Goal: Obtain resource: Download file/media

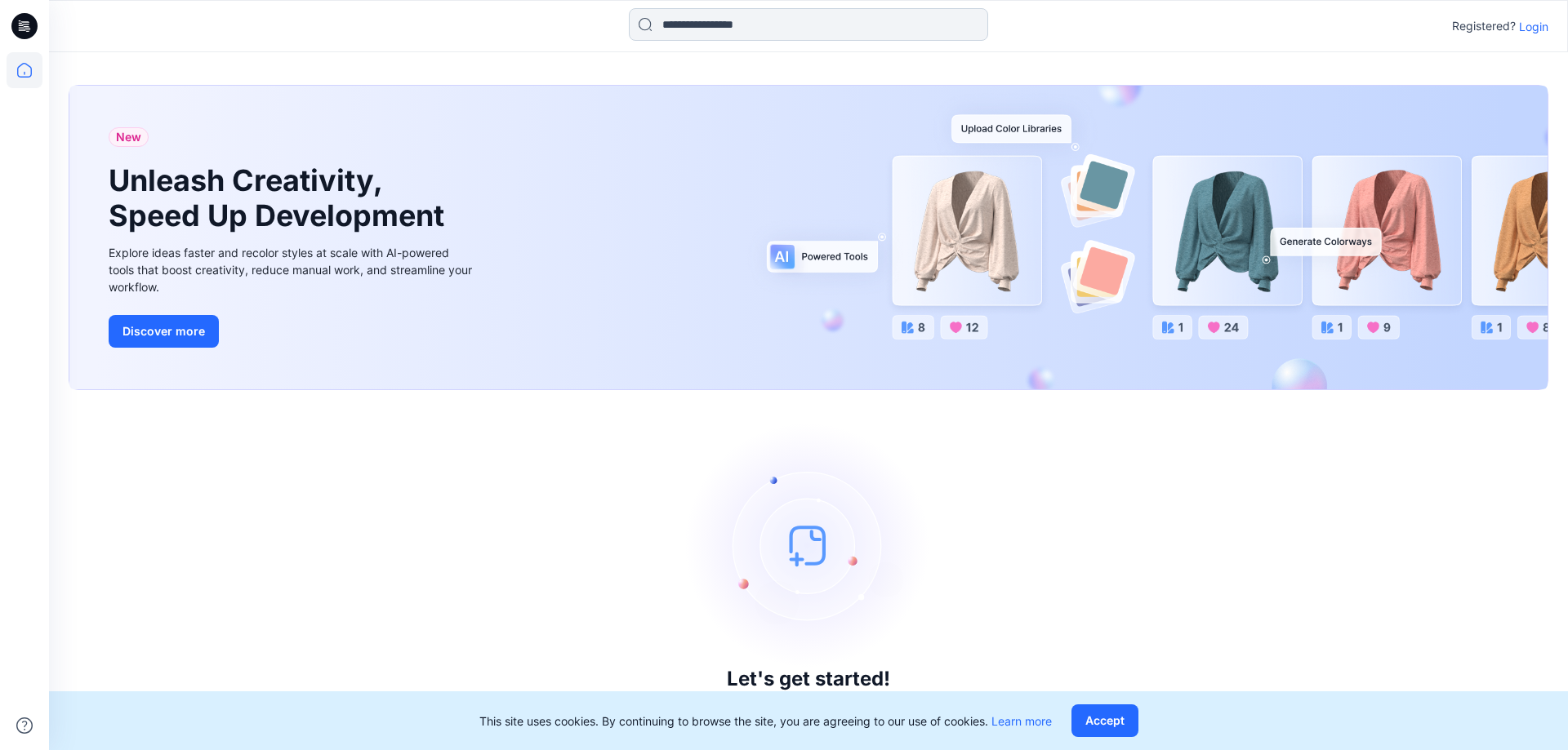
click at [760, 26] on input at bounding box center [808, 24] width 359 height 33
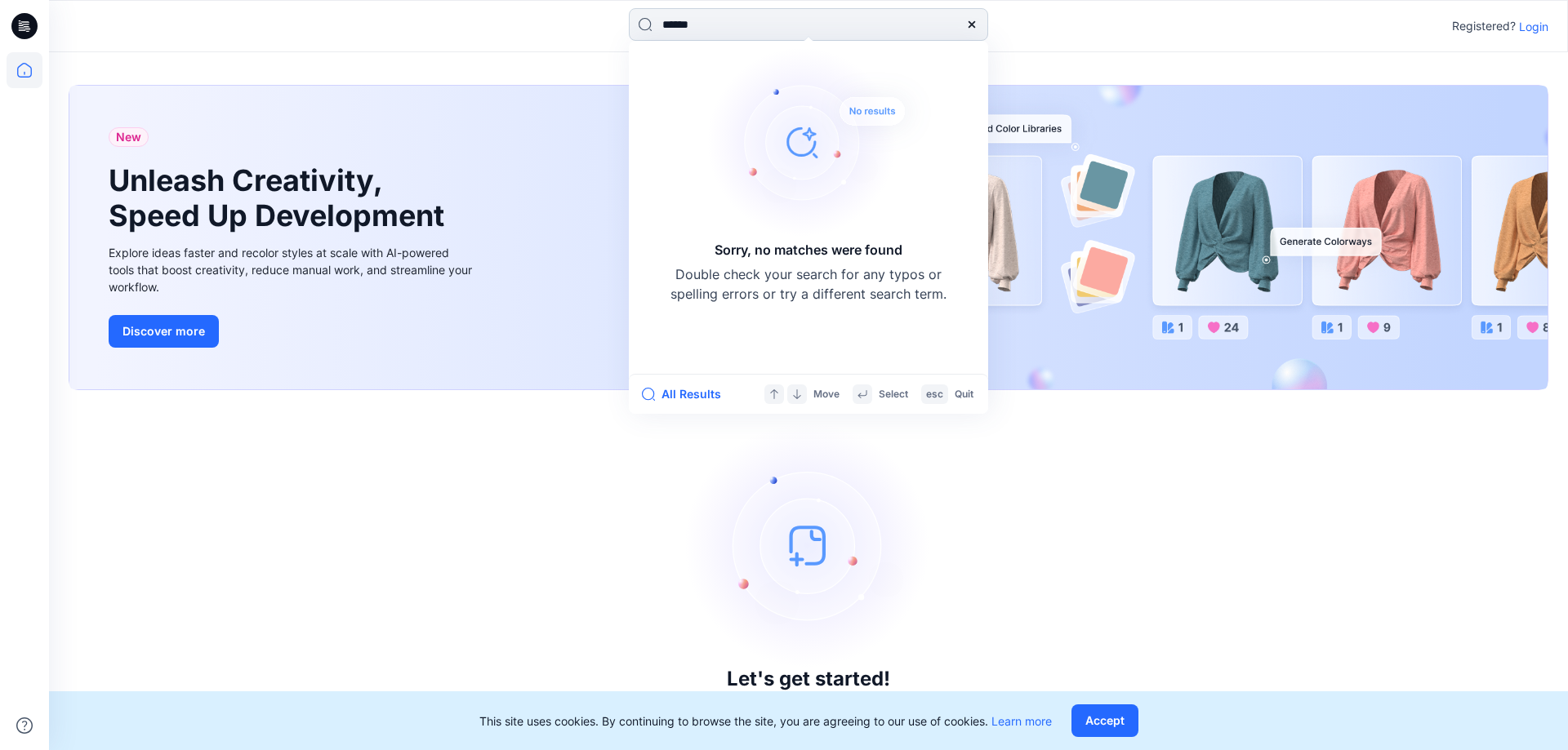
type input "*******"
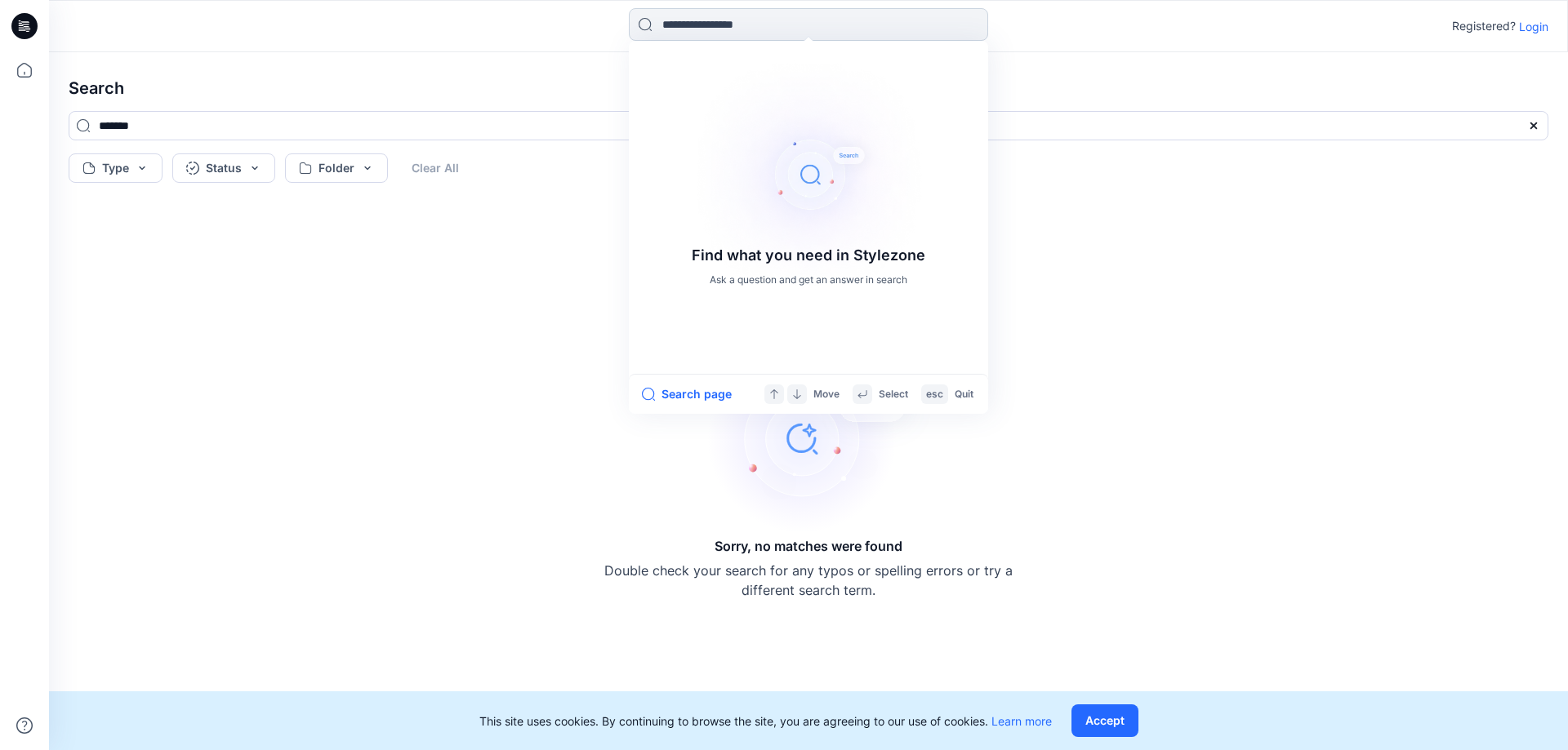
click at [714, 11] on input at bounding box center [808, 24] width 359 height 33
drag, startPoint x: 688, startPoint y: 34, endPoint x: 651, endPoint y: 27, distance: 37.7
click at [651, 27] on input "***" at bounding box center [808, 24] width 359 height 33
type input "*******"
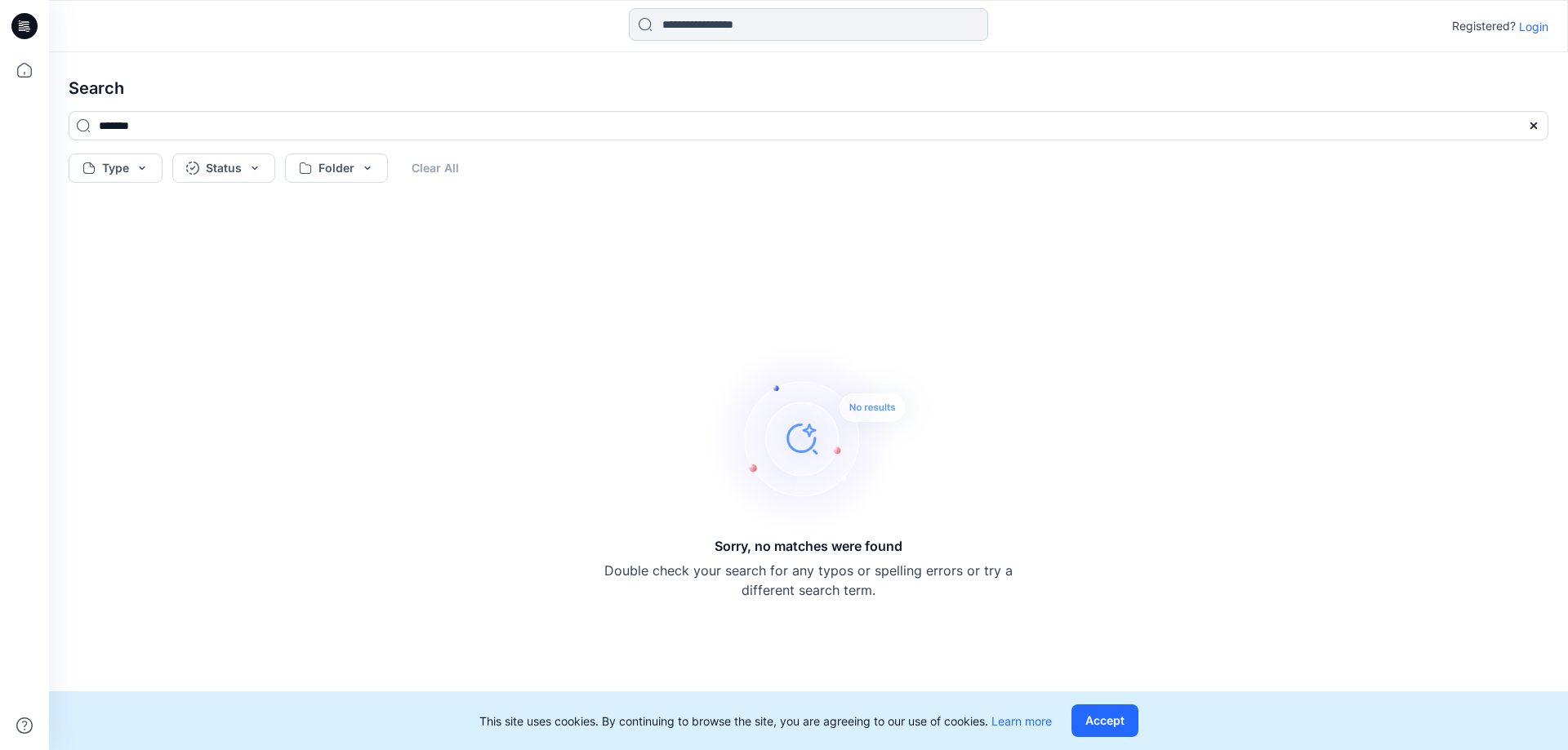
click at [664, 35] on input at bounding box center [808, 24] width 359 height 33
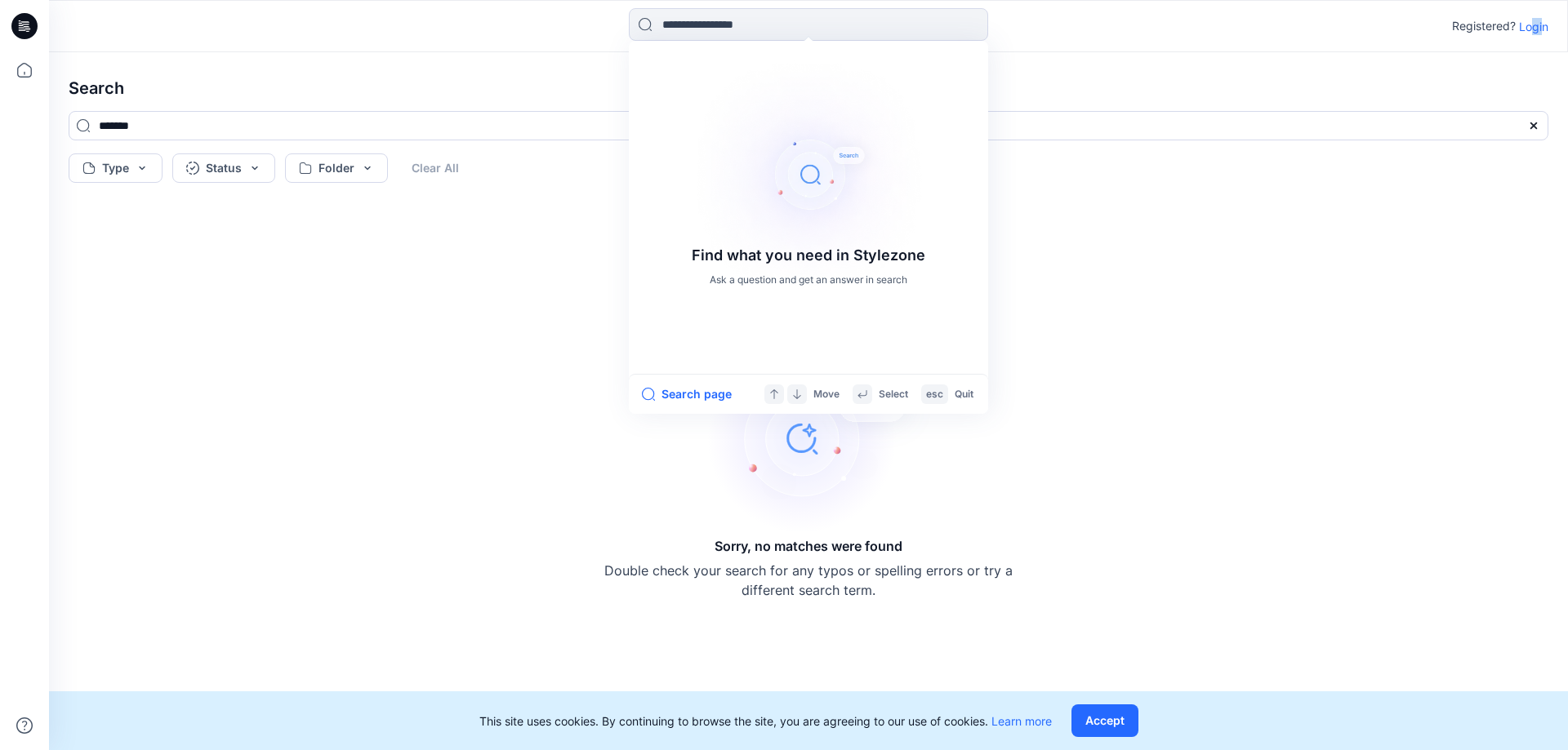
click at [1533, 25] on p "Login" at bounding box center [1534, 26] width 29 height 17
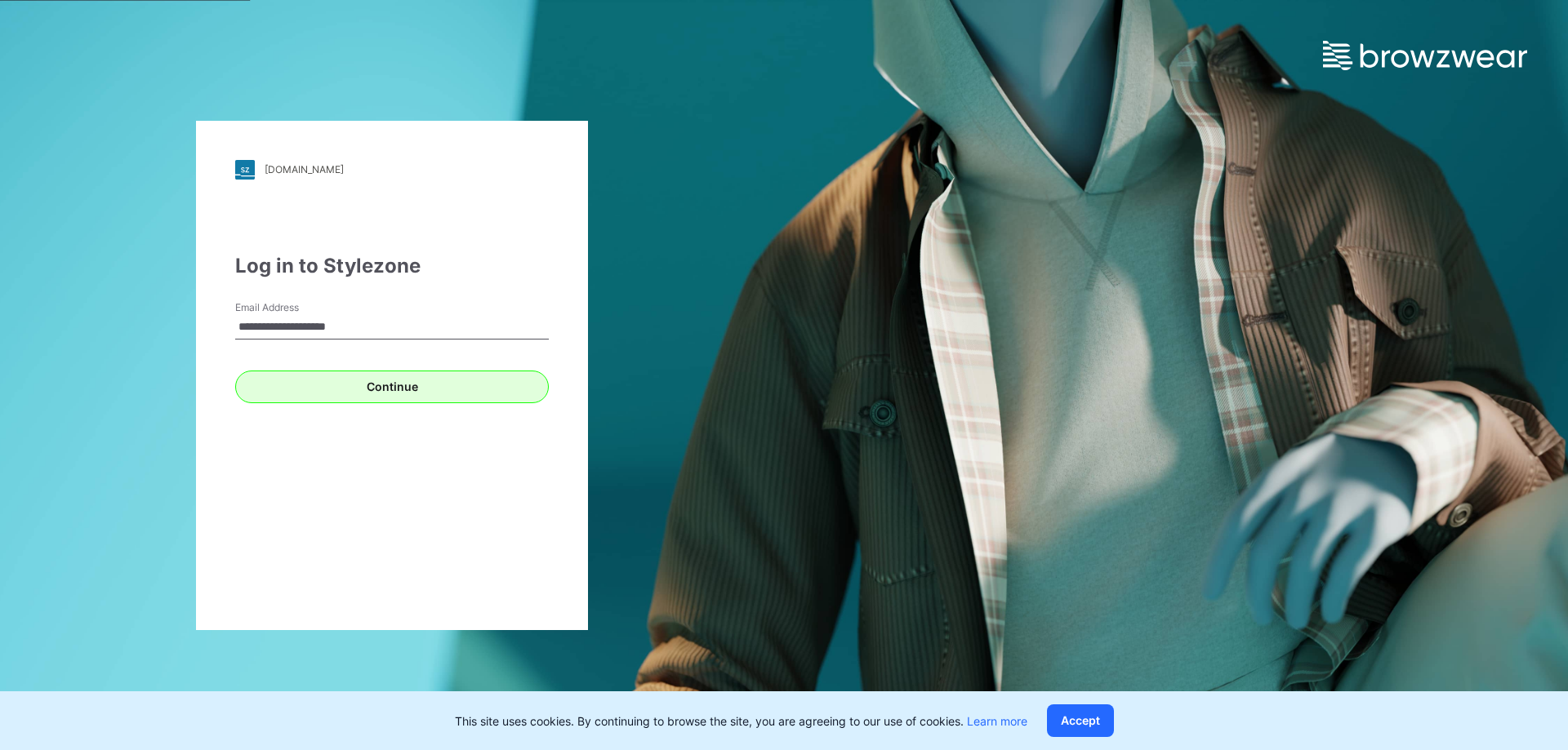
type input "**********"
click at [390, 389] on button "Continue" at bounding box center [392, 387] width 314 height 33
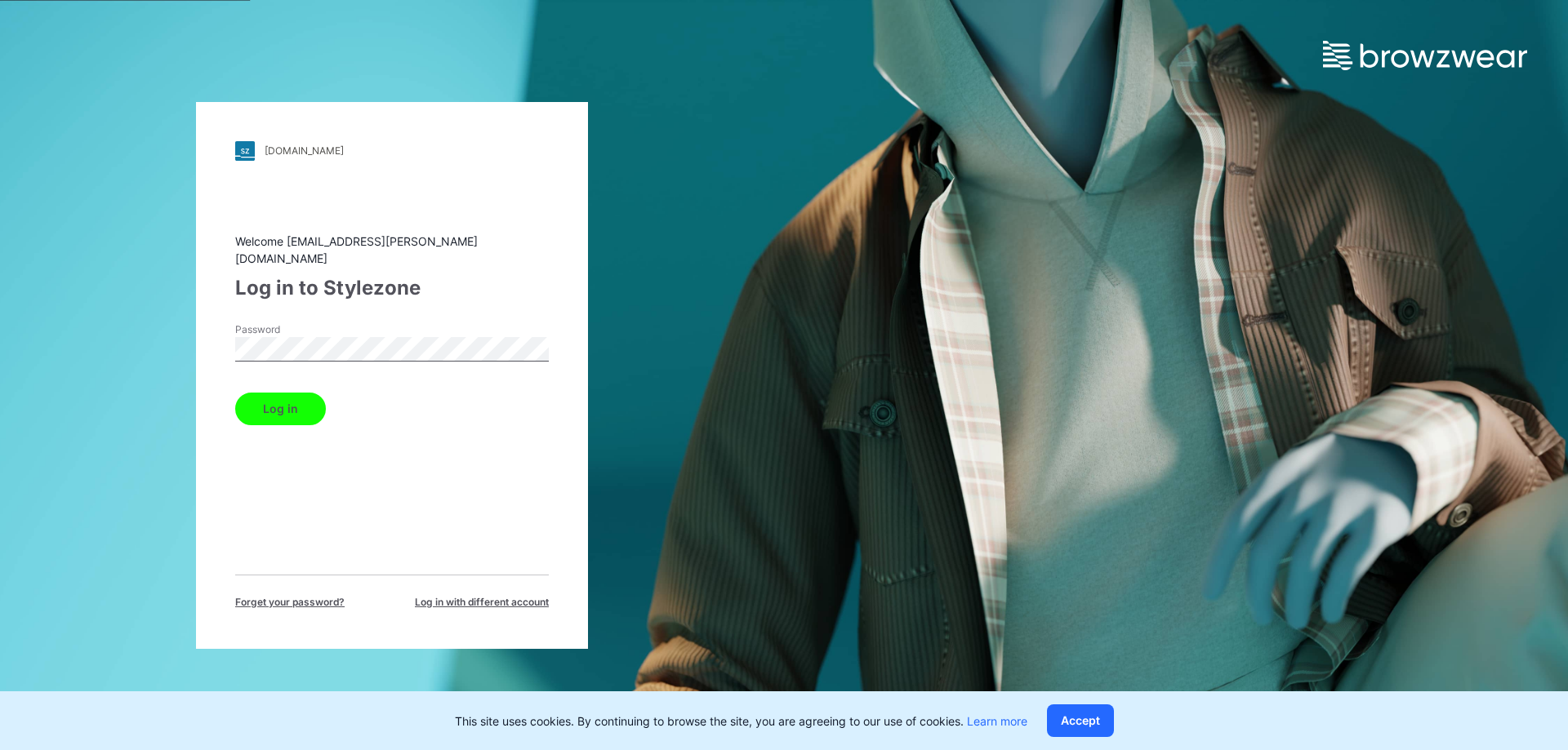
click at [235, 392] on button "Log in" at bounding box center [280, 409] width 91 height 33
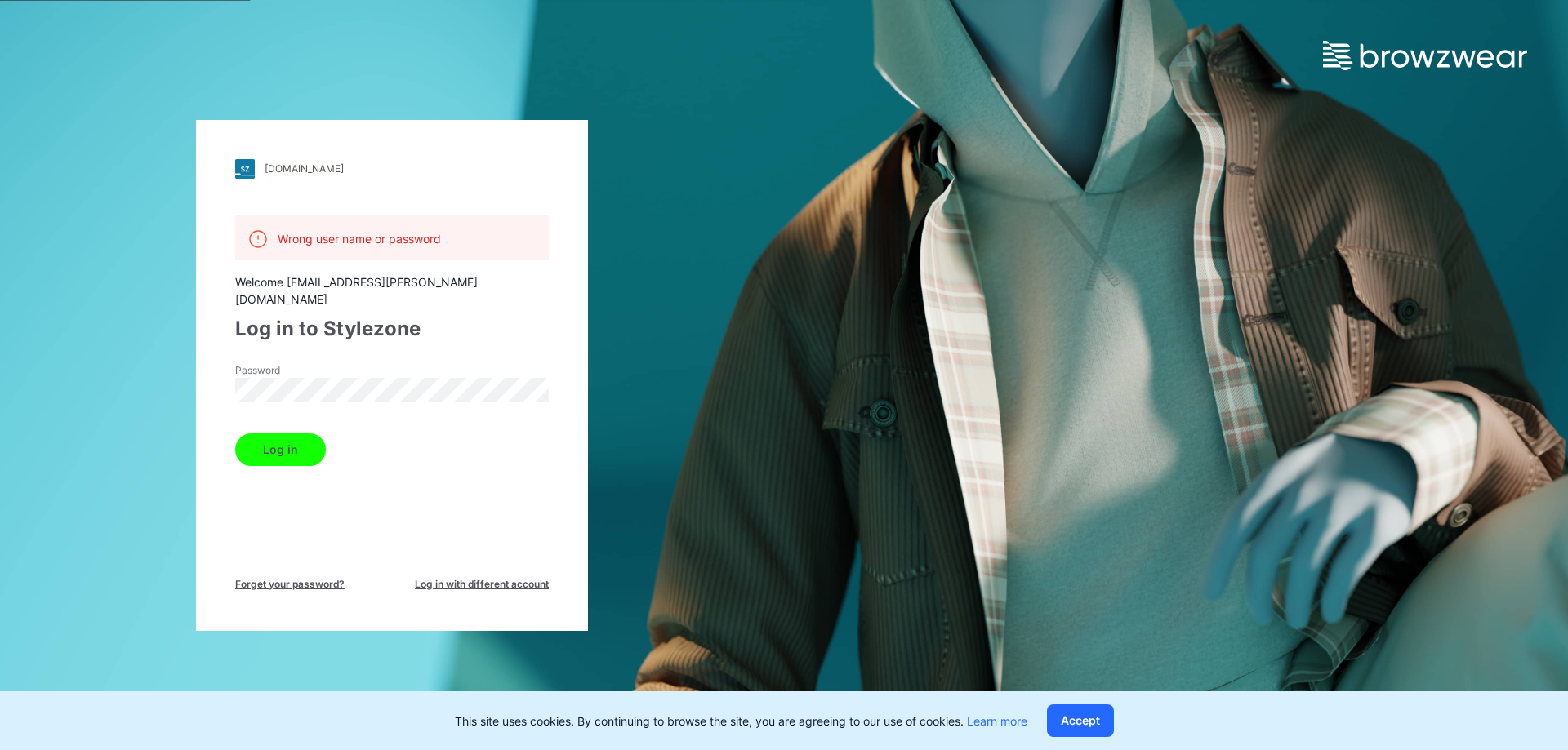
click at [119, 362] on div "pvh.stylezone.com Loading... Wrong user name or password Welcome taramaharah@to…" at bounding box center [392, 375] width 784 height 750
click at [275, 435] on button "Log in" at bounding box center [280, 449] width 91 height 33
click at [235, 433] on button "Log in" at bounding box center [280, 449] width 91 height 33
click at [0, 308] on html "pvh.stylezone.com Loading... Wrong user name or password Welcome taramaharah@to…" at bounding box center [784, 375] width 1568 height 750
click at [235, 433] on button "Log in" at bounding box center [280, 449] width 91 height 33
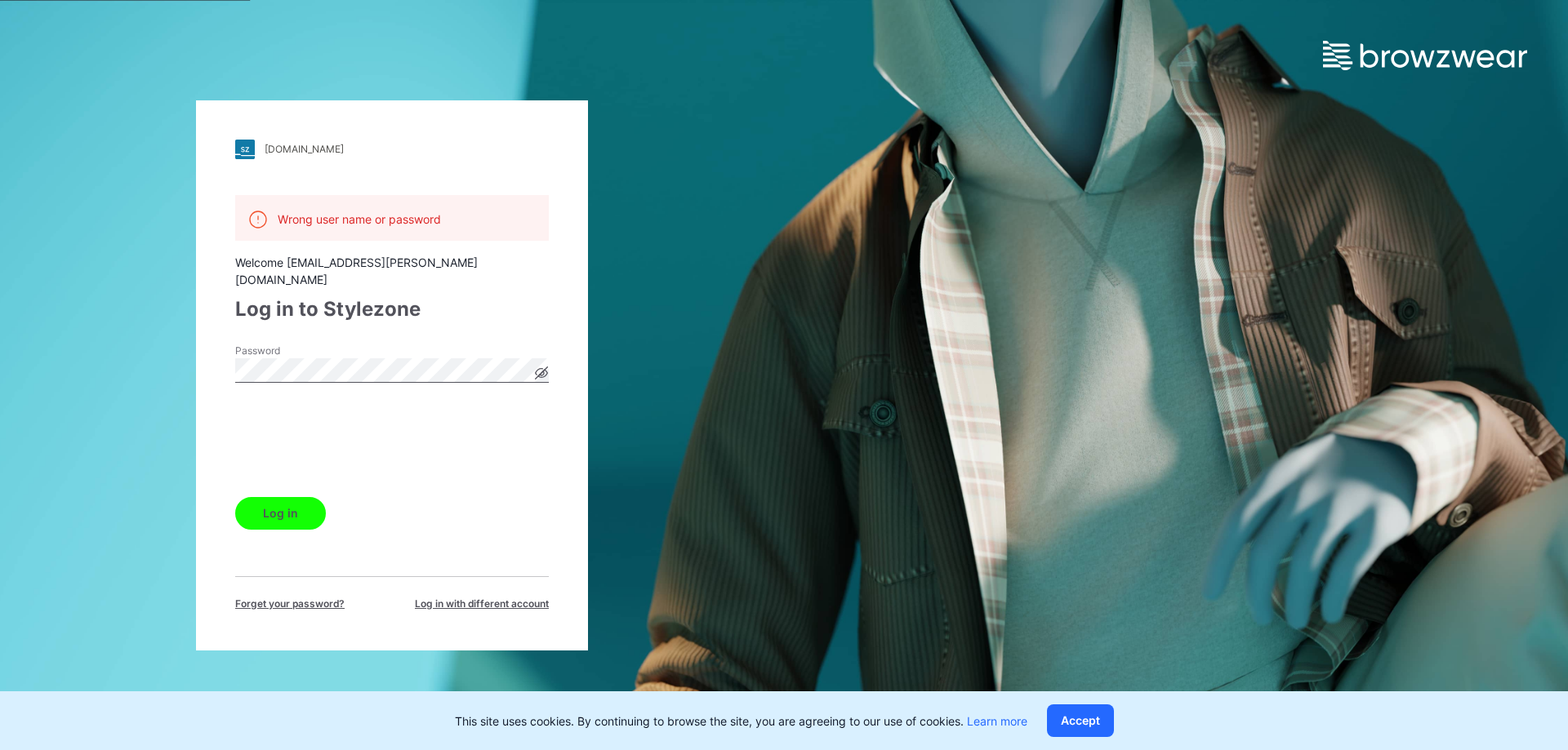
click at [273, 505] on button "Log in" at bounding box center [280, 514] width 91 height 33
click at [542, 366] on icon at bounding box center [541, 372] width 13 height 13
click at [330, 348] on label "Password" at bounding box center [292, 351] width 114 height 14
click at [133, 357] on div "pvh.stylezone.com Loading... Wrong user name or password Welcome taramaharah@to…" at bounding box center [392, 375] width 784 height 750
click at [235, 497] on button "Log in" at bounding box center [280, 514] width 91 height 33
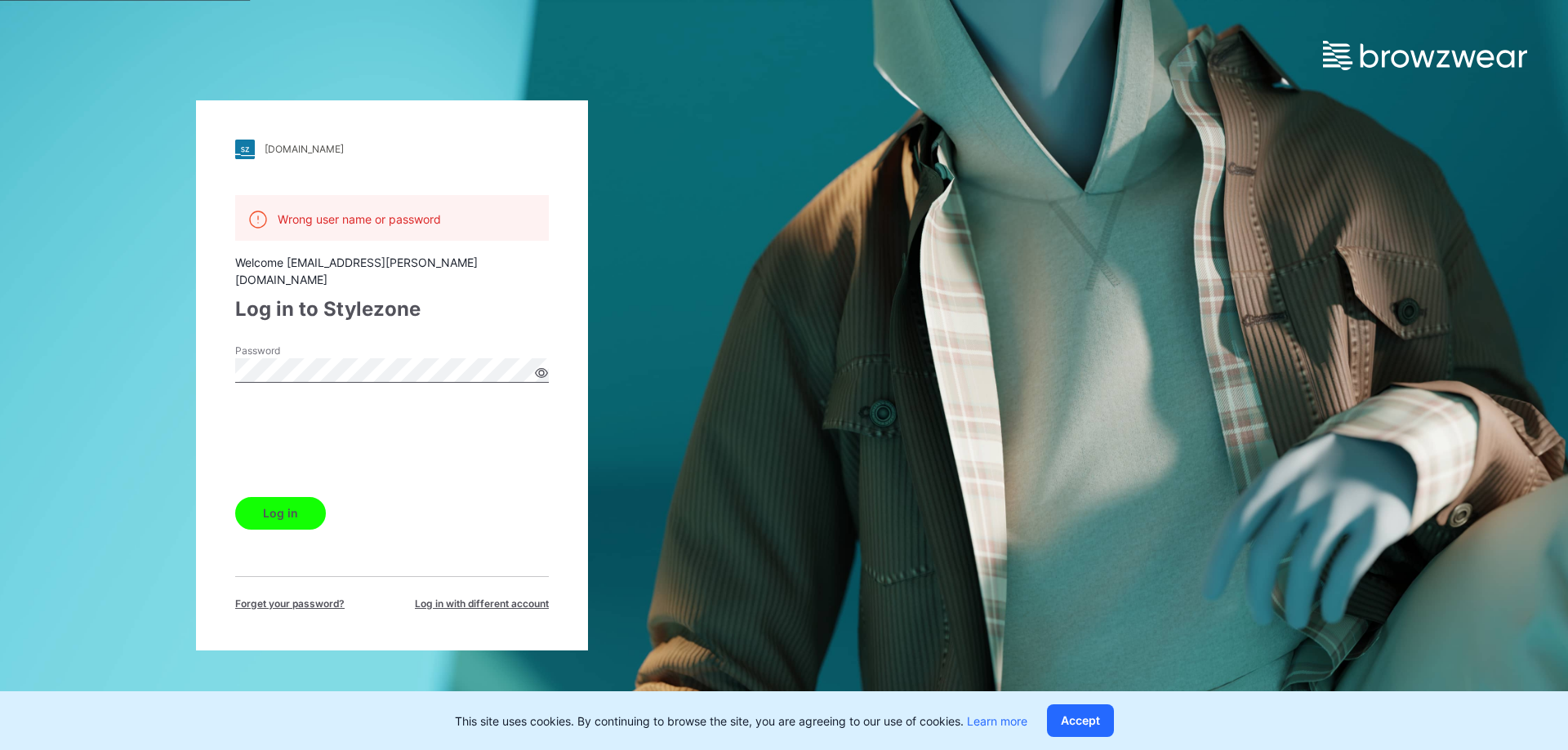
click at [299, 601] on span "Forget your password?" at bounding box center [289, 604] width 110 height 14
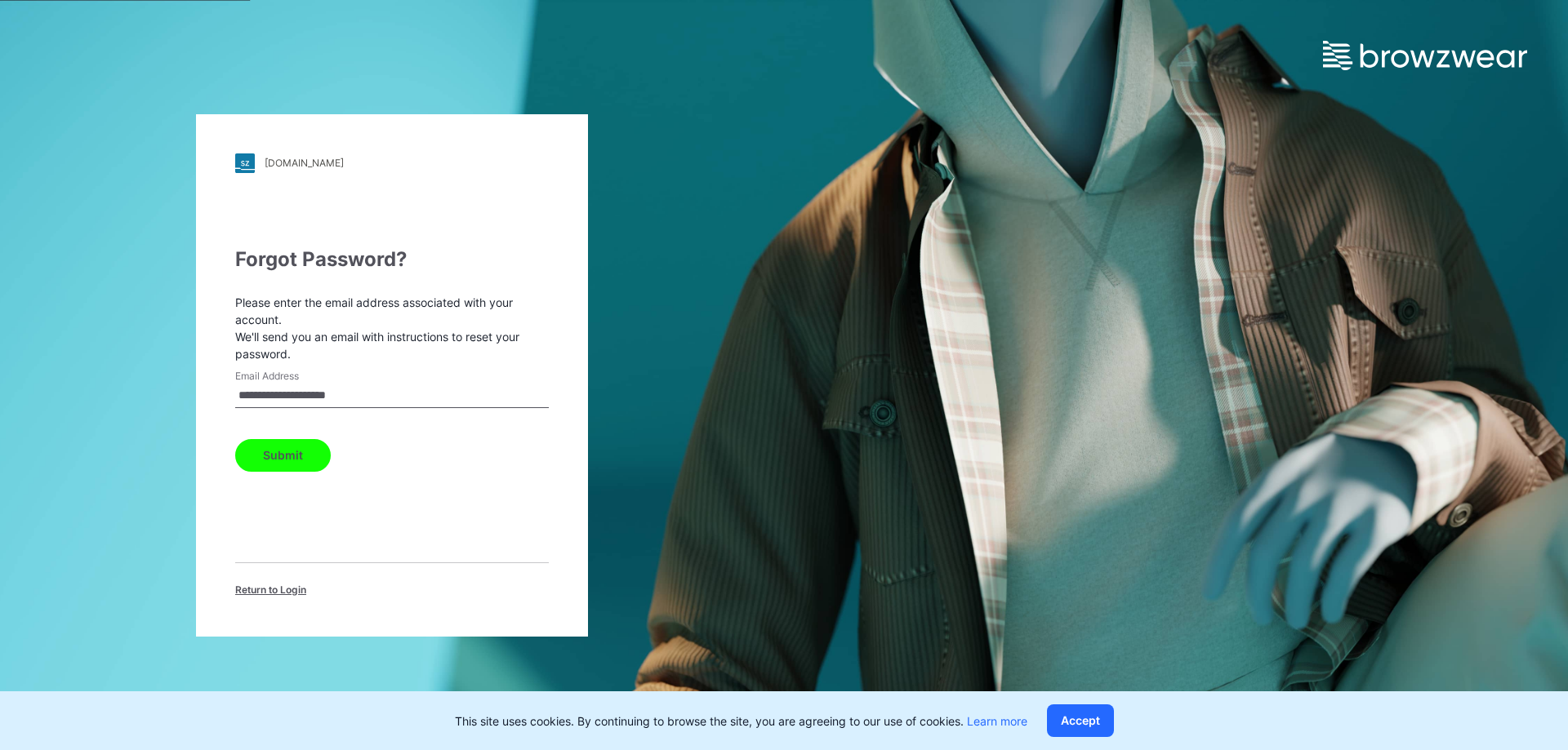
click at [283, 446] on button "Submit" at bounding box center [282, 456] width 95 height 33
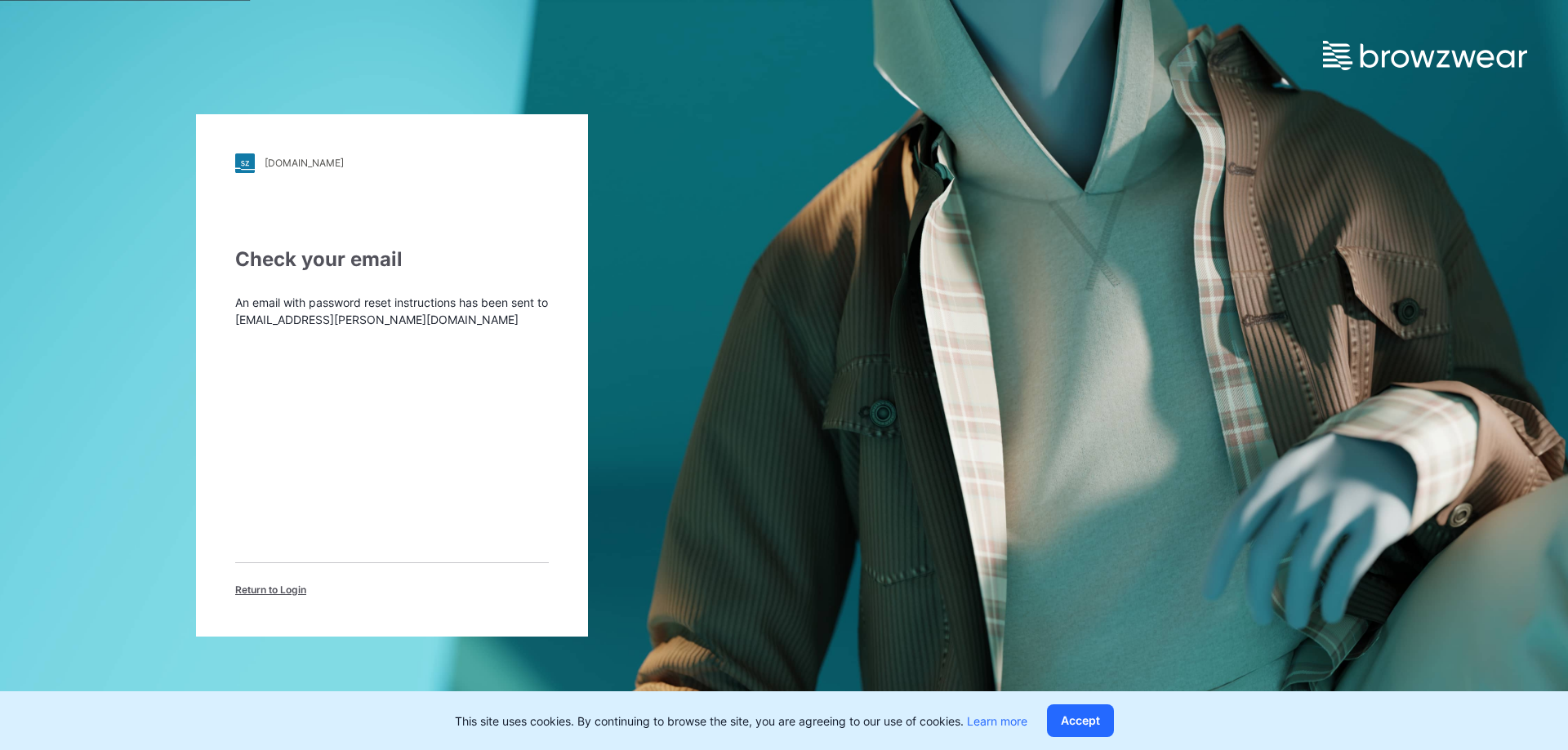
click at [261, 592] on span "Return to Login" at bounding box center [270, 590] width 71 height 14
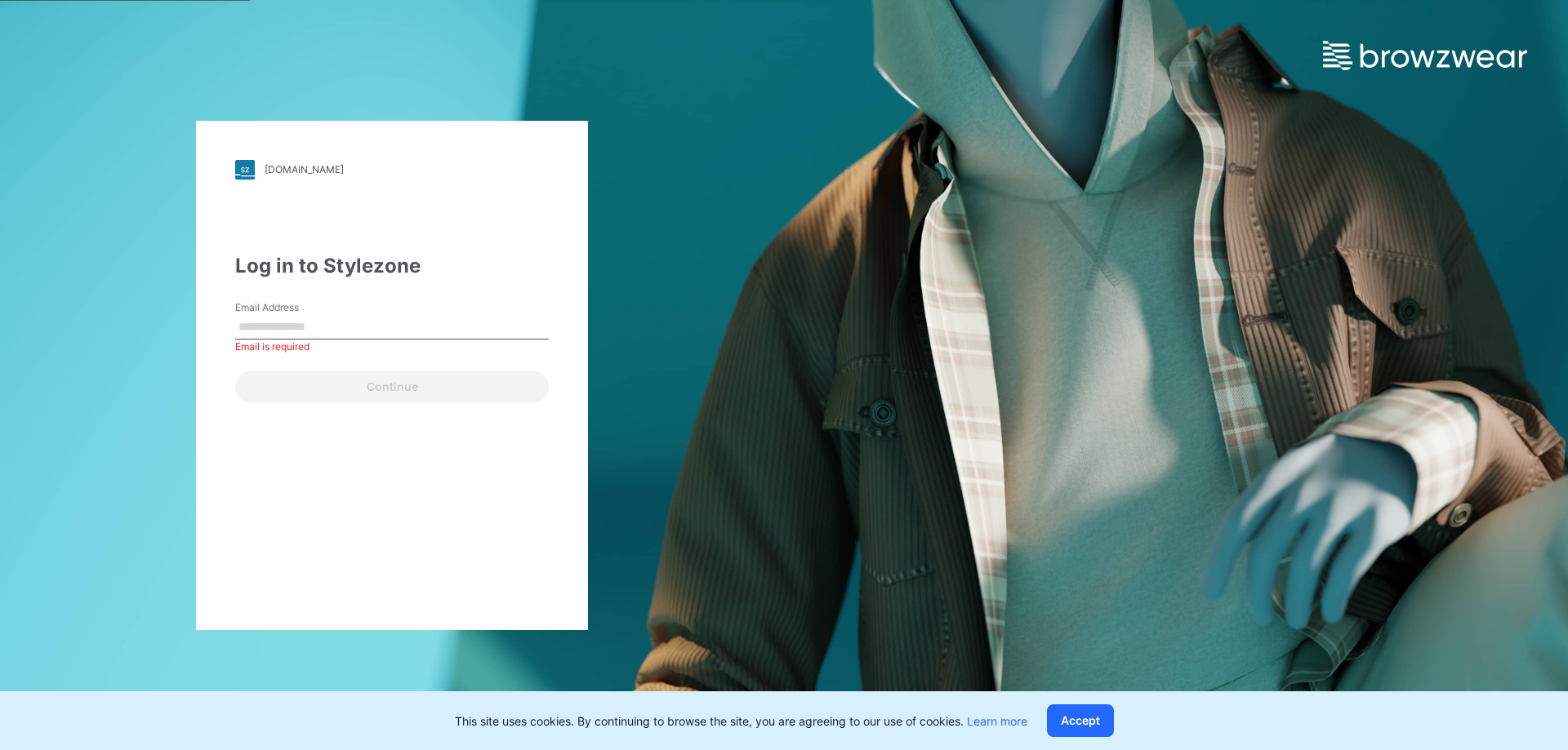
click at [266, 337] on input "Email Address" at bounding box center [392, 327] width 314 height 24
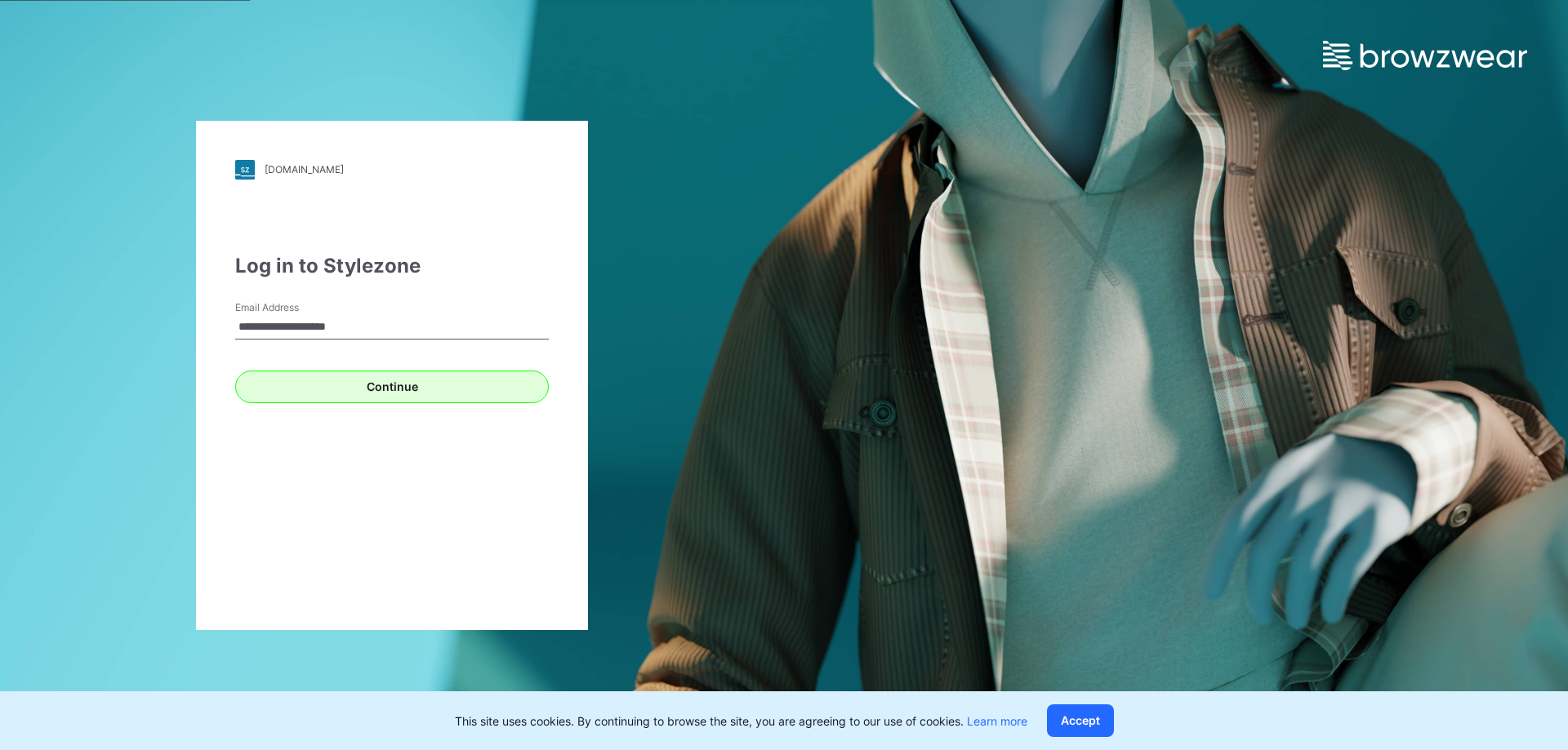
type input "**********"
click at [404, 386] on button "Continue" at bounding box center [392, 387] width 314 height 33
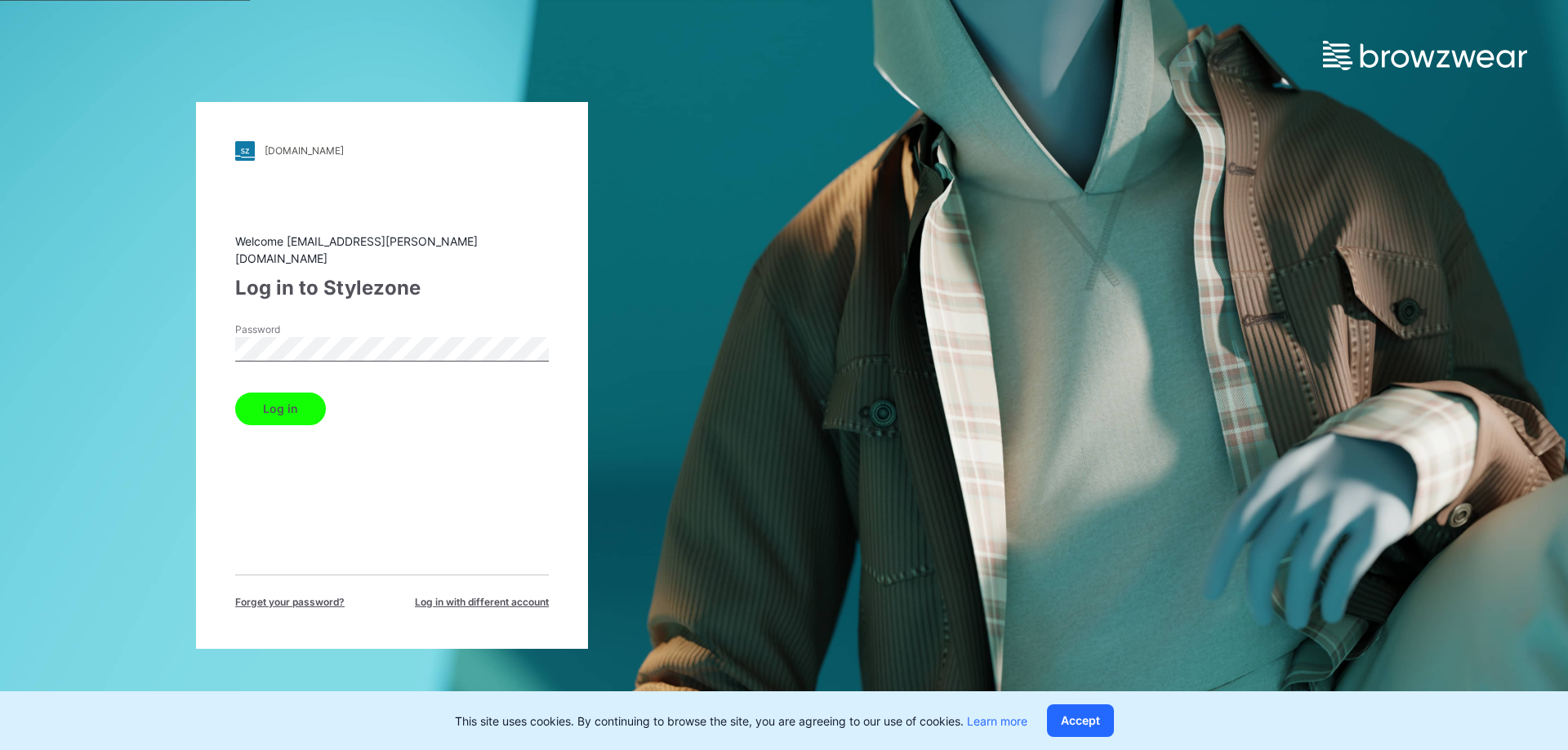
click at [266, 410] on button "Log in" at bounding box center [280, 409] width 91 height 33
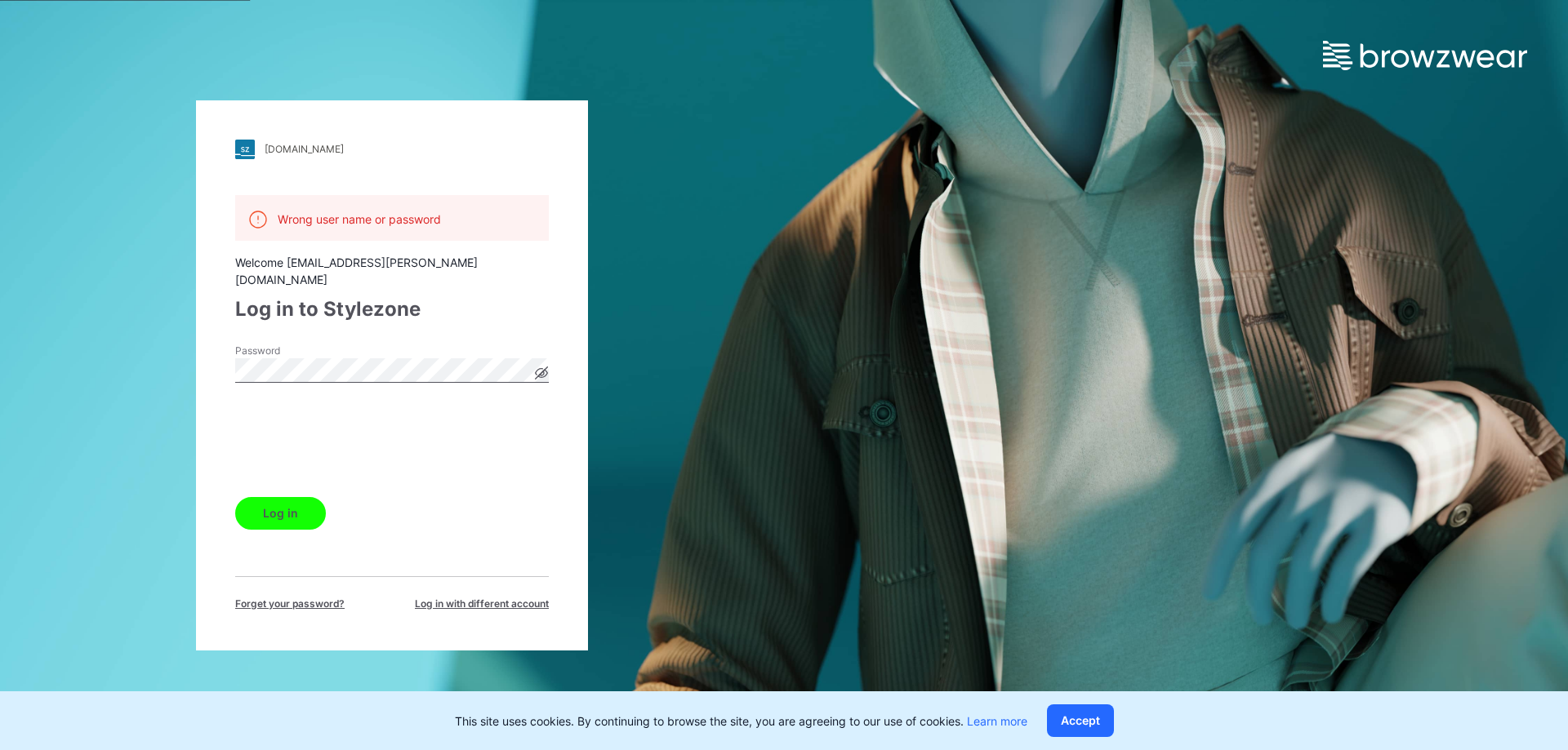
click at [278, 507] on button "Log in" at bounding box center [280, 514] width 91 height 33
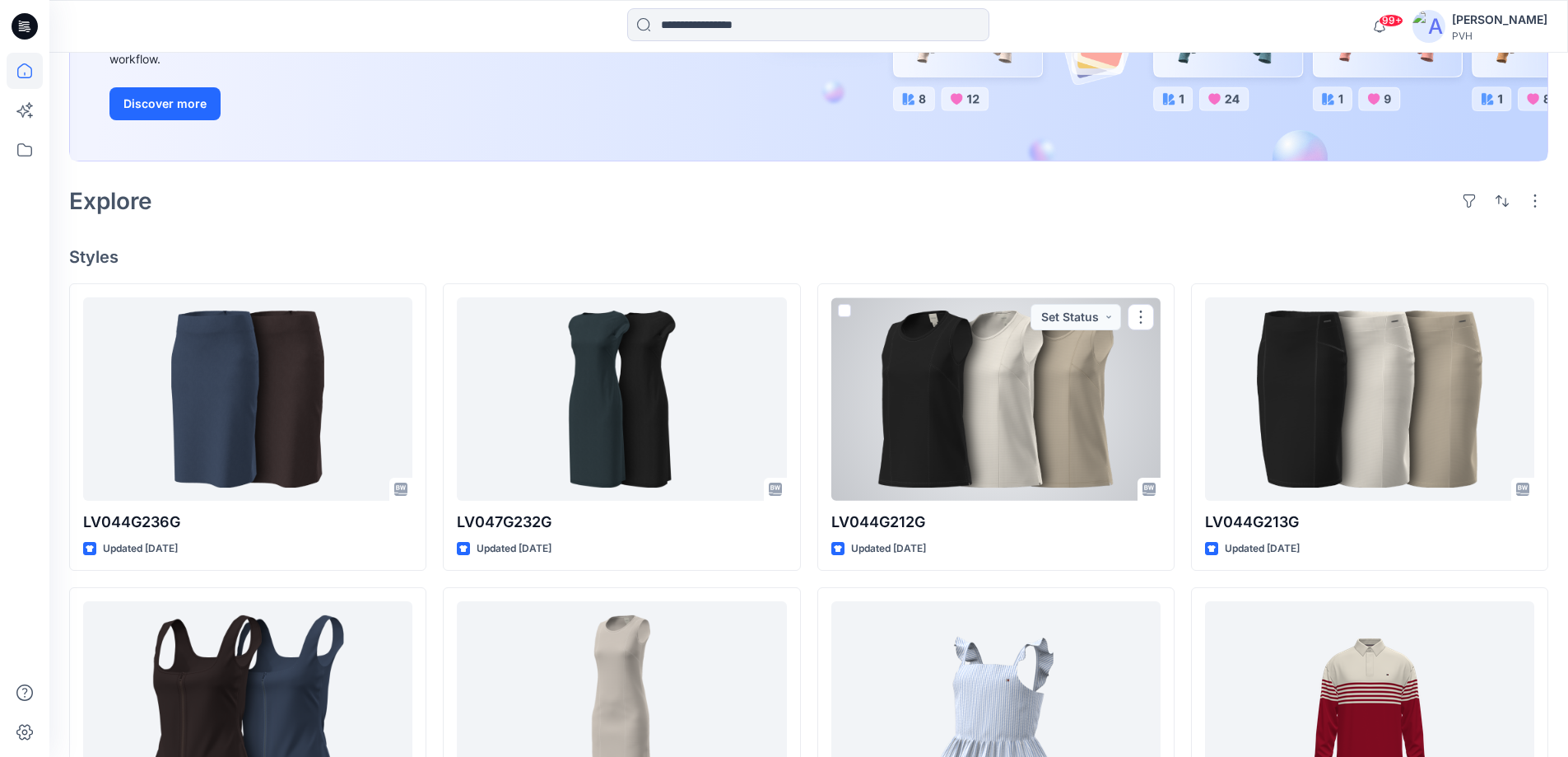
scroll to position [168, 0]
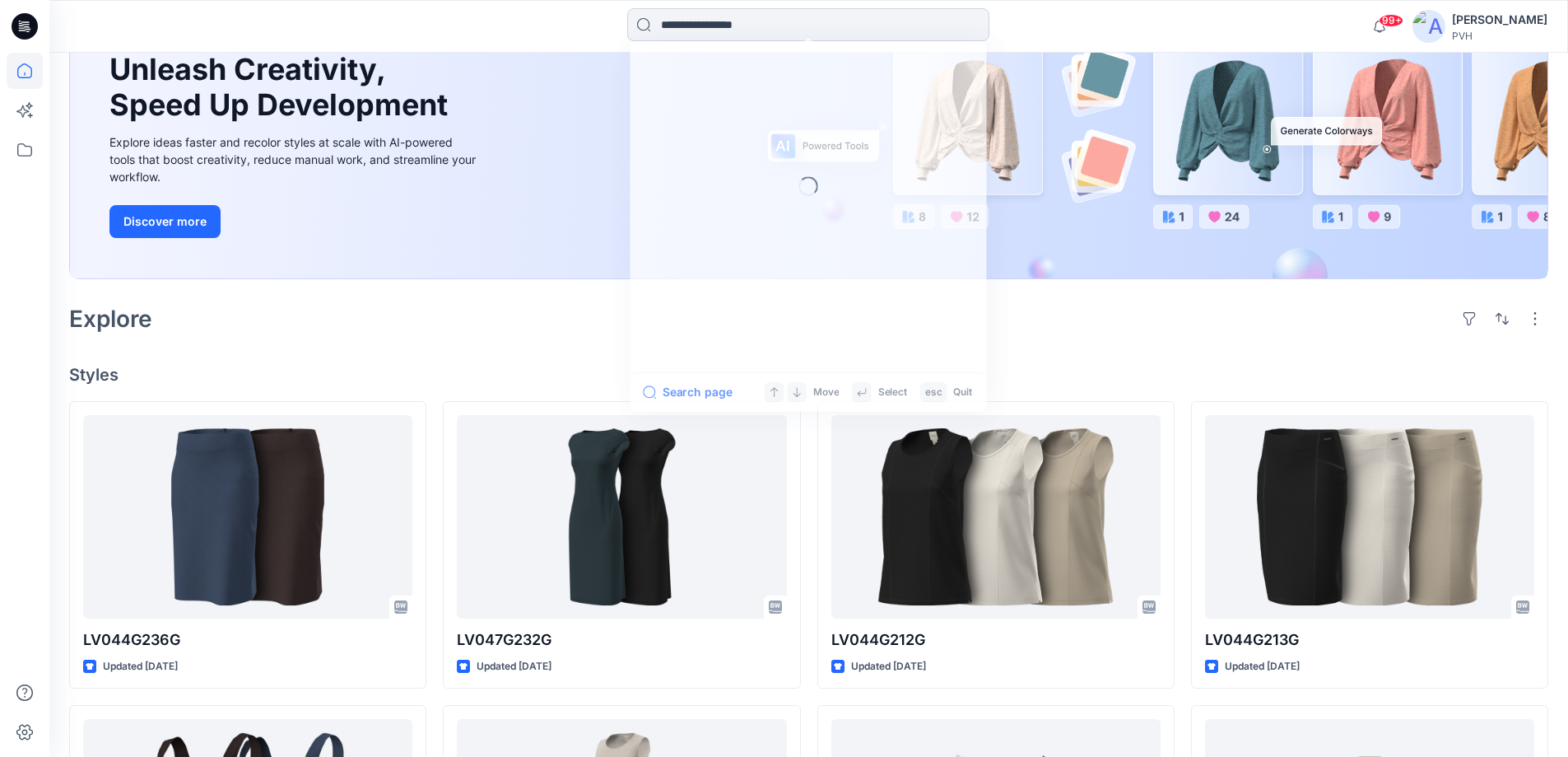
click at [682, 29] on input at bounding box center [808, 25] width 362 height 33
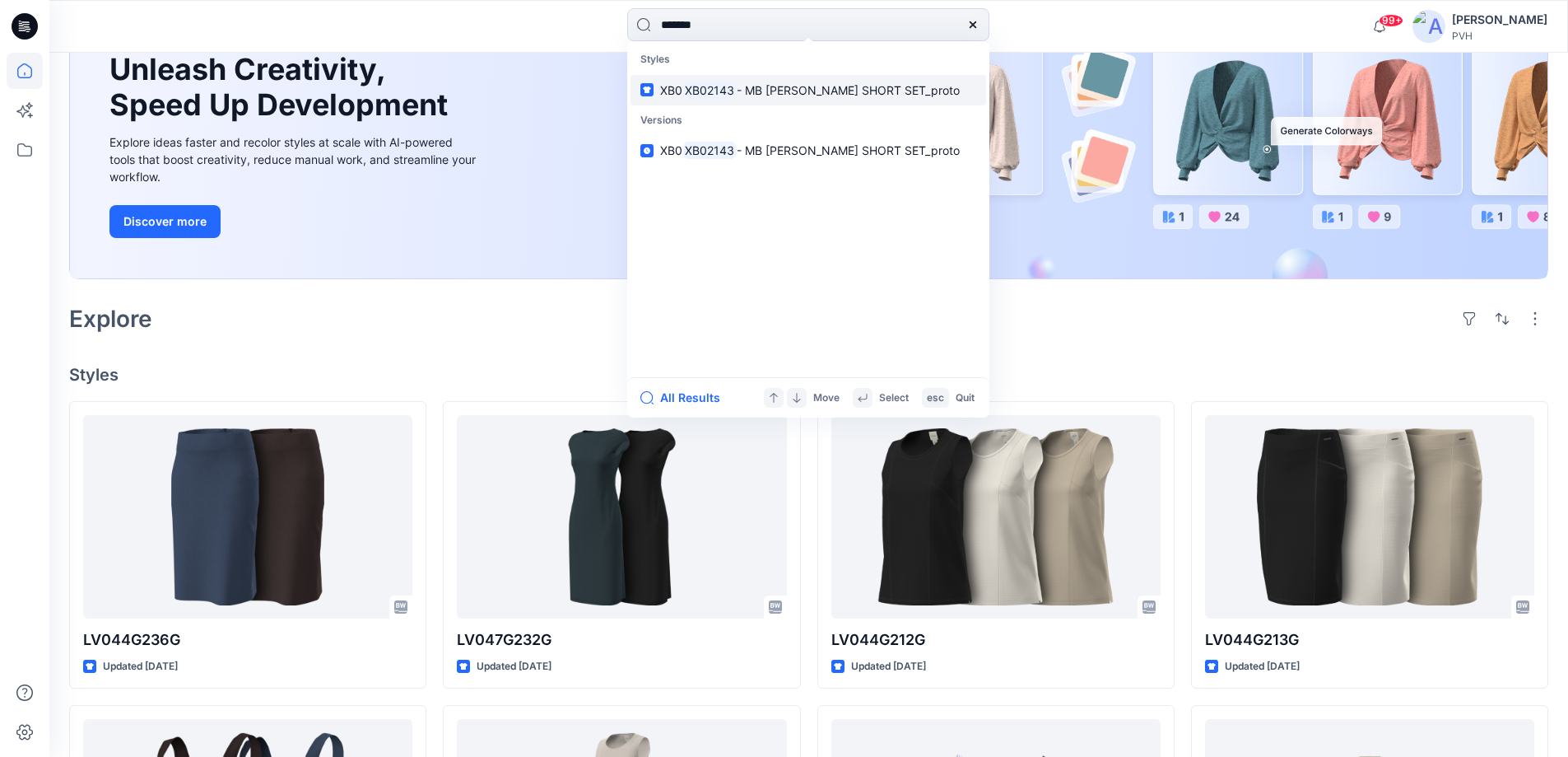
type input "*******"
click at [777, 85] on span "- MB [PERSON_NAME] SHORT SET_proto" at bounding box center [848, 90] width 223 height 14
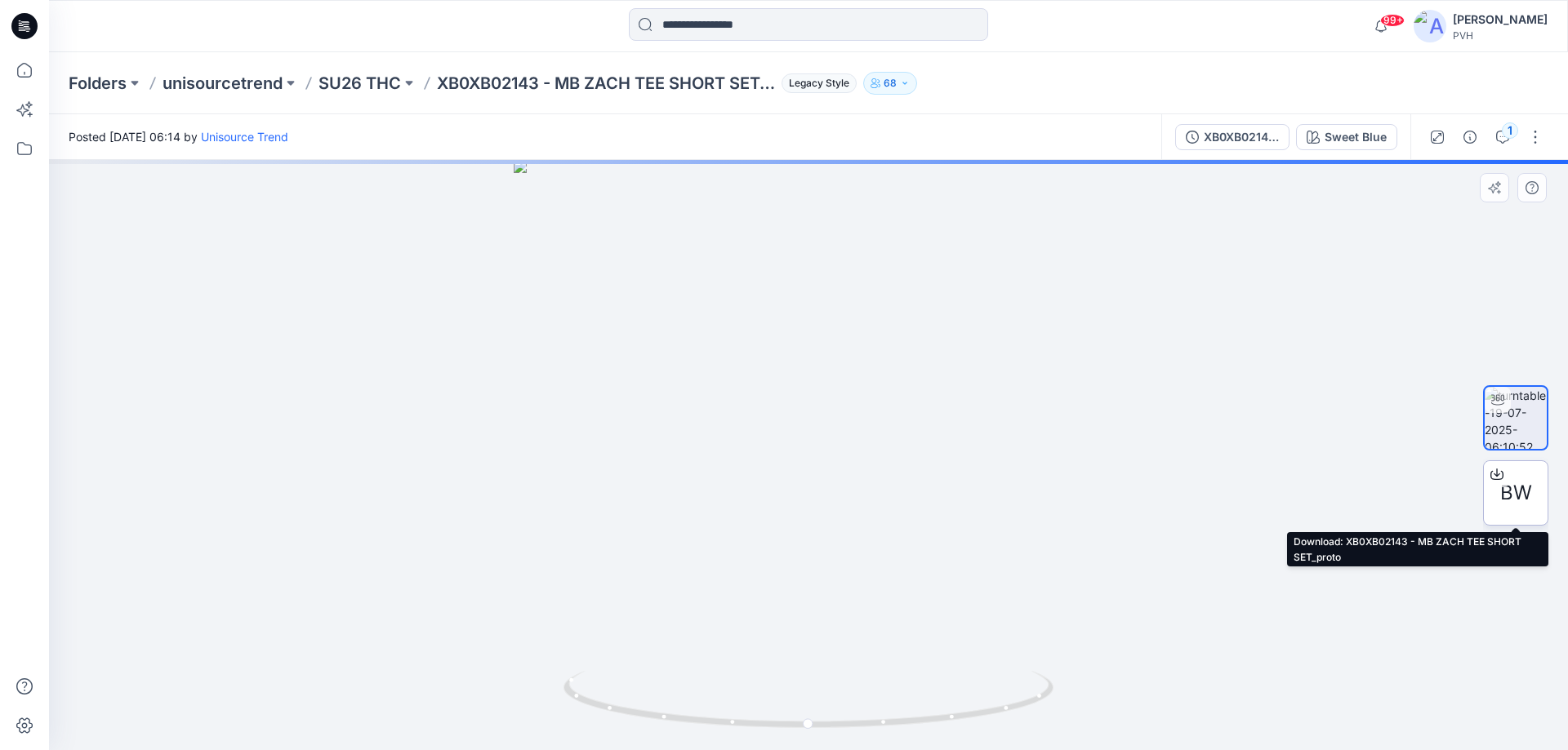
click at [1508, 492] on span "BW" at bounding box center [1515, 493] width 32 height 29
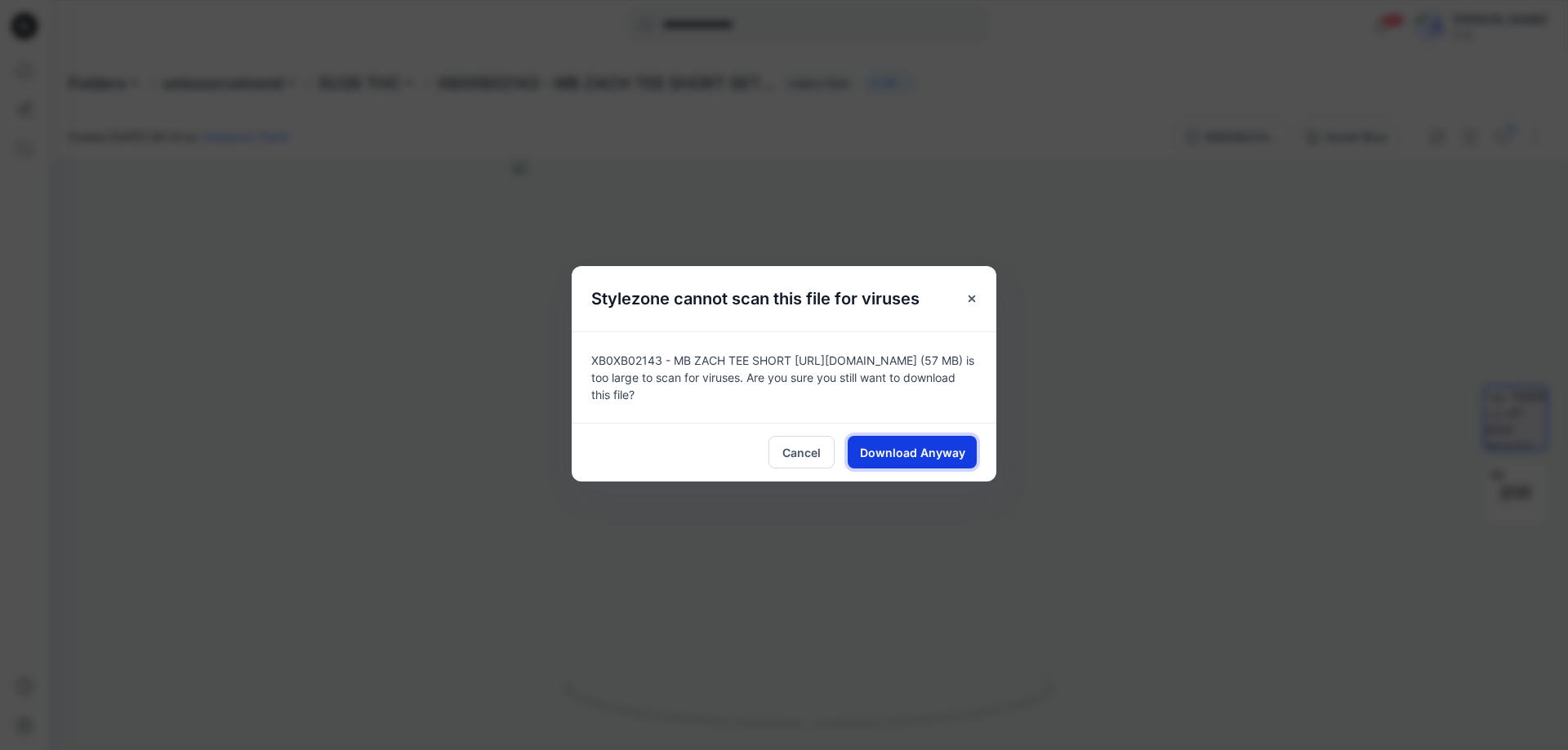
click at [935, 460] on span "Download Anyway" at bounding box center [913, 452] width 105 height 17
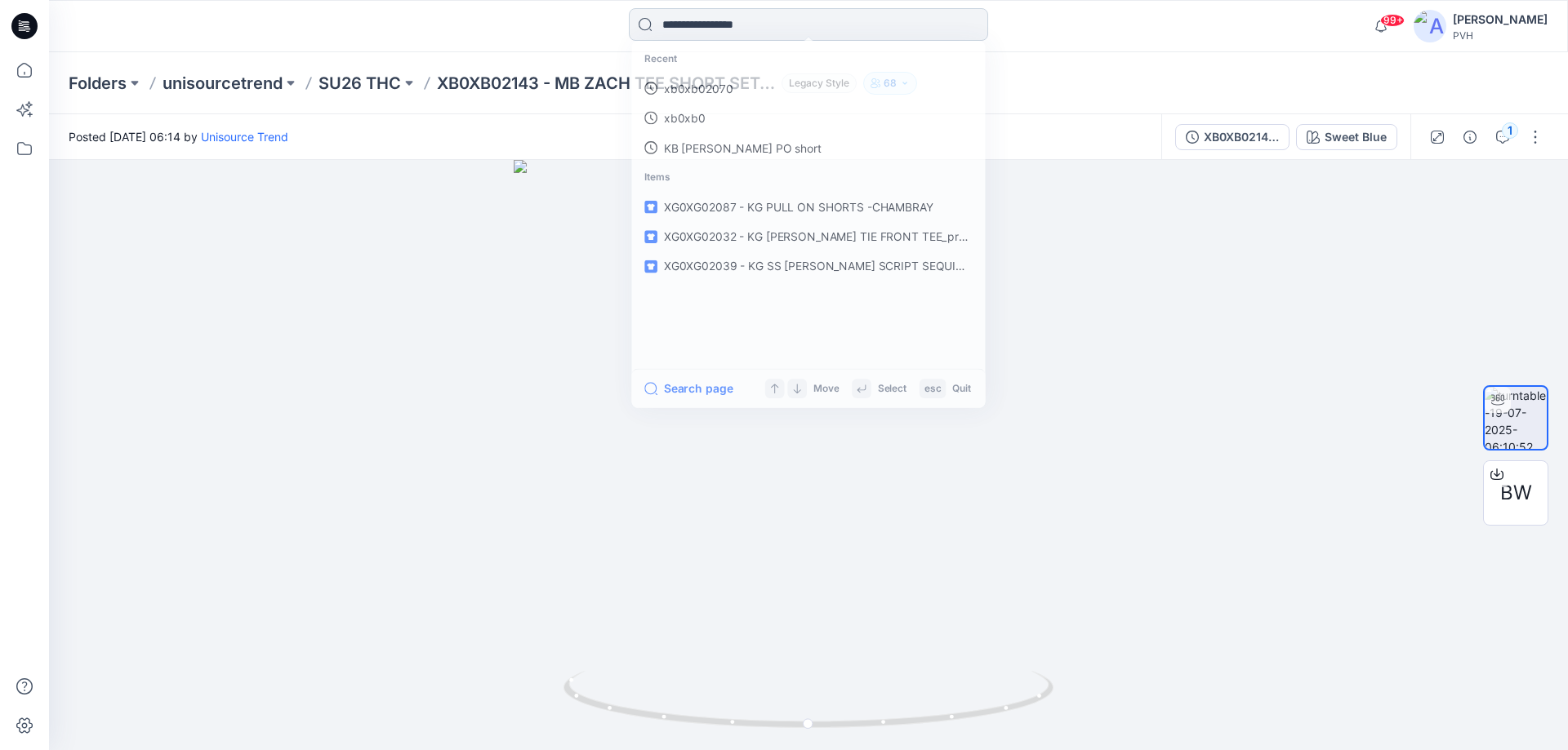
click at [754, 29] on input at bounding box center [808, 24] width 359 height 33
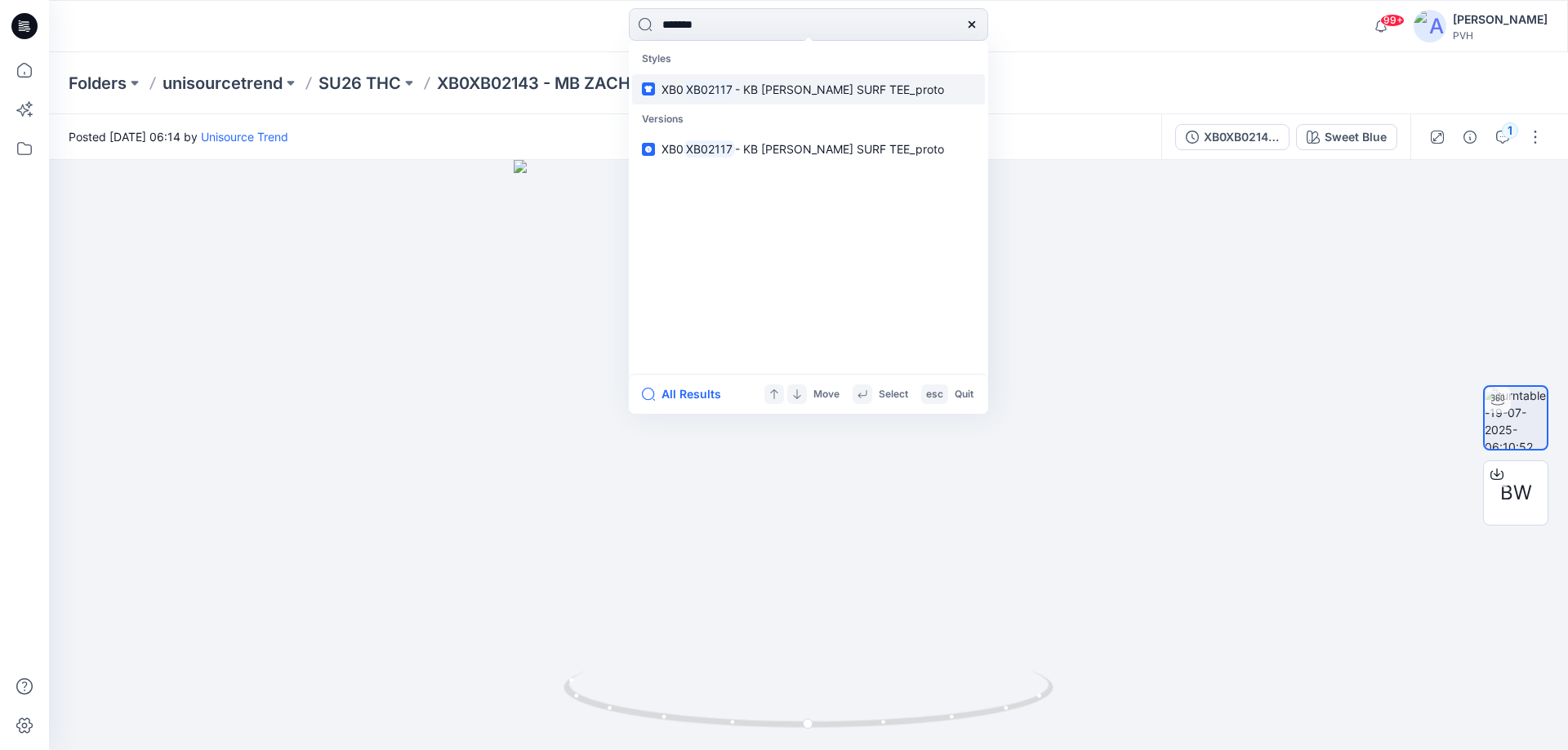
type input "*******"
click at [750, 90] on span "- KB SS HILFIGER SURF TEE_proto" at bounding box center [839, 89] width 209 height 14
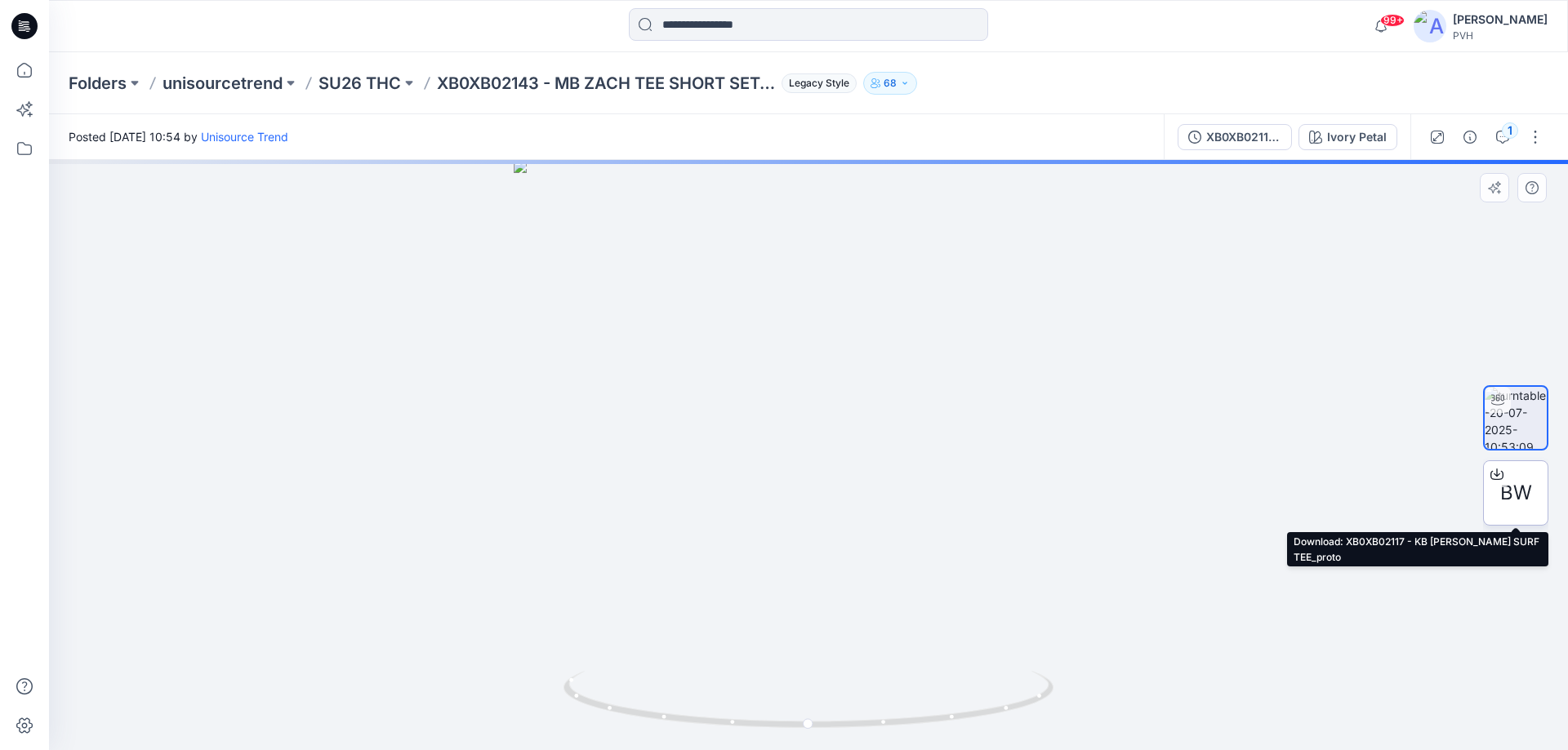
click at [1521, 489] on span "BW" at bounding box center [1515, 493] width 32 height 29
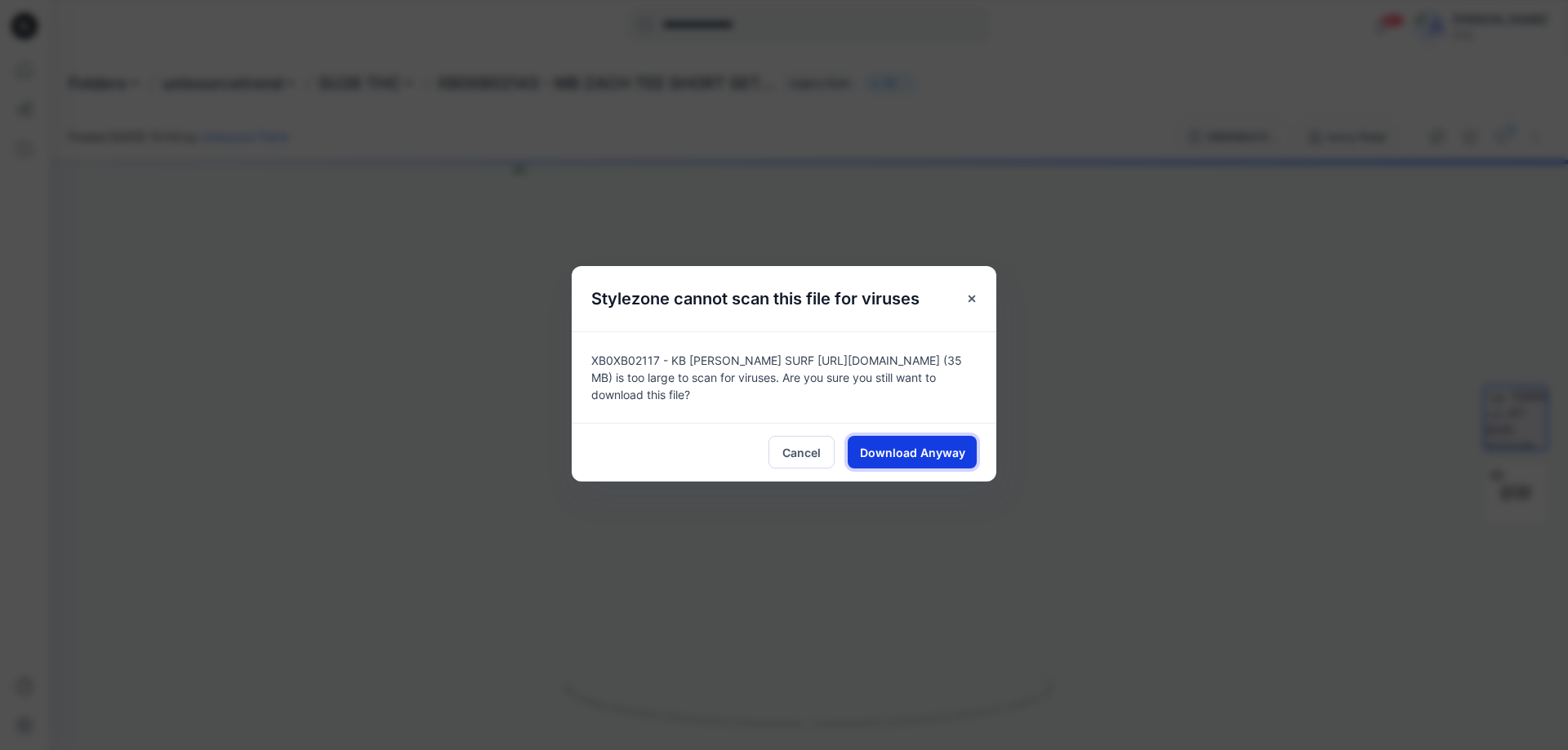
click at [964, 451] on button "Download Anyway" at bounding box center [912, 452] width 129 height 33
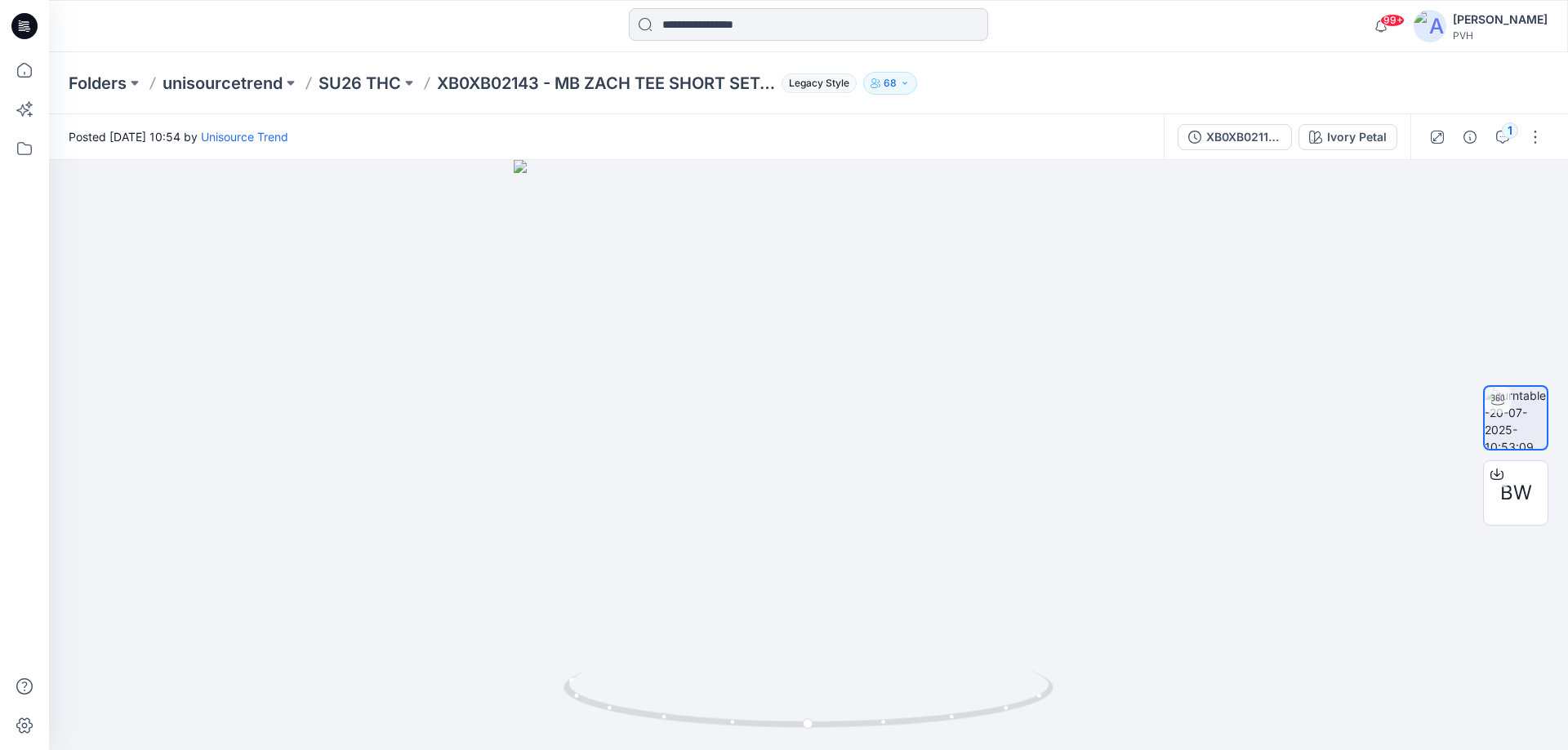
drag, startPoint x: 784, startPoint y: 43, endPoint x: 783, endPoint y: 33, distance: 10.0
click at [783, 33] on div at bounding box center [808, 26] width 359 height 36
click at [712, 26] on input at bounding box center [808, 24] width 359 height 33
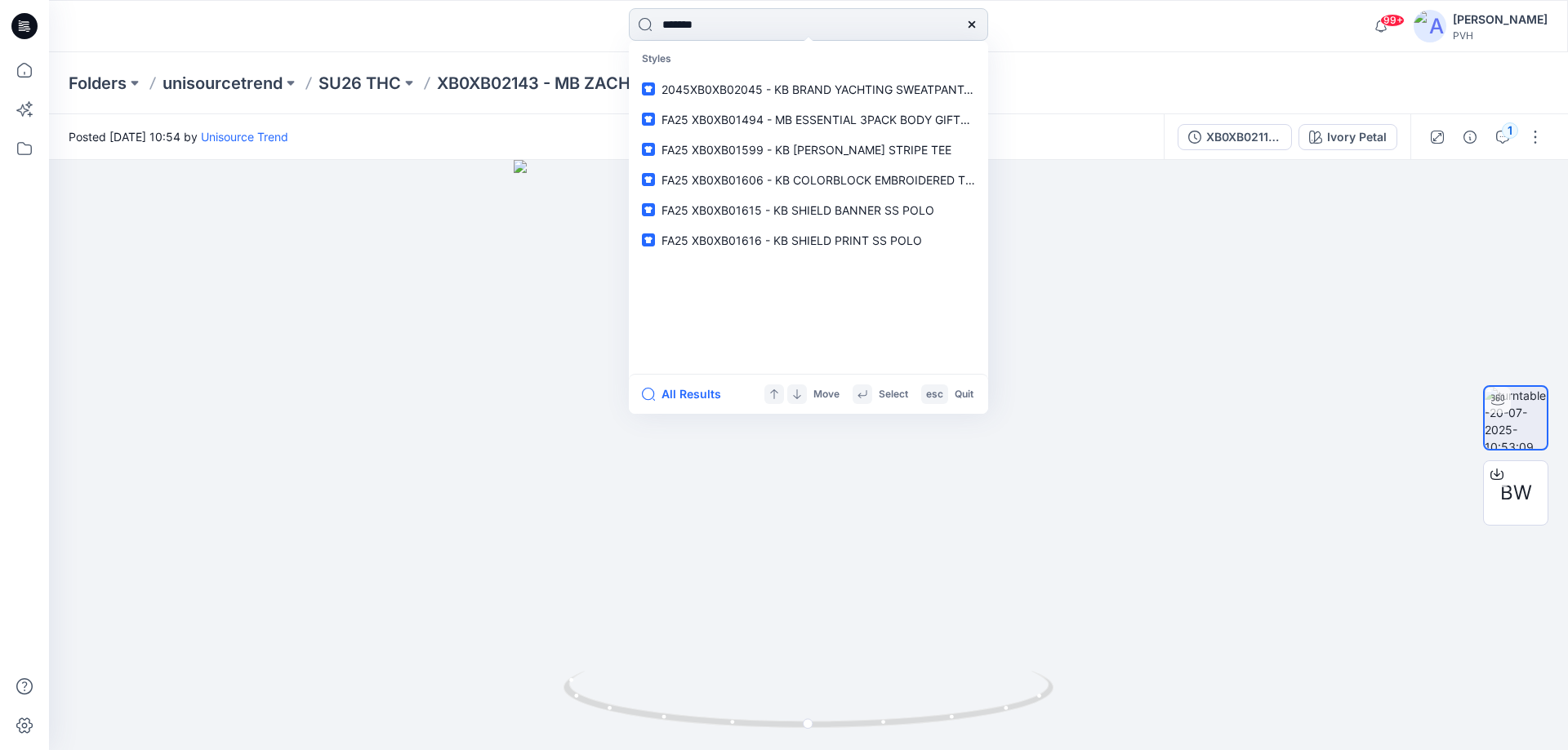
type input "*******"
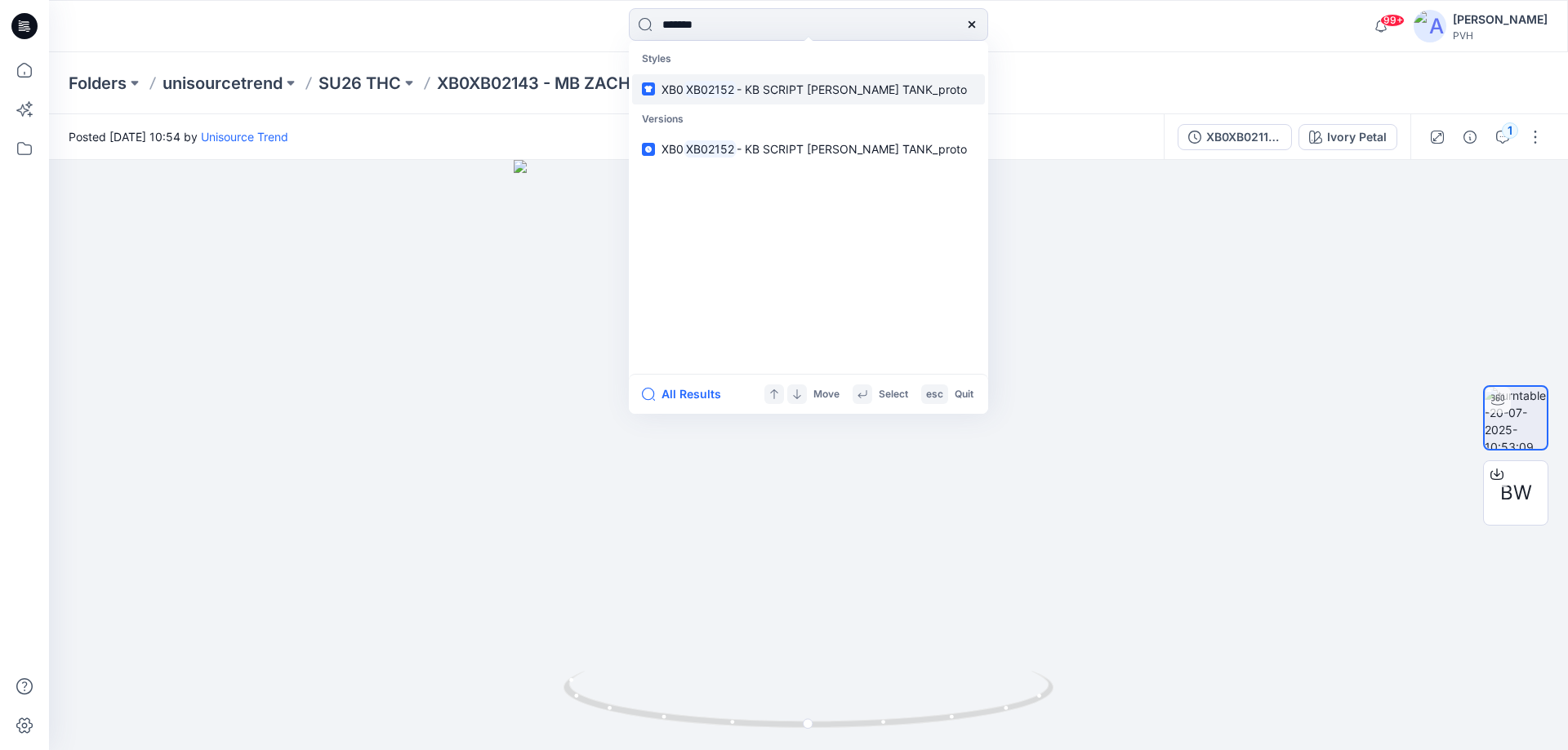
click at [787, 101] on link "XB0 XB02152 - KB SCRIPT TOMMY TANK_proto" at bounding box center [808, 89] width 353 height 30
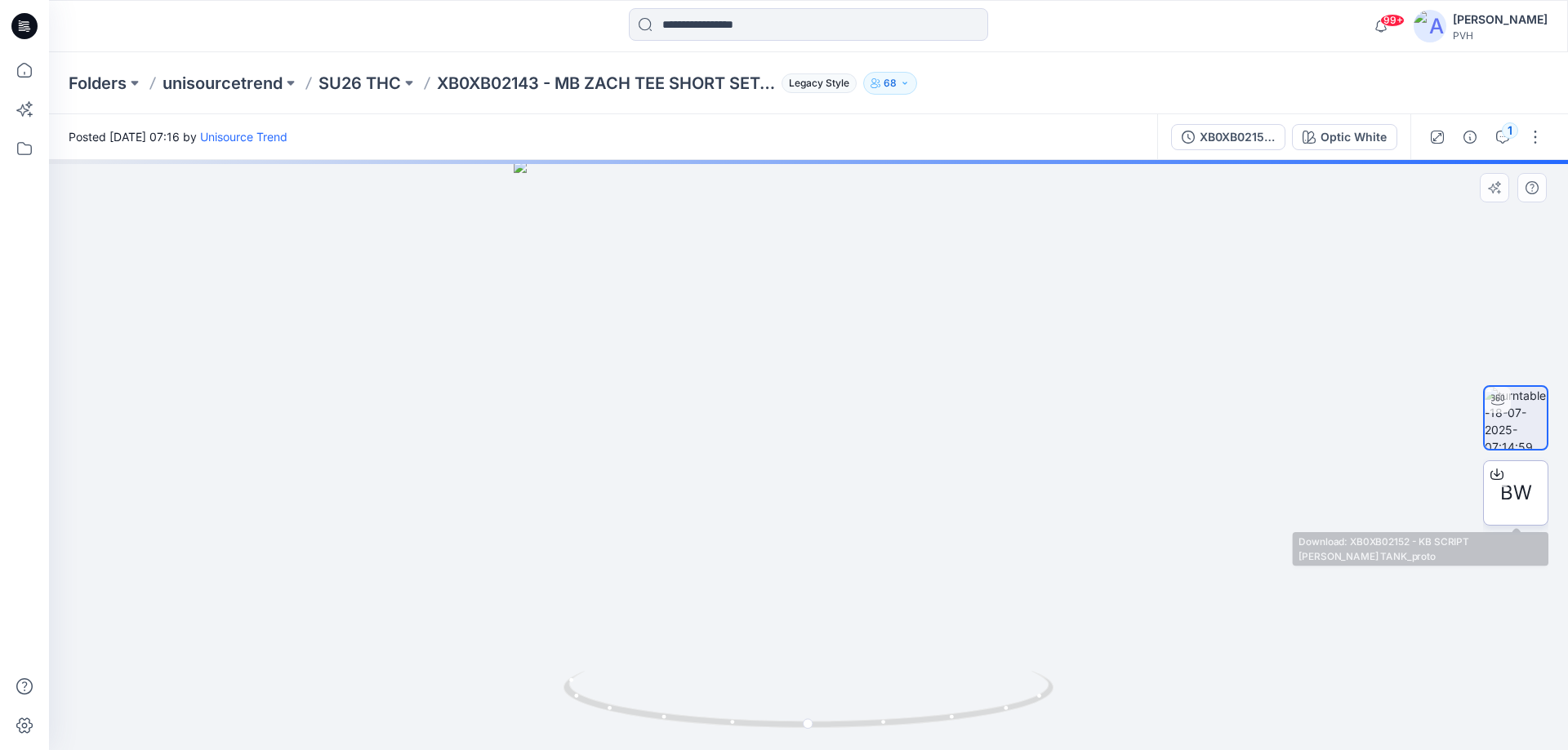
click at [1496, 495] on div "BW" at bounding box center [1515, 493] width 65 height 65
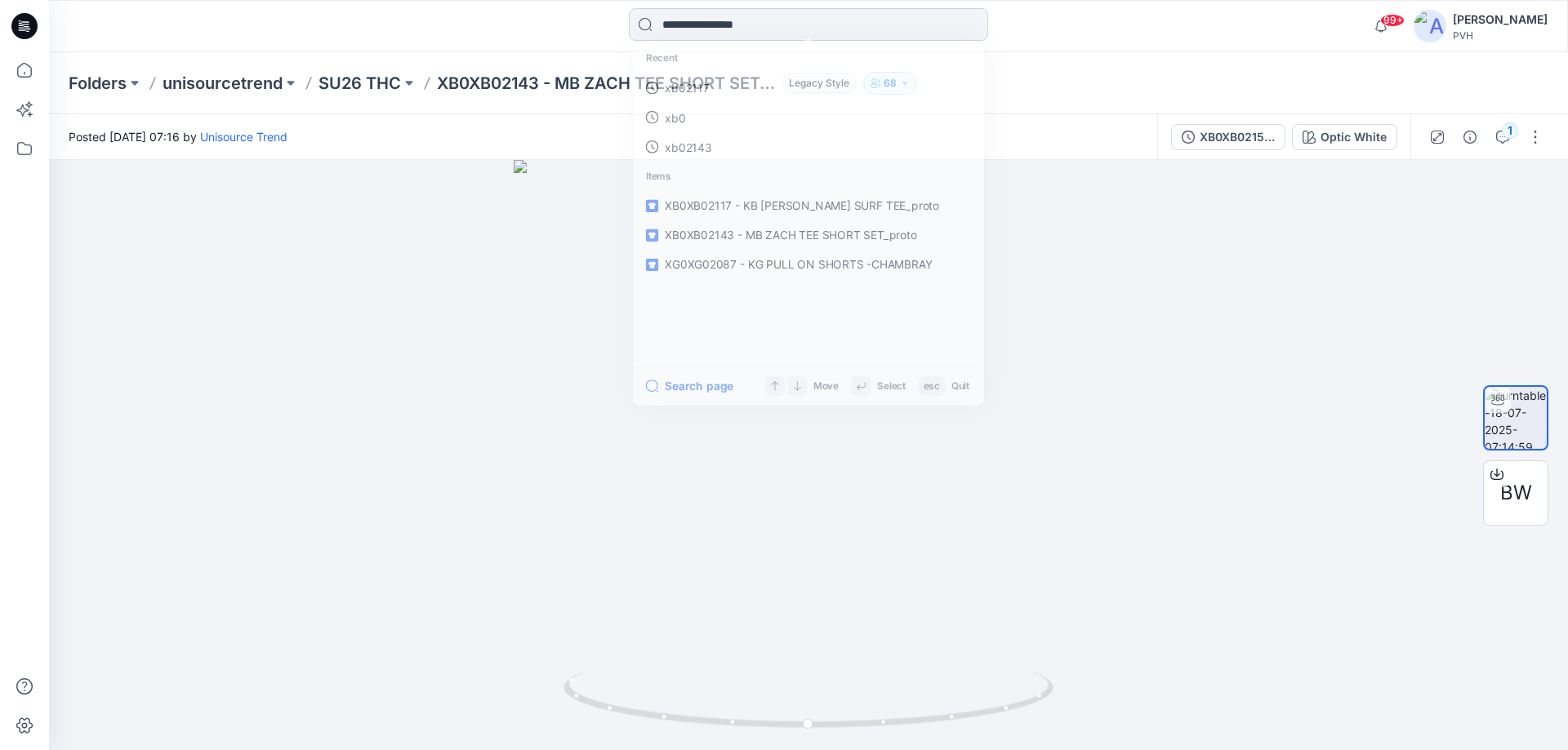
click at [815, 21] on input at bounding box center [808, 24] width 359 height 33
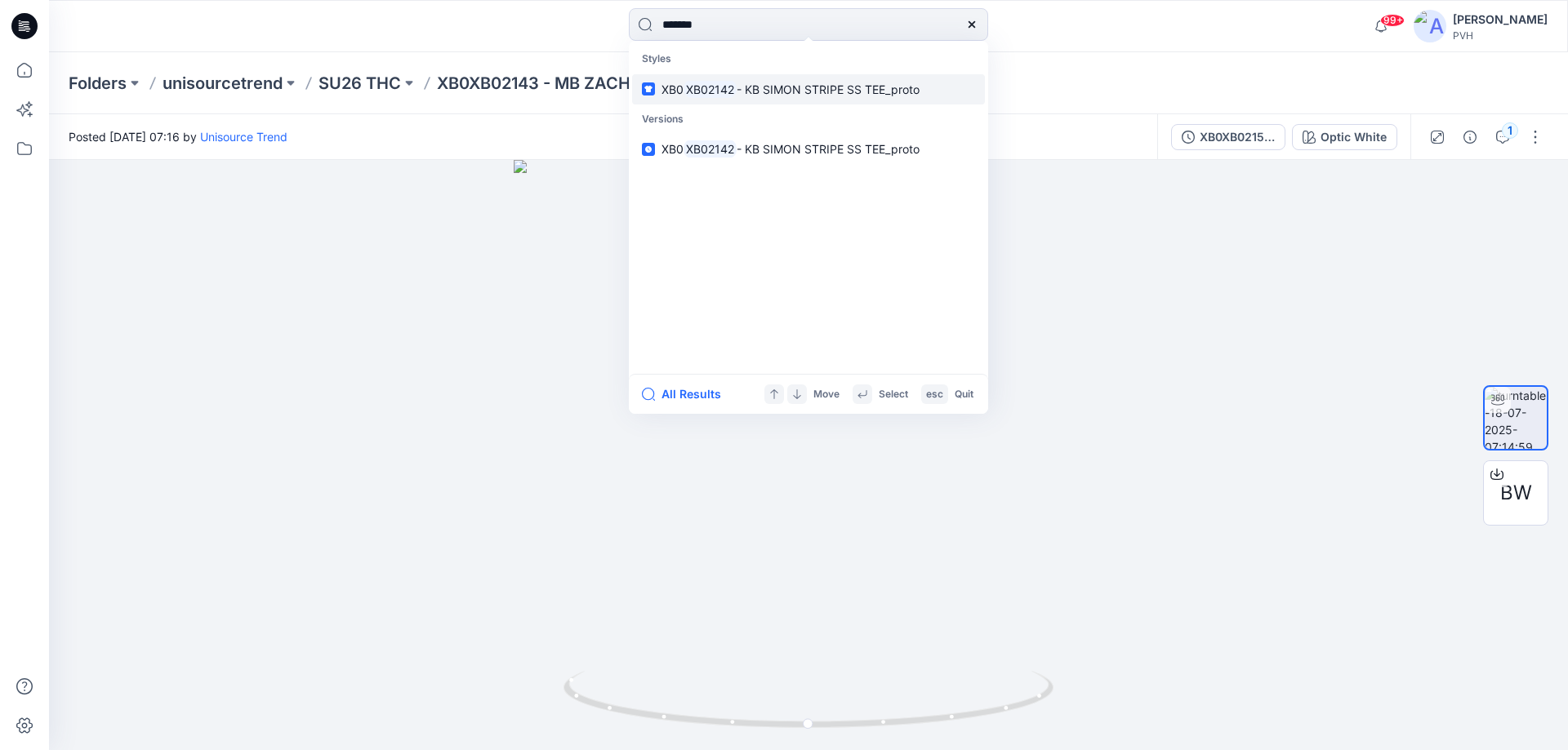
type input "*******"
click at [667, 81] on p "XB0 XB02142 - KB SIMON STRIPE SS TEE_proto" at bounding box center [790, 89] width 258 height 17
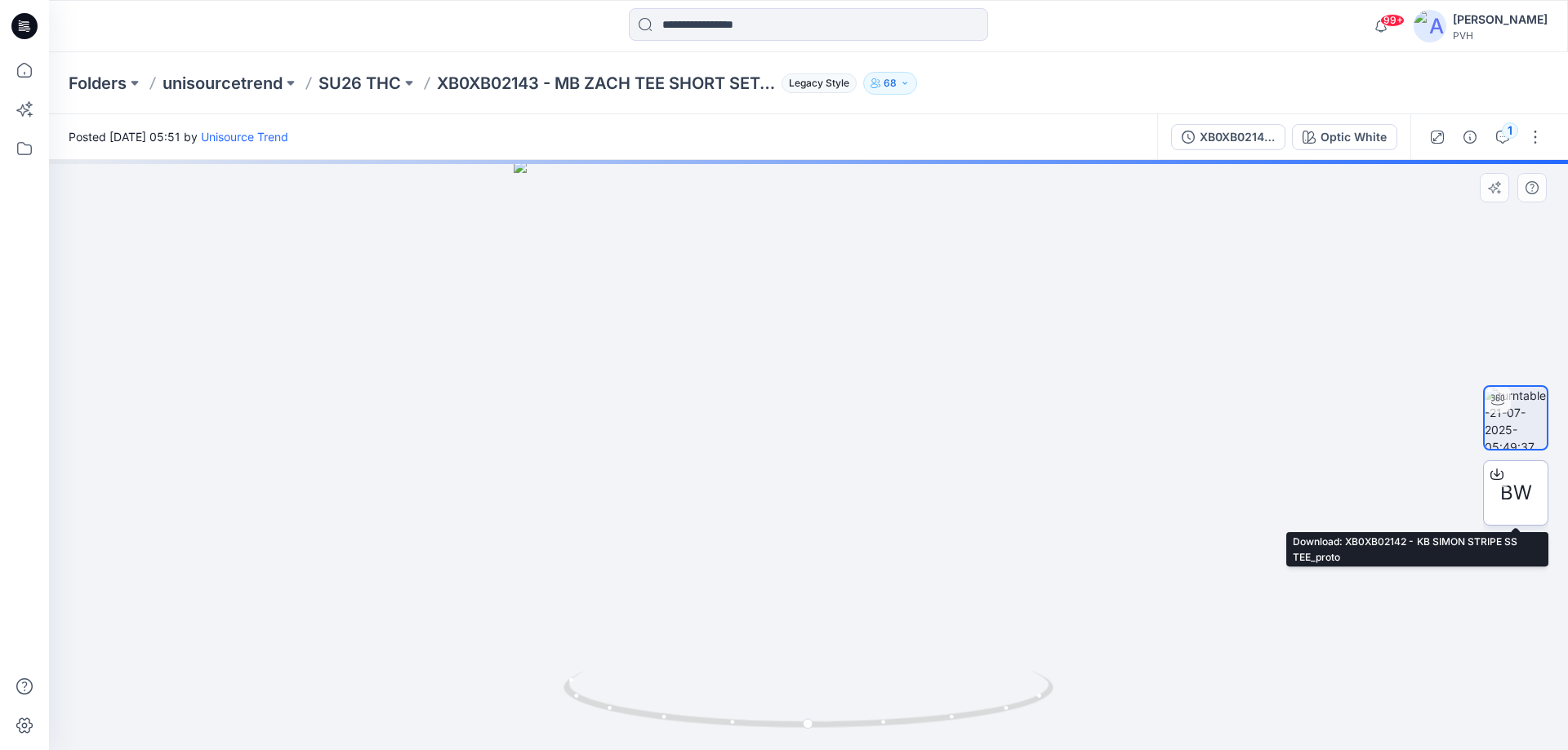
click at [1515, 489] on span "BW" at bounding box center [1515, 493] width 32 height 29
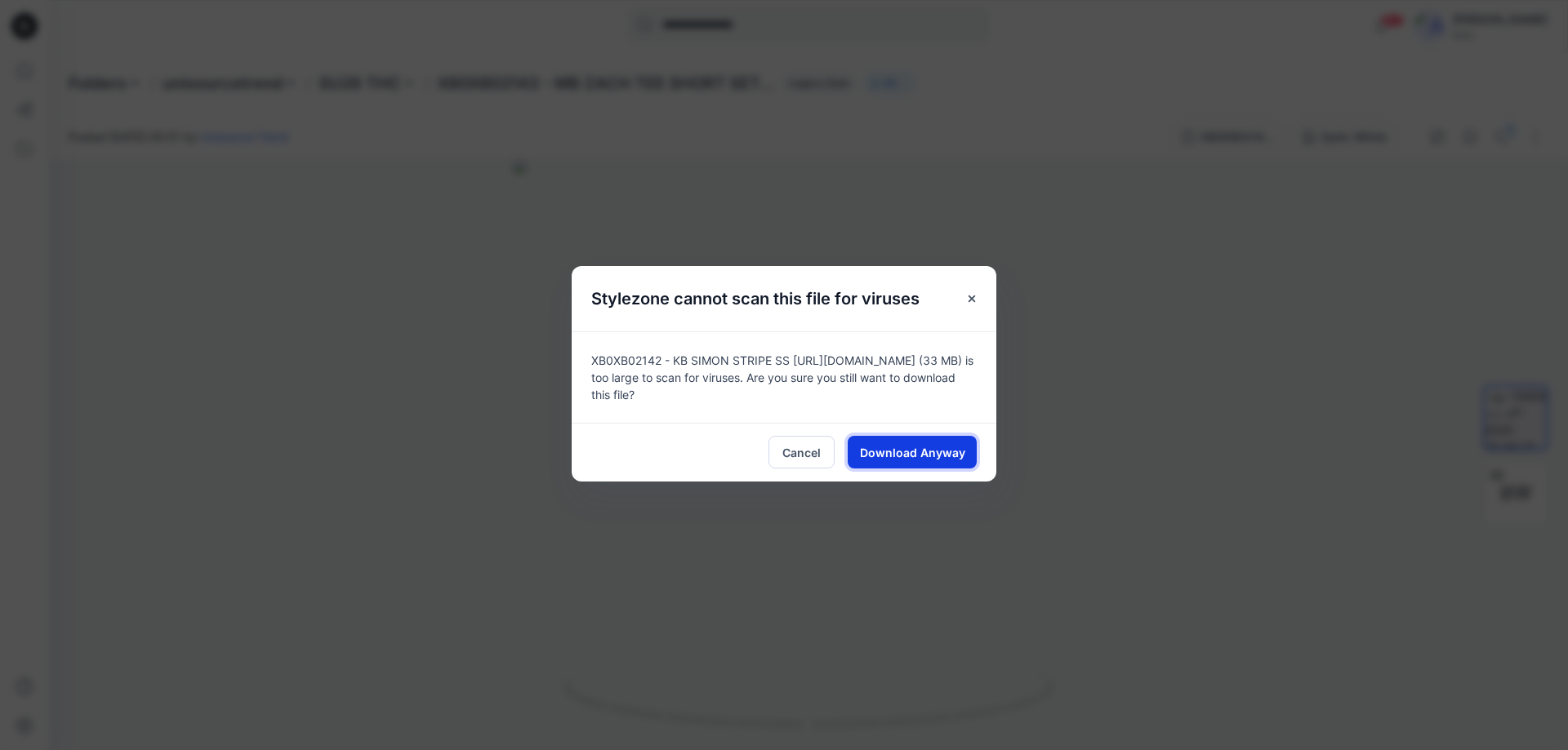
click at [918, 458] on span "Download Anyway" at bounding box center [913, 452] width 105 height 17
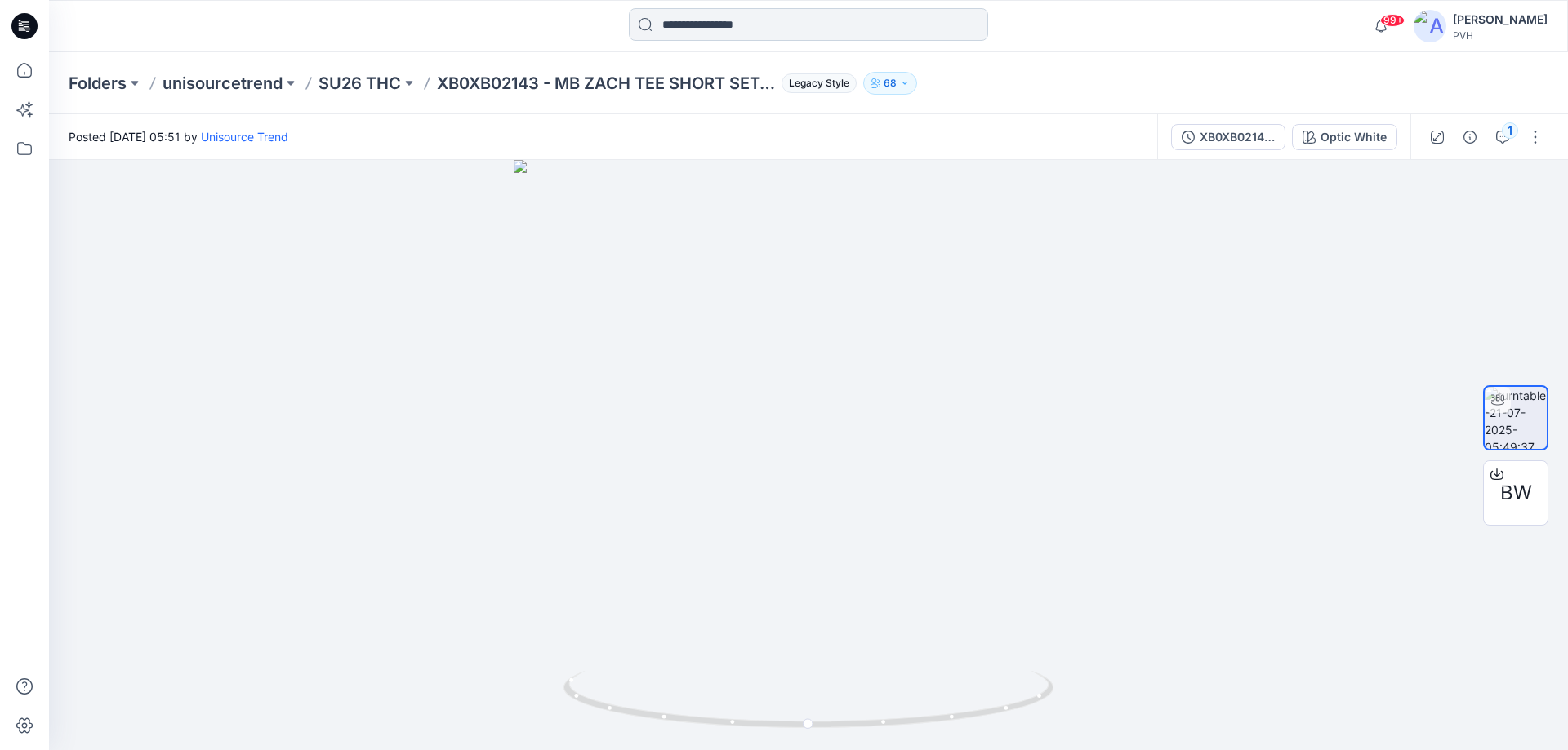
click at [779, 21] on input at bounding box center [808, 24] width 359 height 33
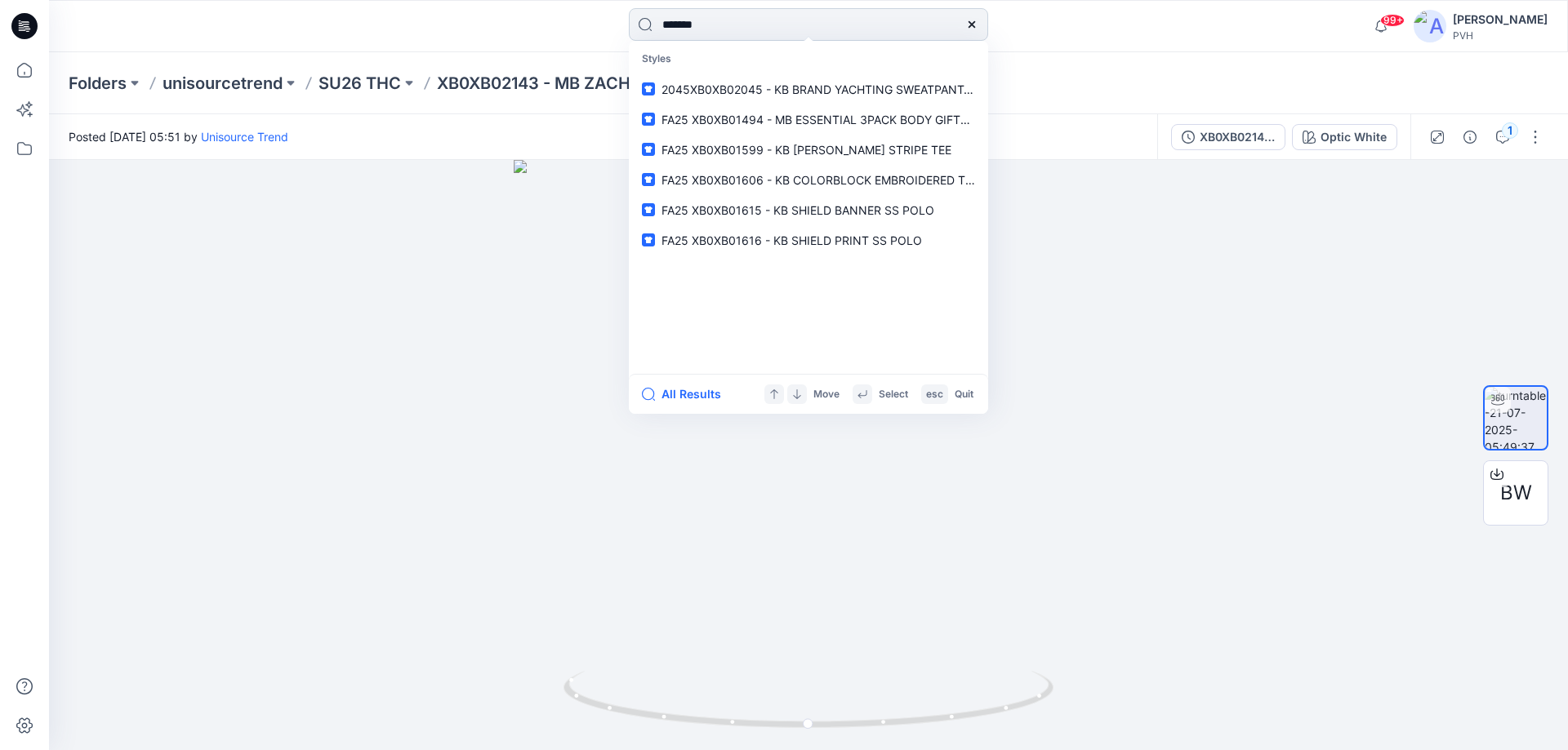
type input "*******"
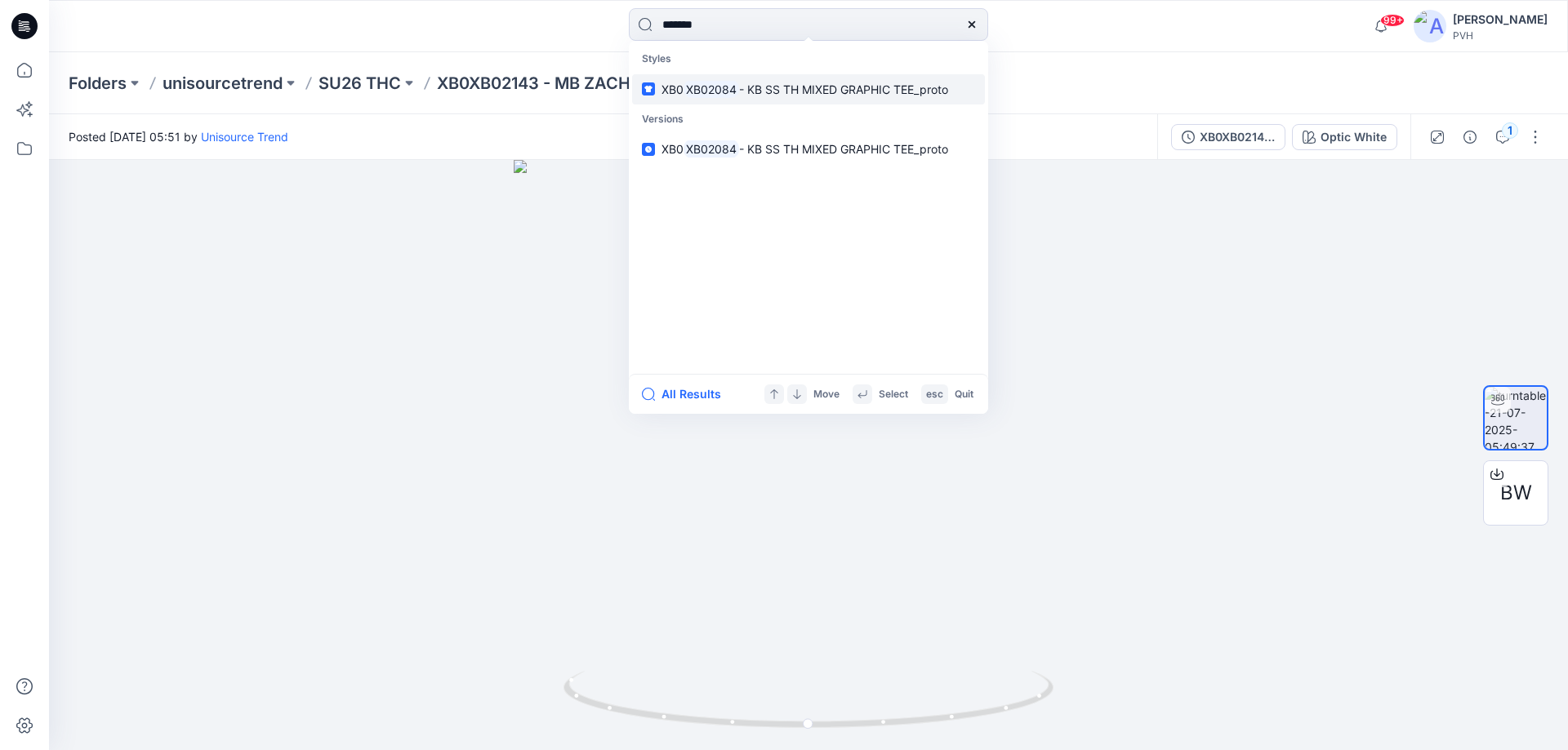
click at [722, 95] on mark "XB02084" at bounding box center [711, 89] width 55 height 19
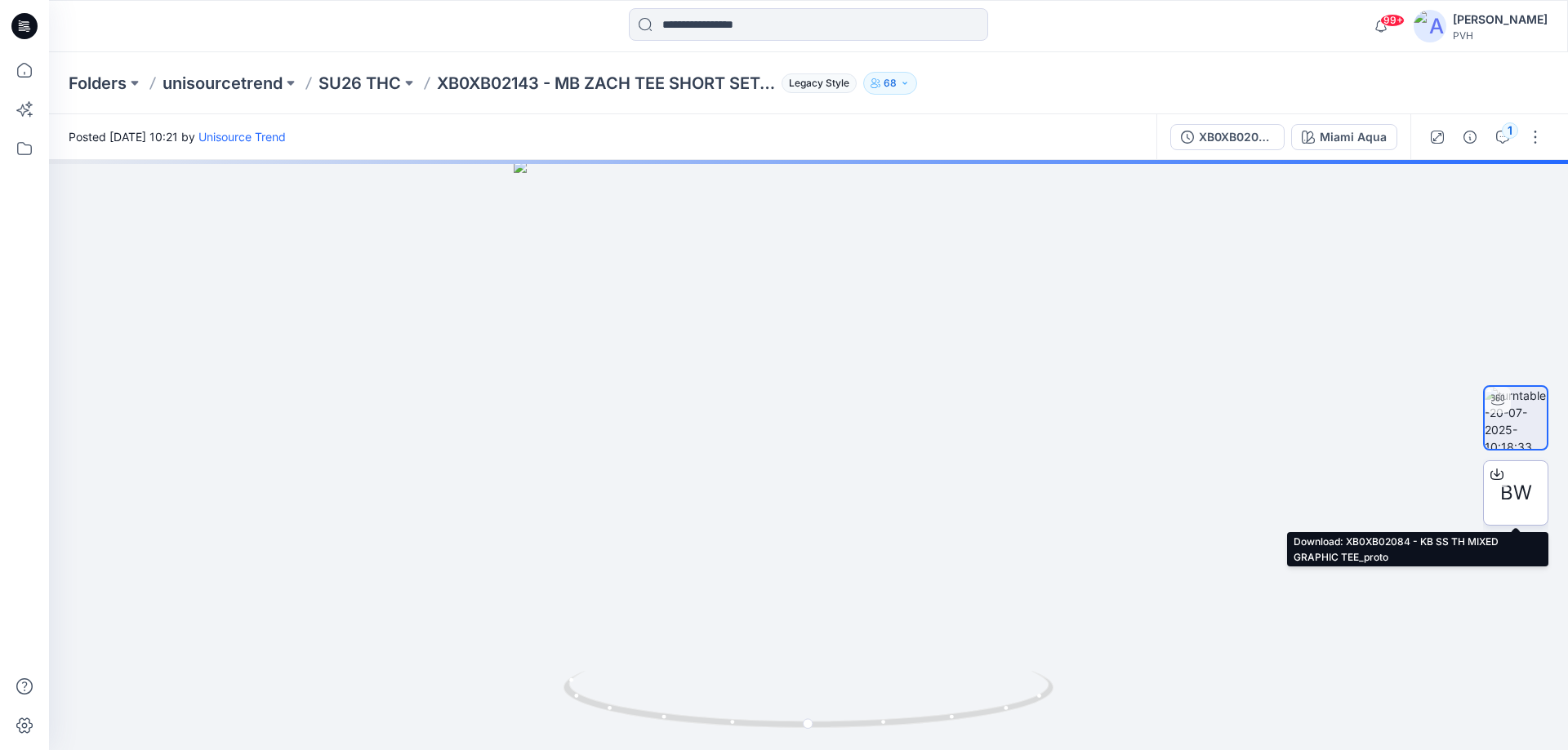
click at [1512, 486] on span "BW" at bounding box center [1515, 493] width 32 height 29
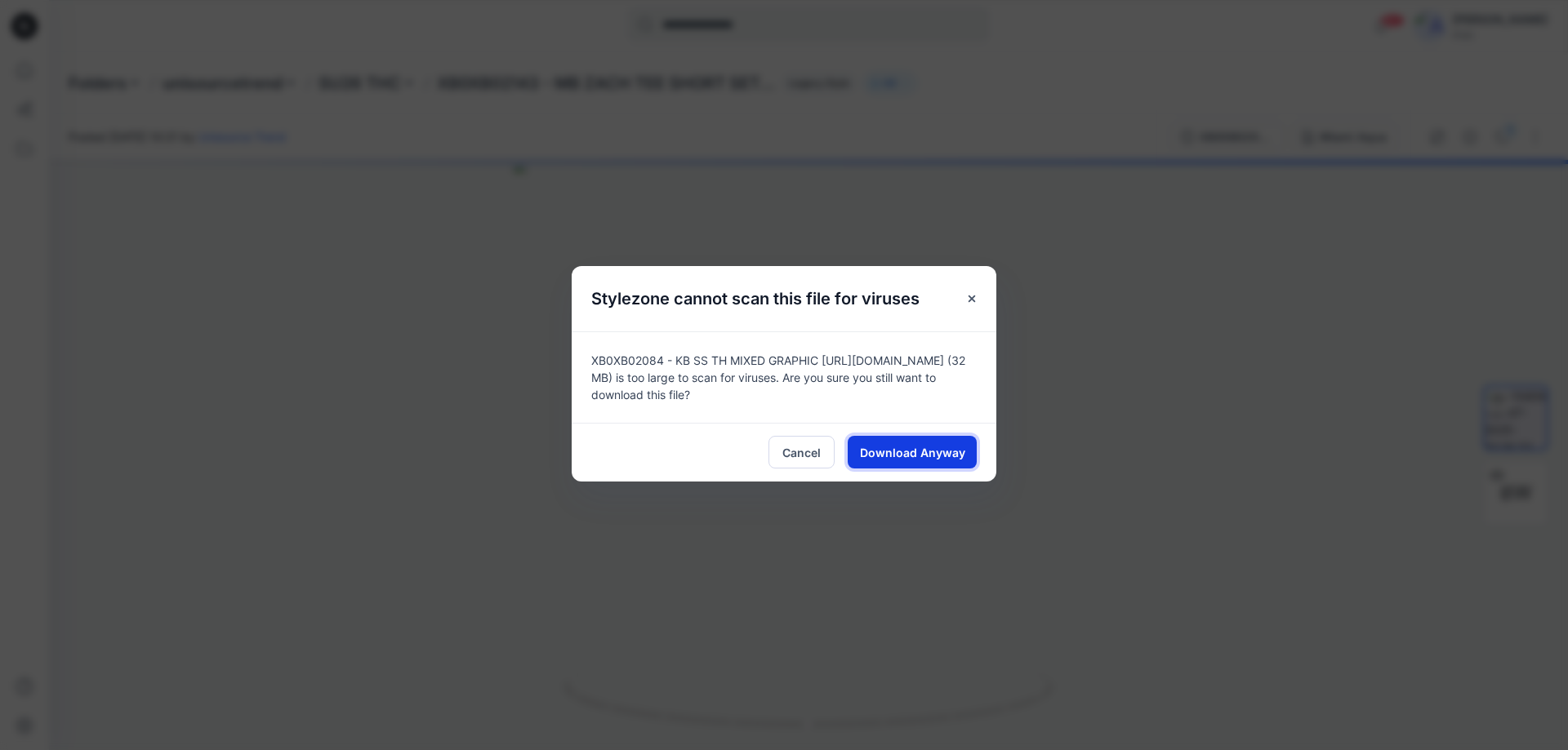
click at [939, 444] on span "Download Anyway" at bounding box center [913, 452] width 105 height 17
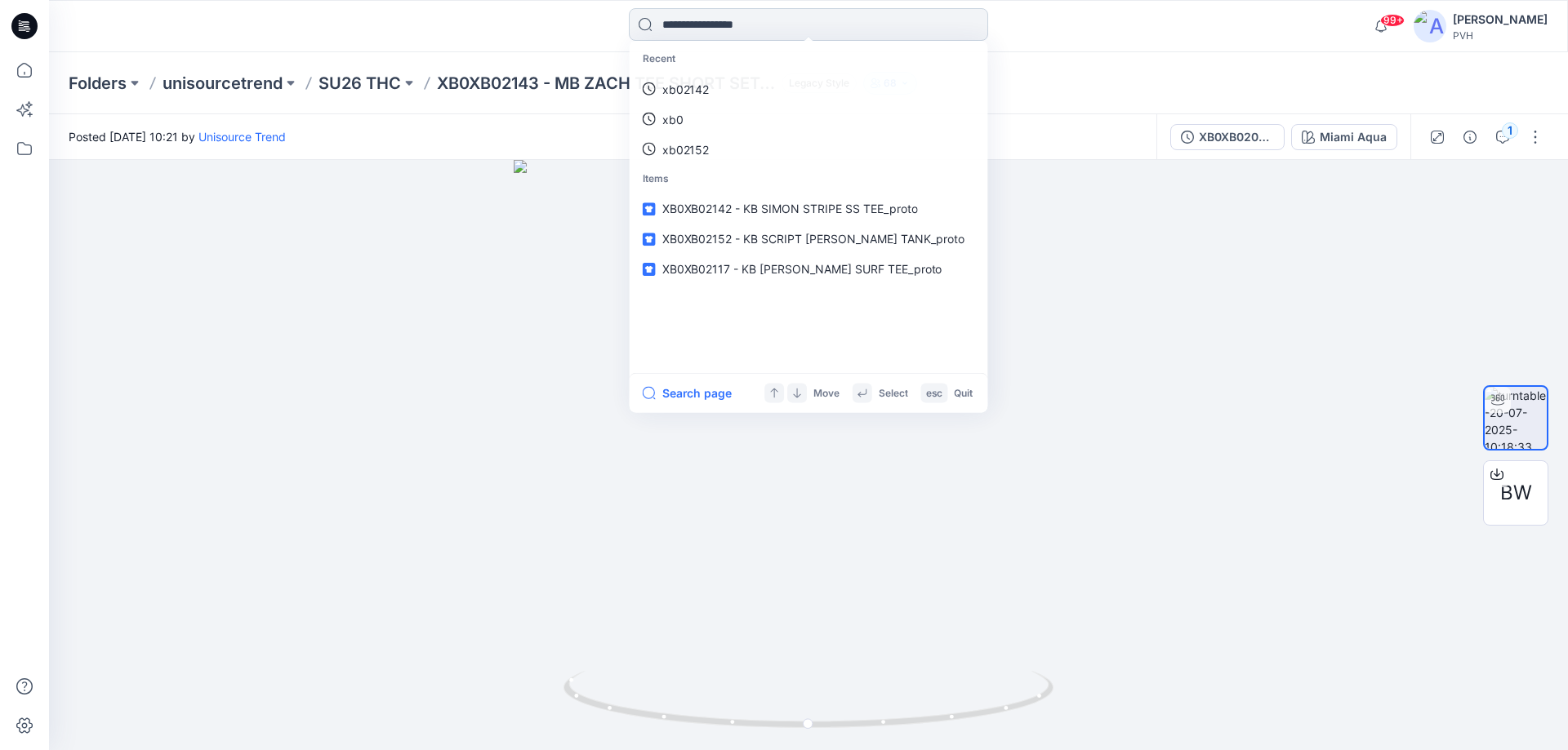
click at [794, 29] on input at bounding box center [808, 24] width 359 height 33
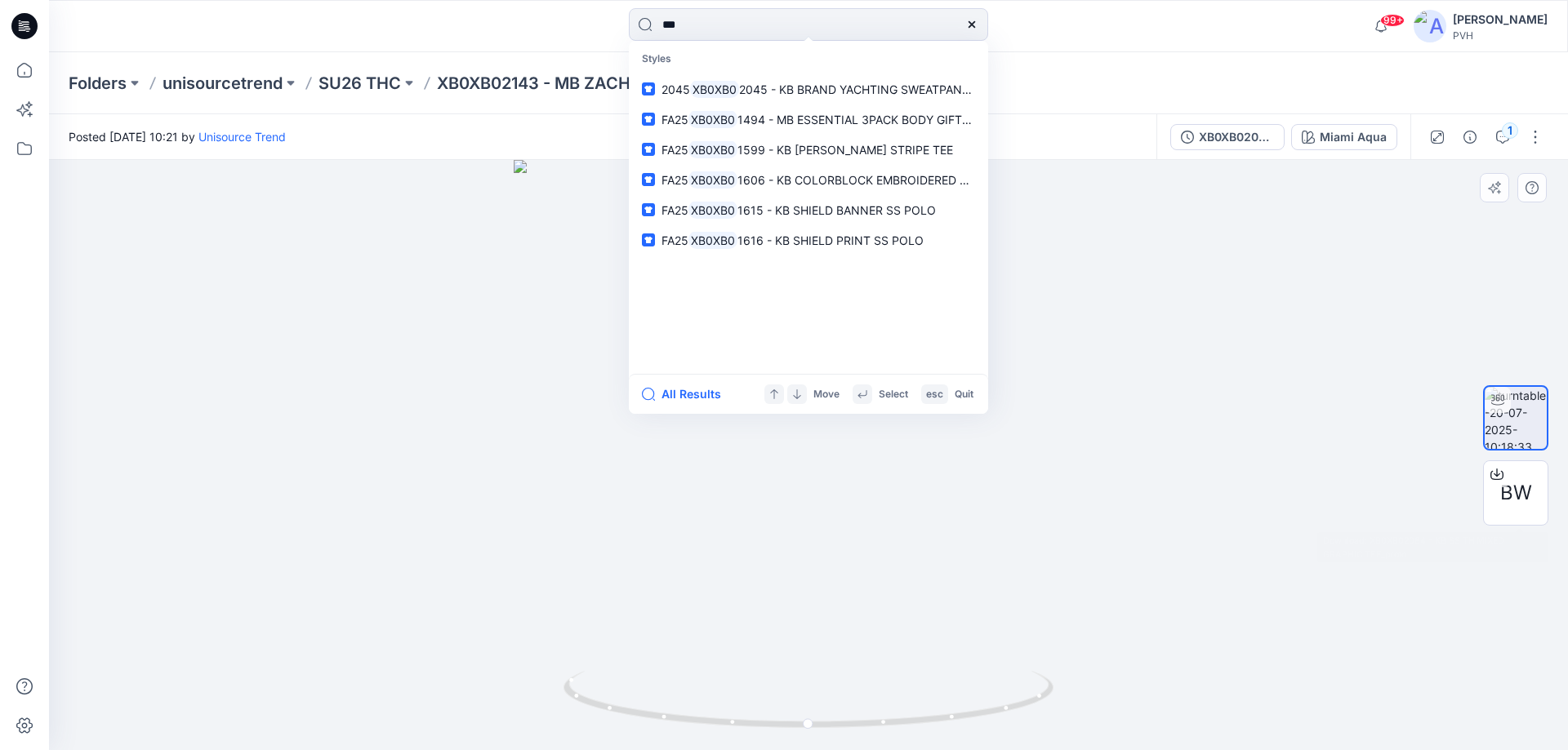
type input "***"
click at [1202, 325] on div at bounding box center [808, 455] width 1519 height 590
click at [722, 21] on input "***" at bounding box center [808, 24] width 359 height 33
drag, startPoint x: 688, startPoint y: 27, endPoint x: 529, endPoint y: 25, distance: 159.0
click at [515, 24] on div "*** Styles 2045 XB0XB0 2045 - KB BRAND YACHTING SWEATPANT-PROTO -V01 FA25 XB0XB…" at bounding box center [808, 26] width 760 height 36
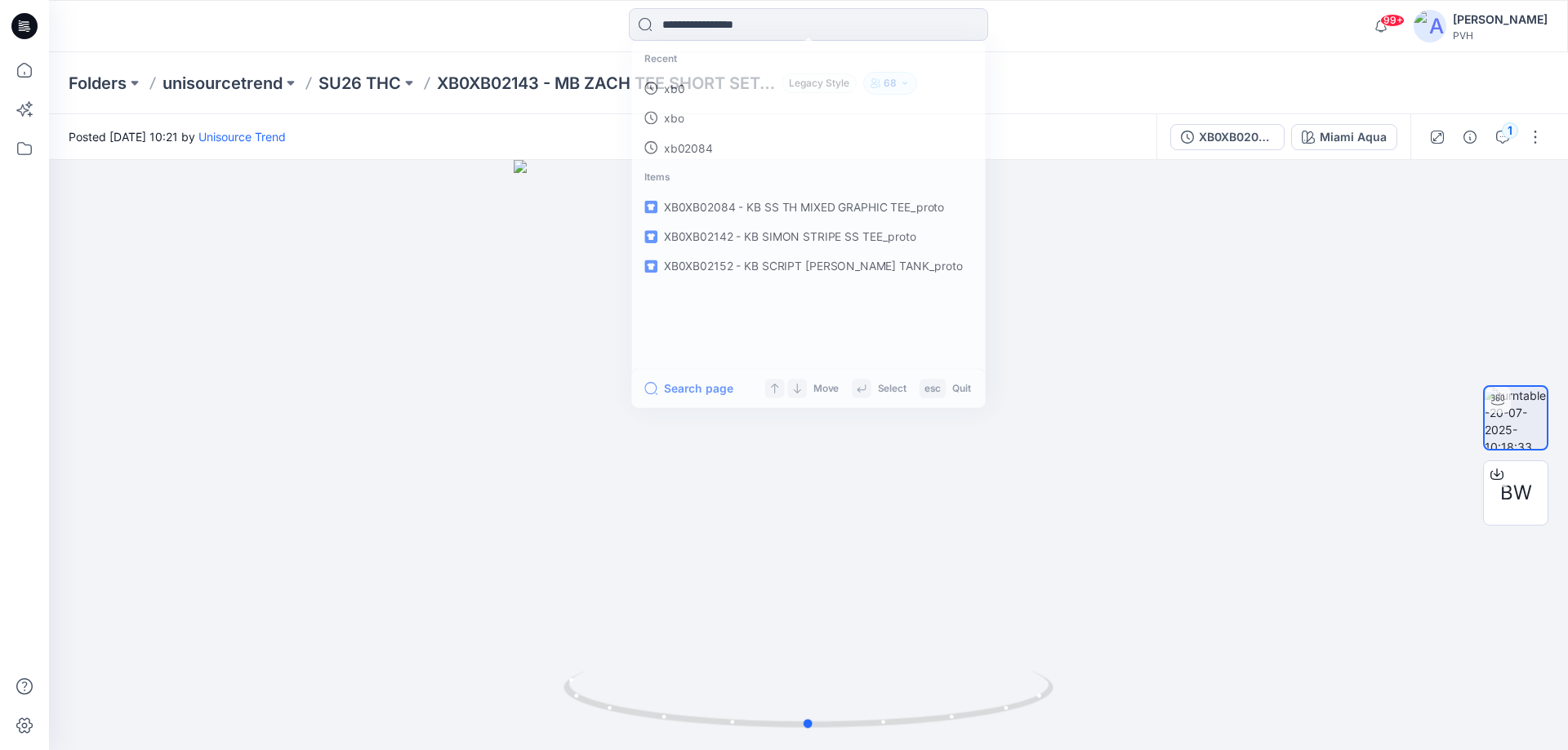
drag, startPoint x: 139, startPoint y: 320, endPoint x: 189, endPoint y: 13, distance: 311.0
click at [149, 317] on div at bounding box center [808, 455] width 1519 height 590
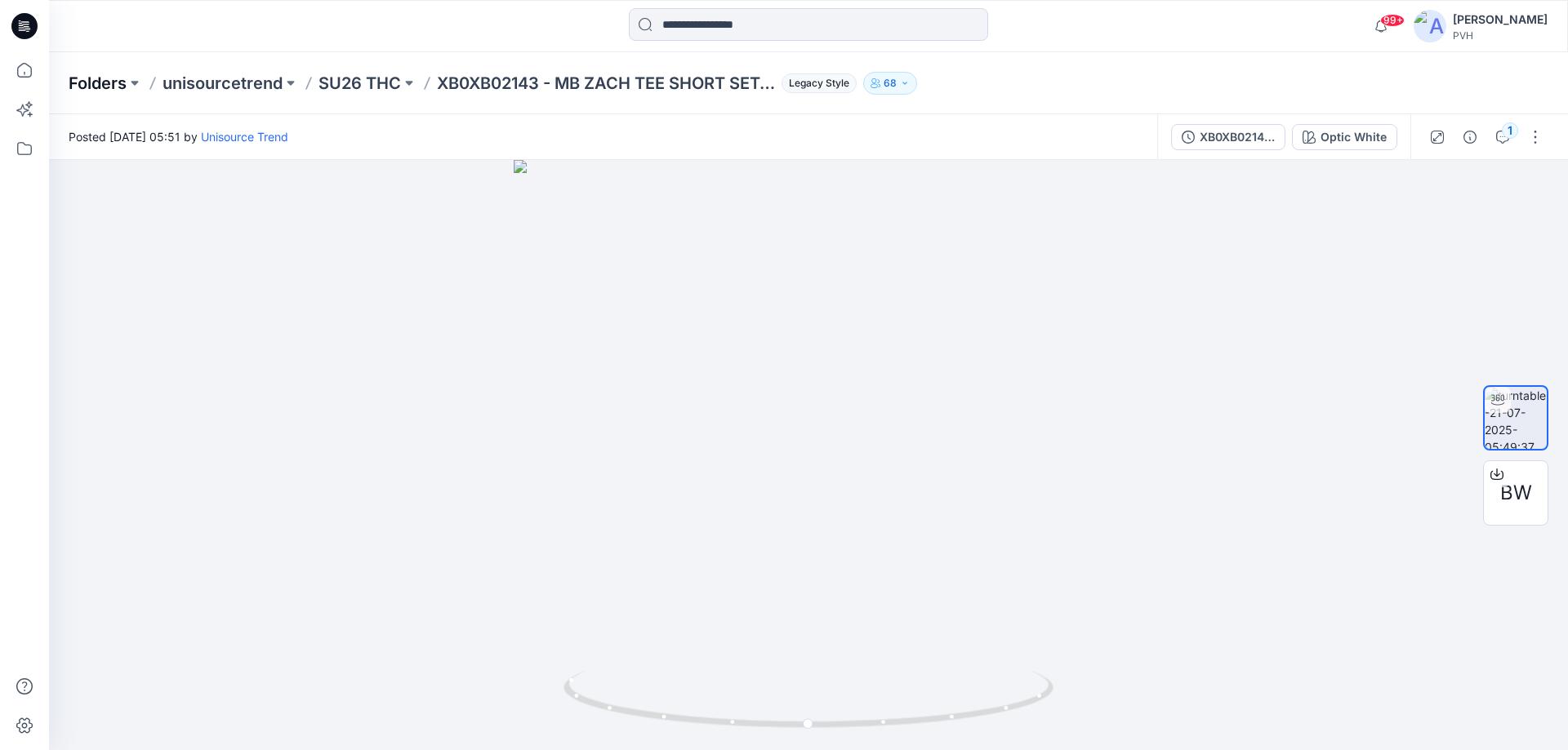
click at [99, 86] on p "Folders" at bounding box center [98, 82] width 58 height 23
click at [30, 72] on icon at bounding box center [24, 71] width 36 height 36
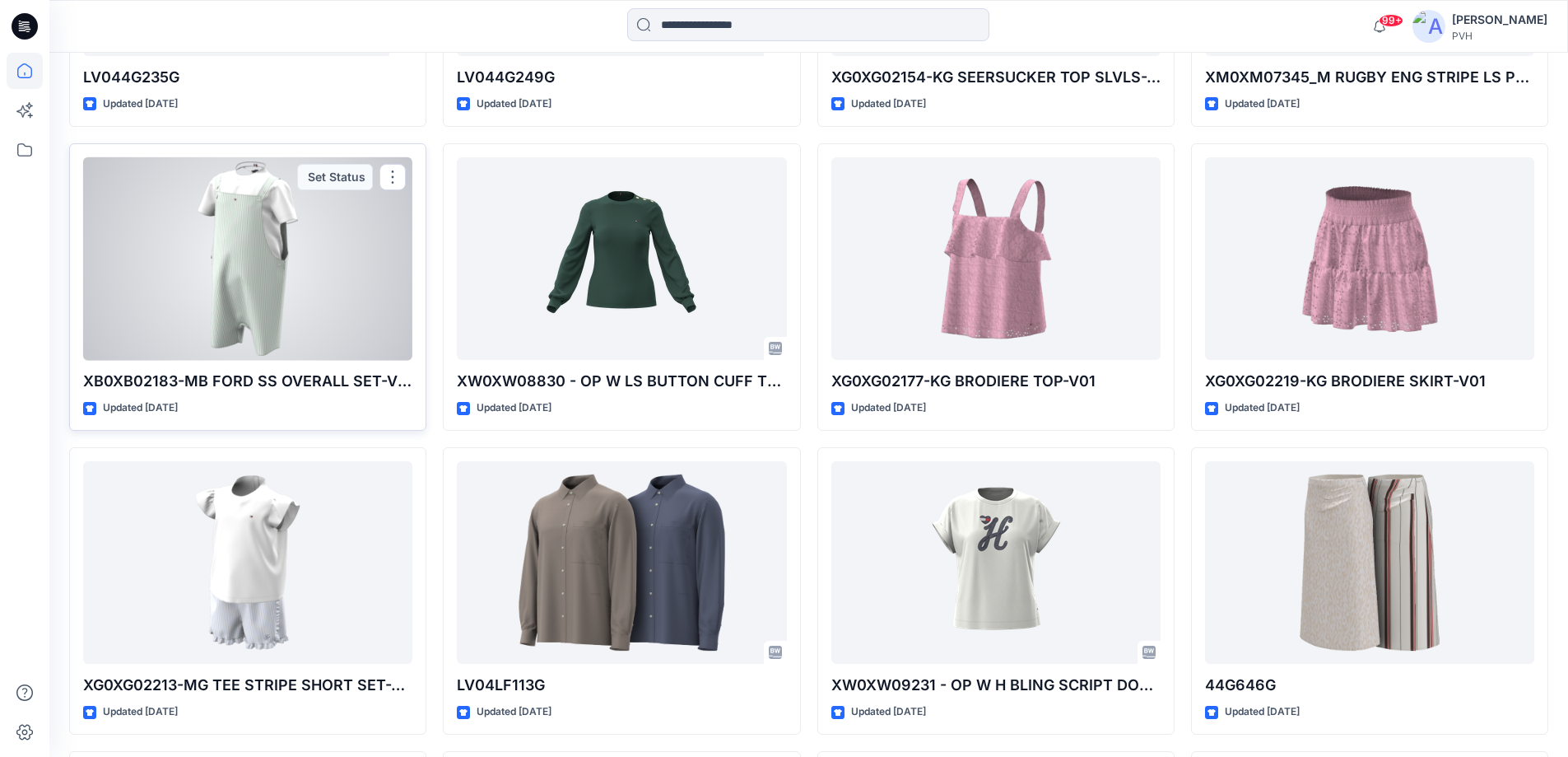
scroll to position [1117, 0]
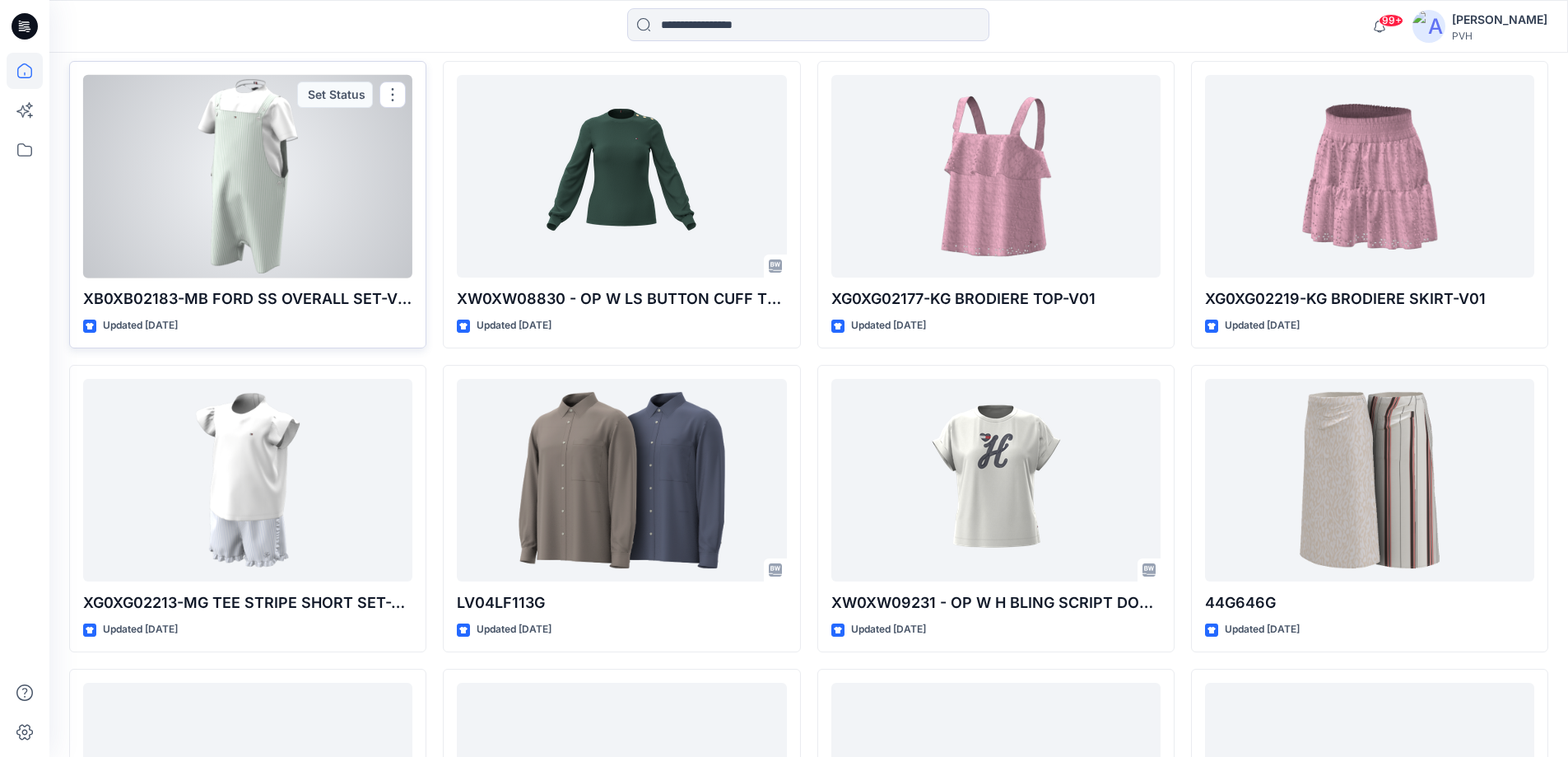
click at [207, 302] on p "XB0XB02183-MB FORD SS OVERALL SET-V01" at bounding box center [248, 298] width 329 height 23
click at [220, 192] on div at bounding box center [248, 176] width 329 height 204
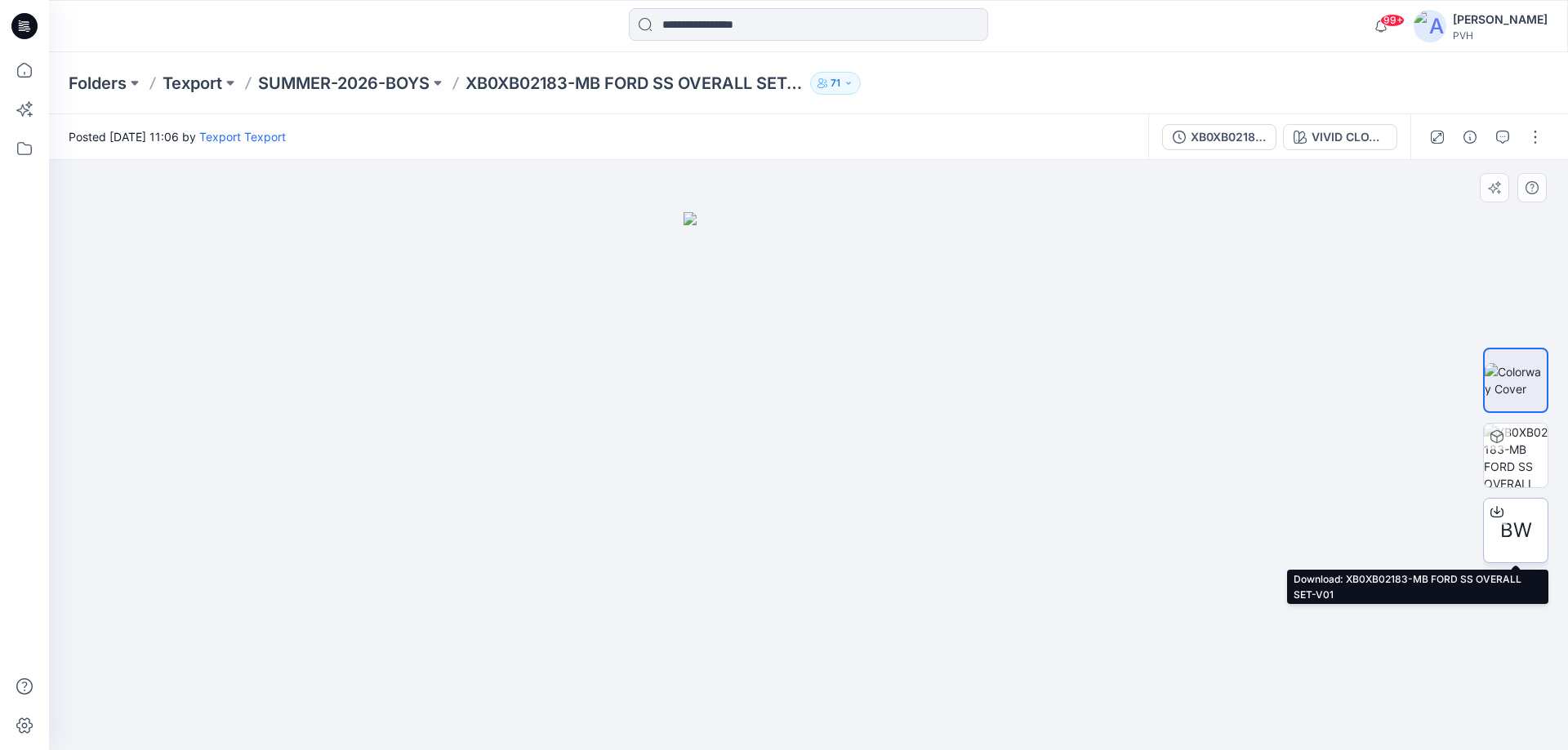
click at [1524, 535] on span "BW" at bounding box center [1515, 530] width 32 height 29
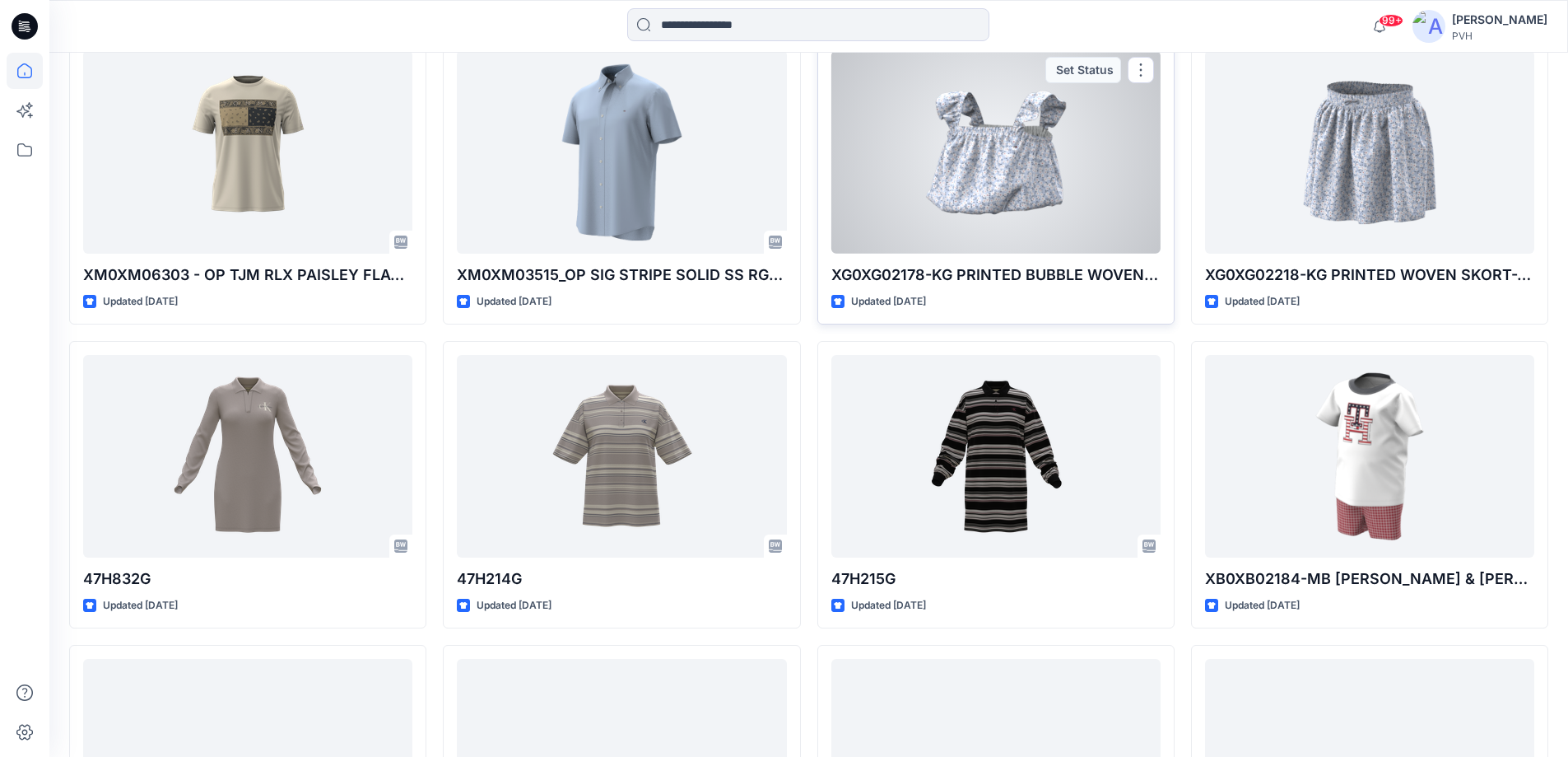
scroll to position [2358, 0]
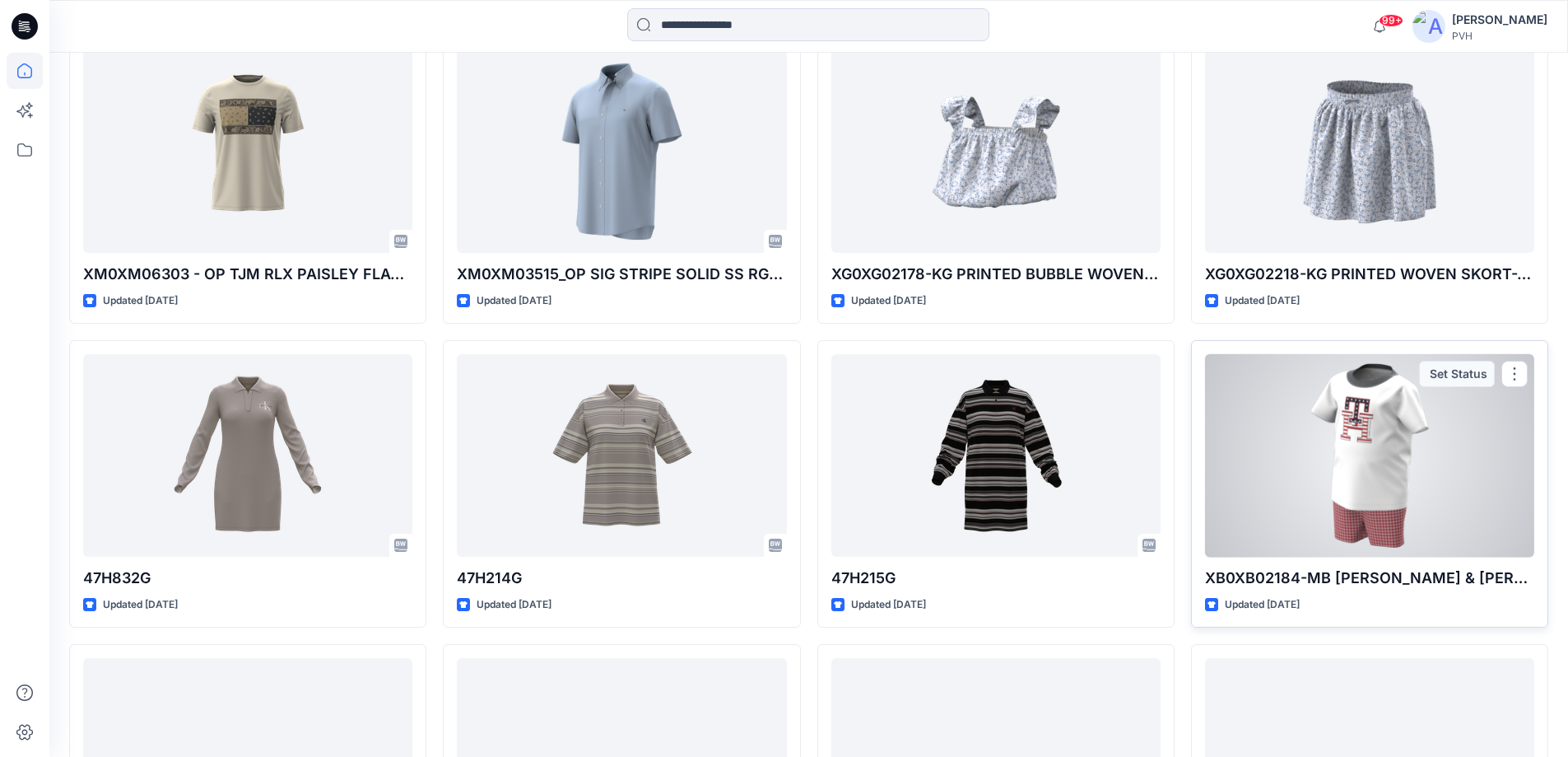
click at [1352, 515] on div at bounding box center [1370, 455] width 329 height 204
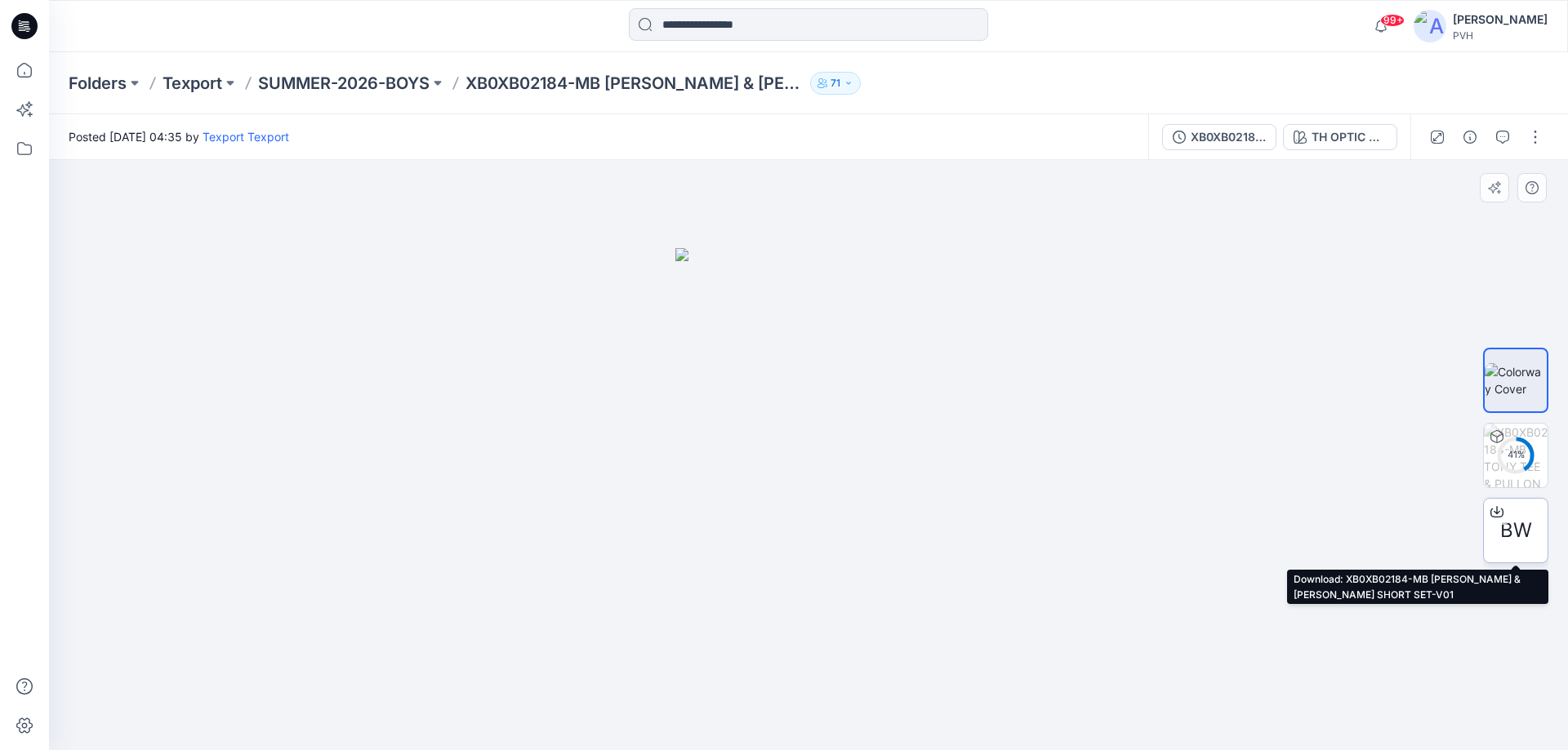
click at [1525, 539] on span "BW" at bounding box center [1515, 530] width 32 height 29
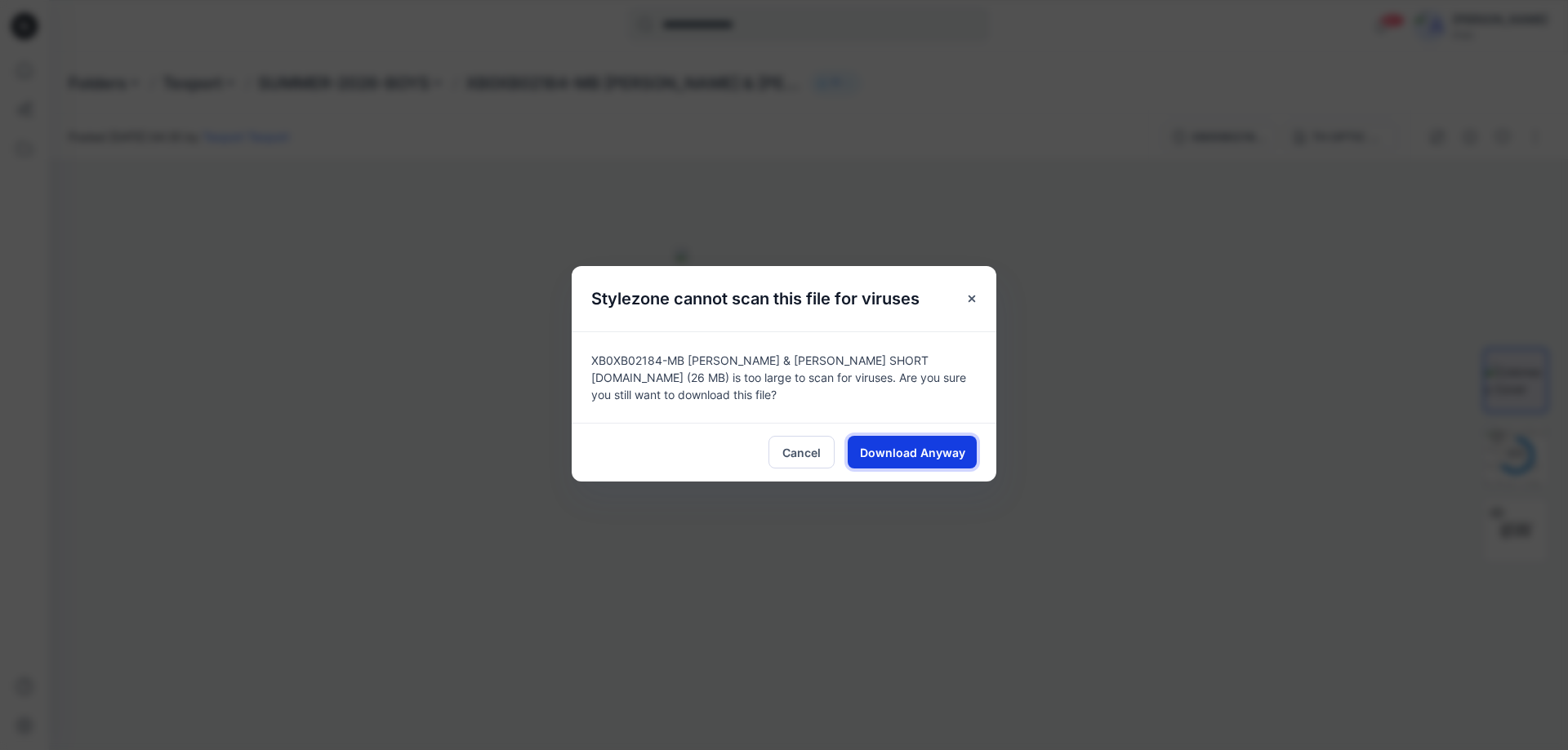
click at [936, 463] on button "Download Anyway" at bounding box center [912, 452] width 129 height 33
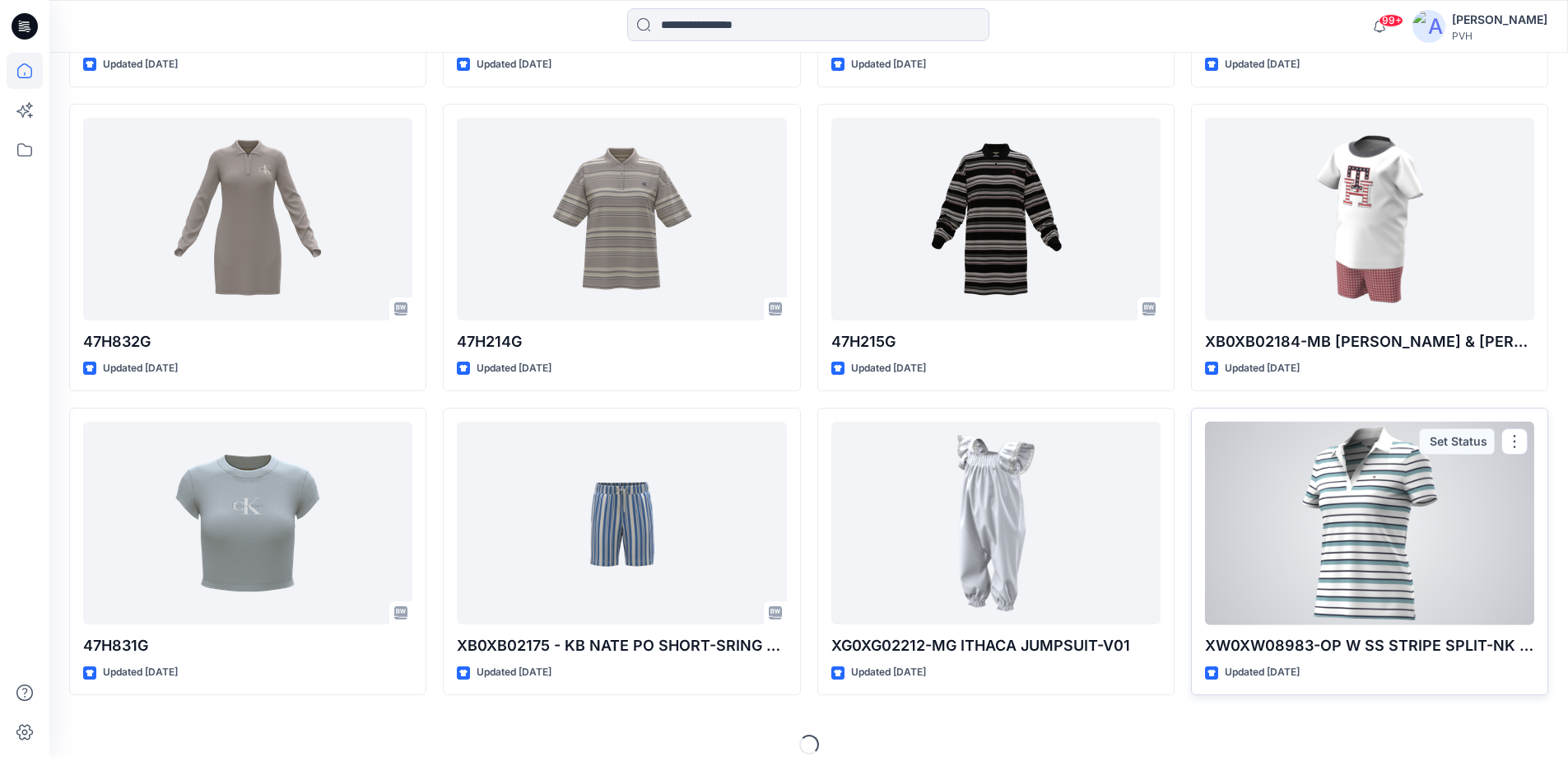
scroll to position [2612, 0]
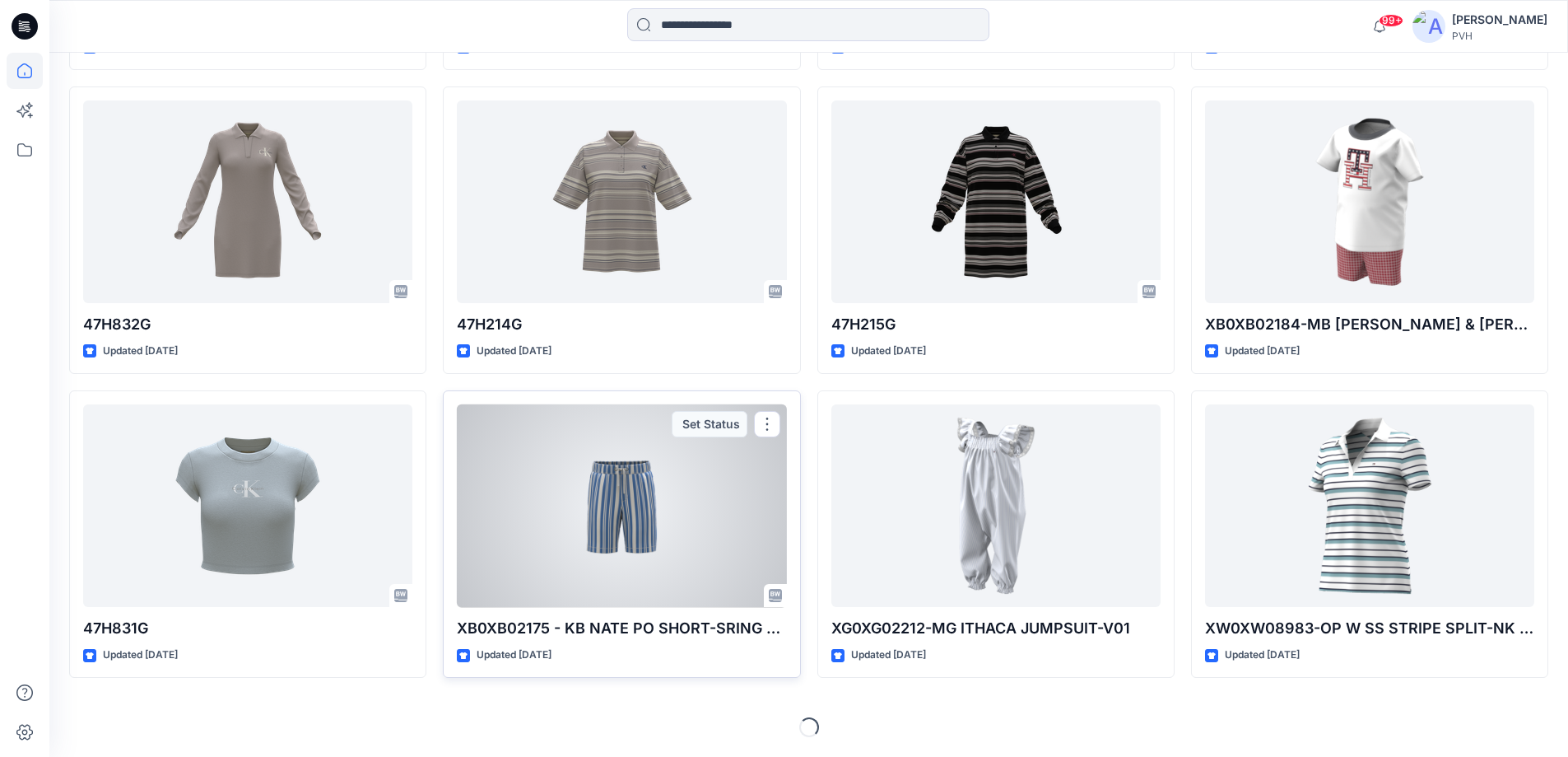
click at [590, 547] on div at bounding box center [621, 506] width 329 height 204
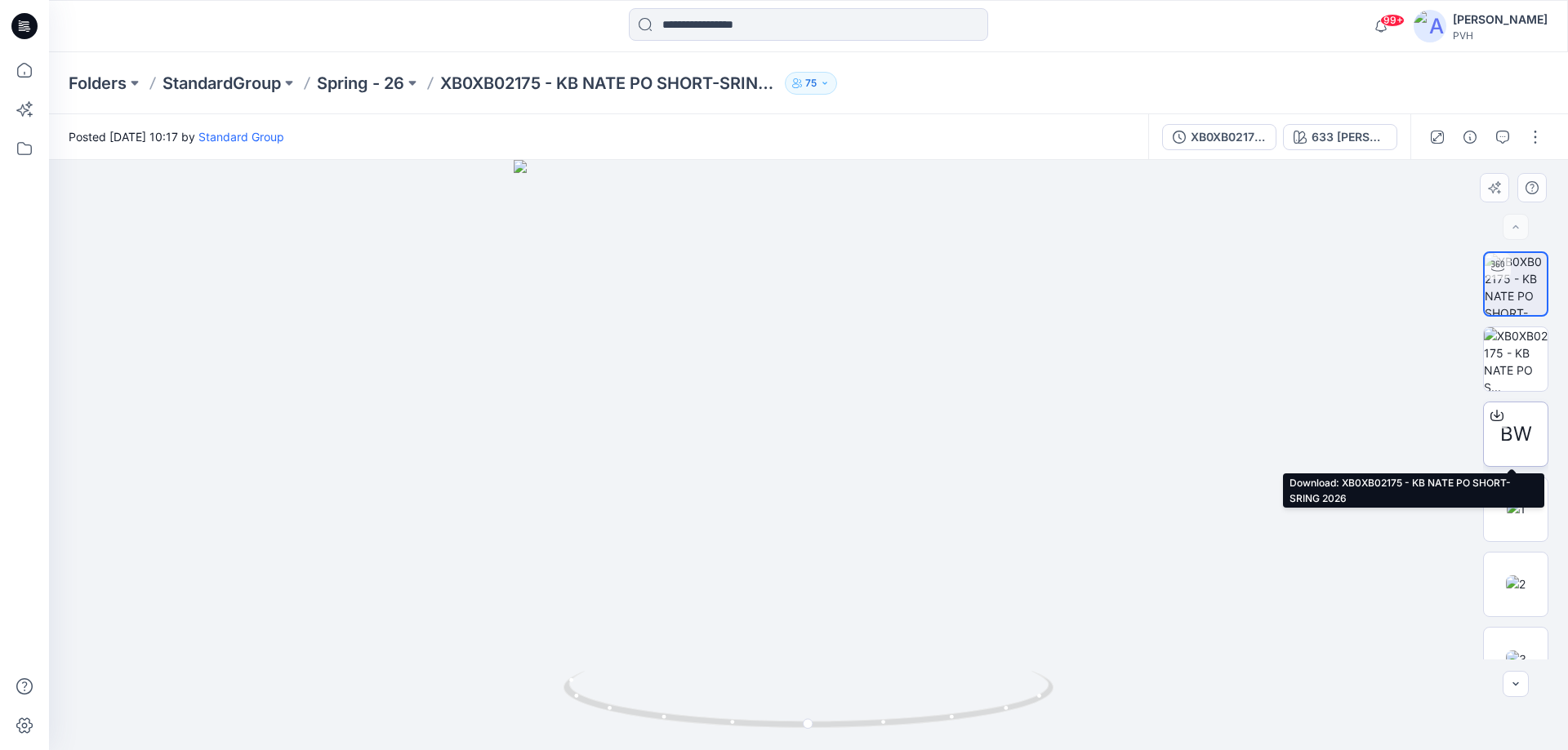
click at [1505, 431] on span "BW" at bounding box center [1515, 434] width 32 height 29
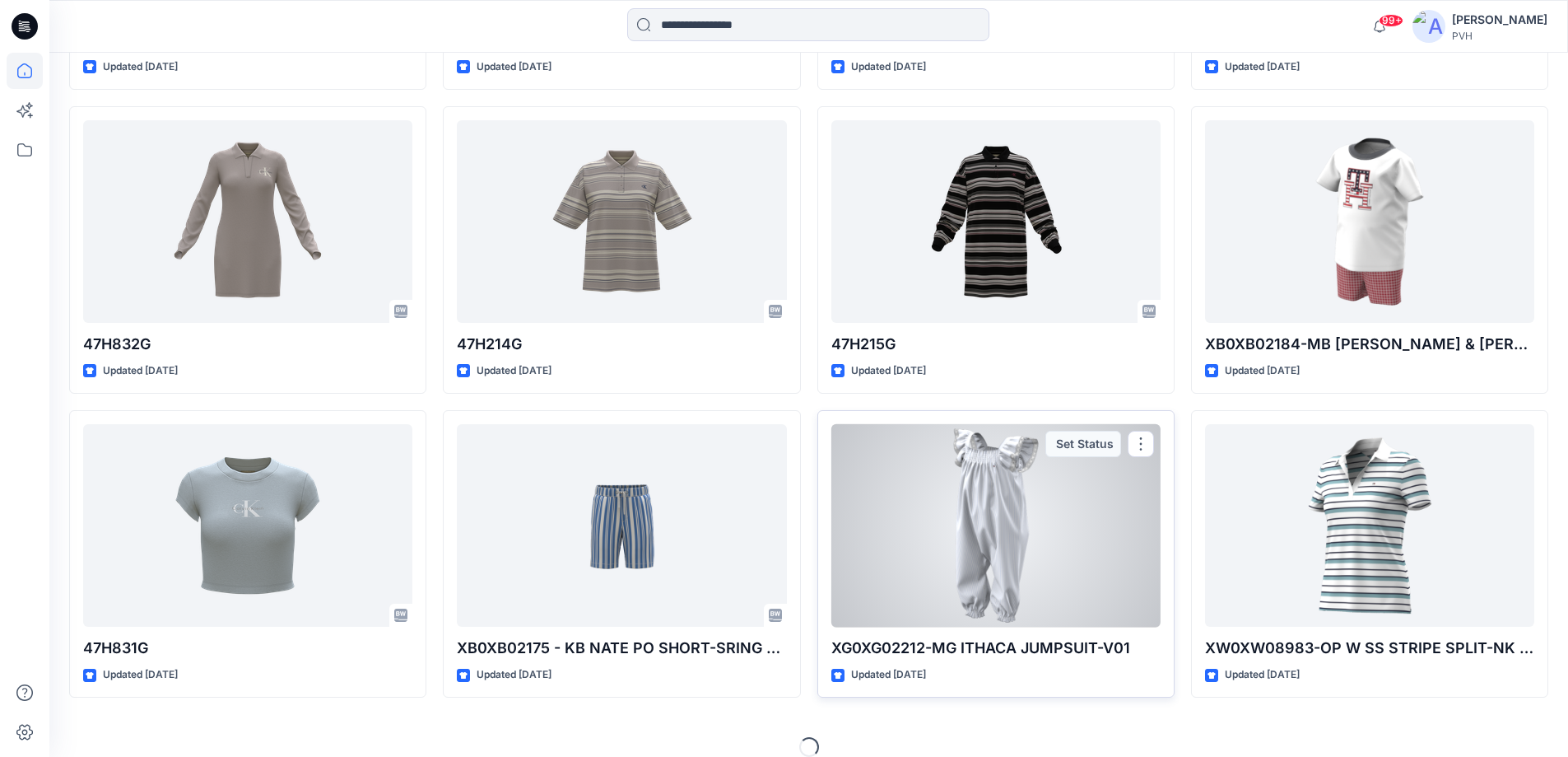
scroll to position [2612, 0]
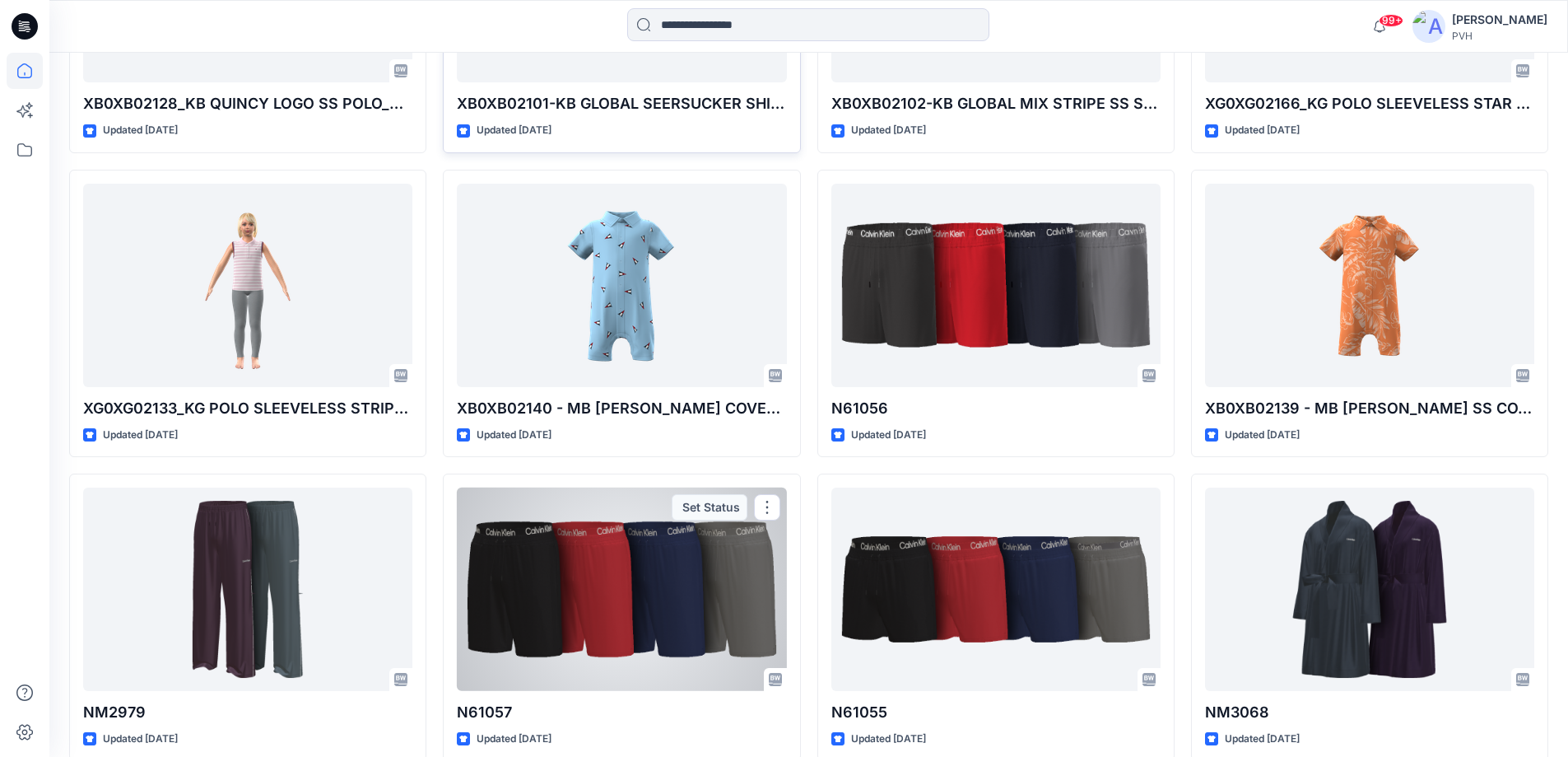
scroll to position [7508, 0]
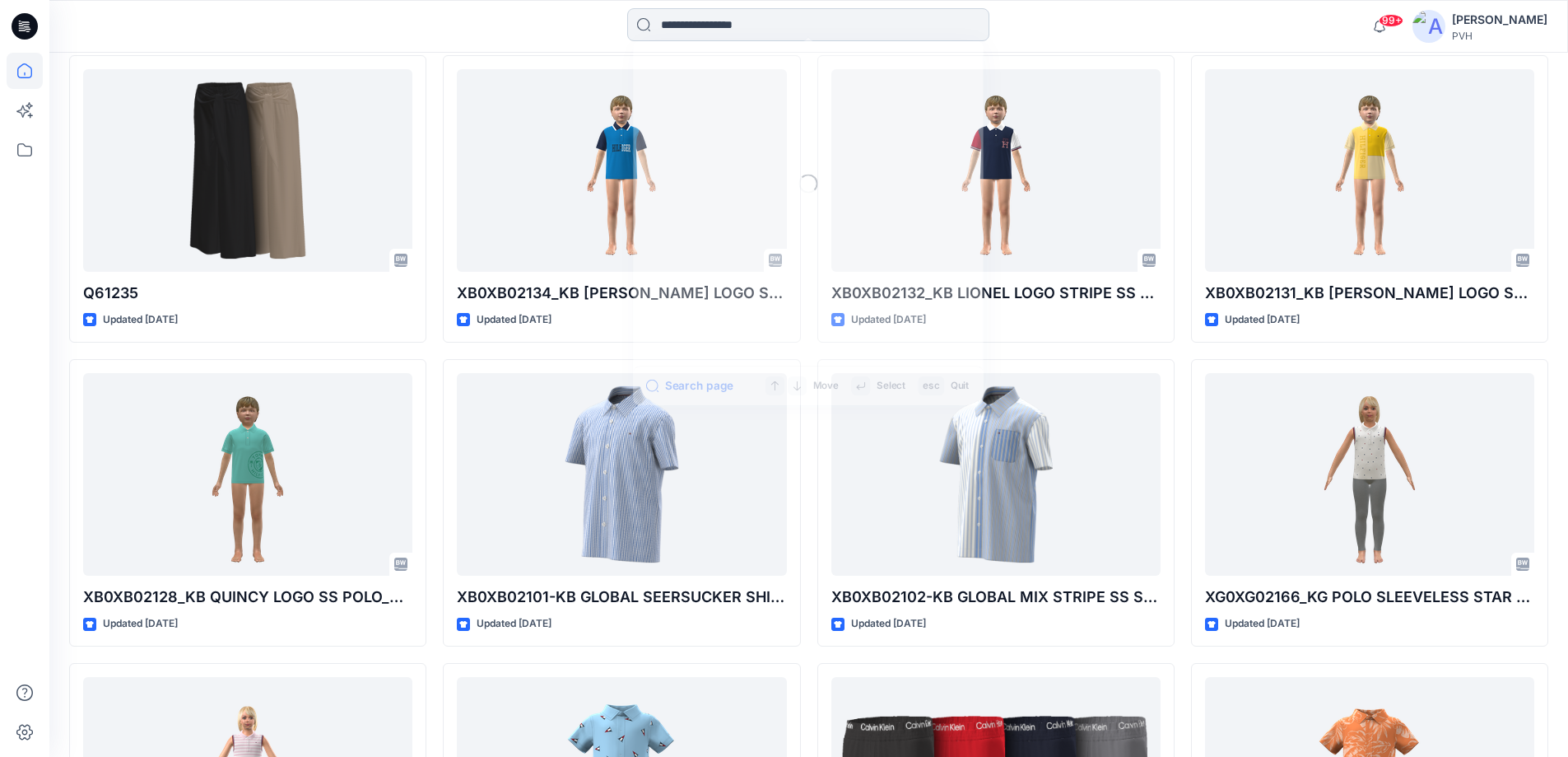
click at [661, 21] on input at bounding box center [808, 25] width 362 height 33
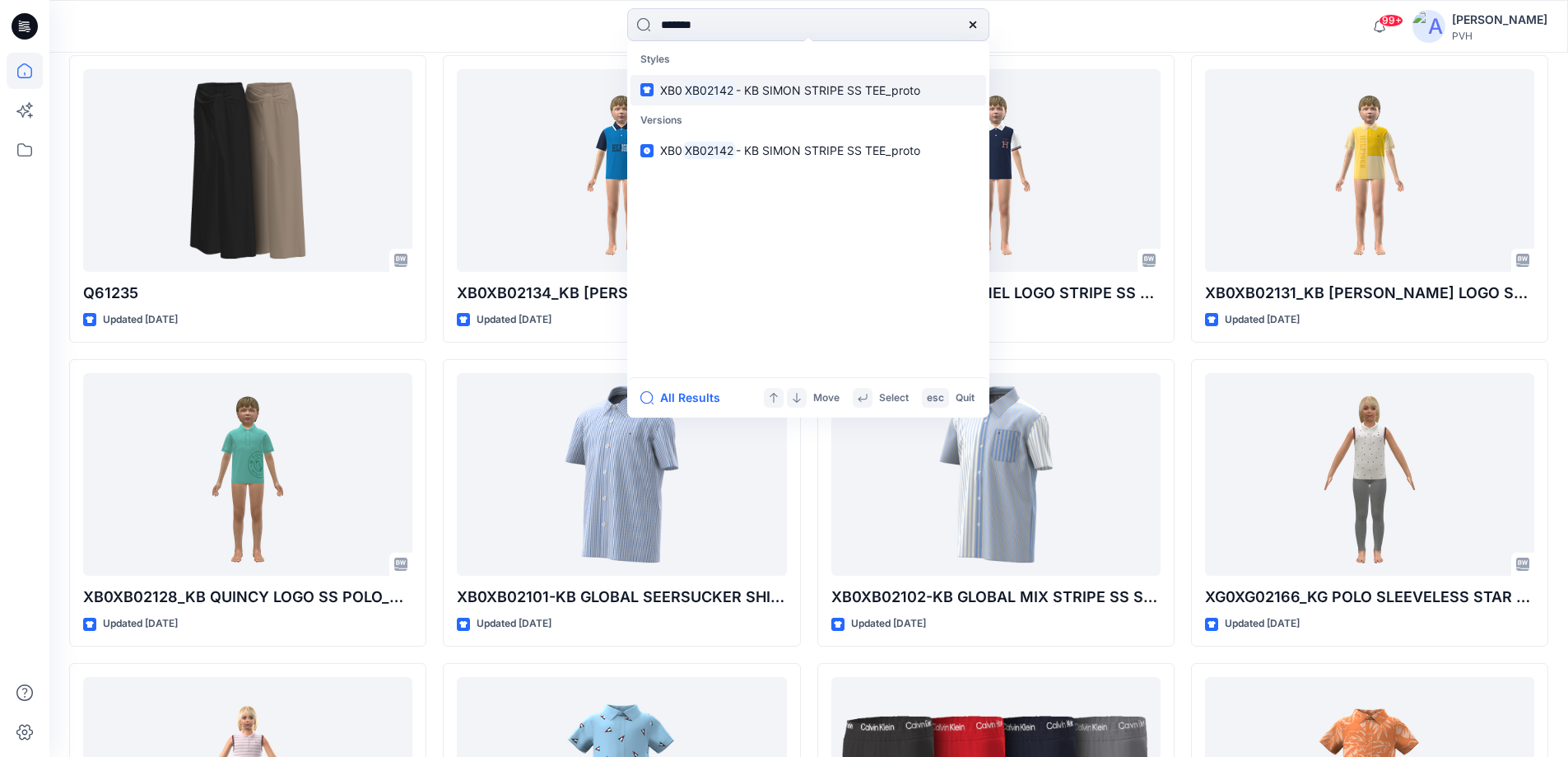
type input "*******"
click at [689, 87] on mark "XB02142" at bounding box center [709, 90] width 54 height 19
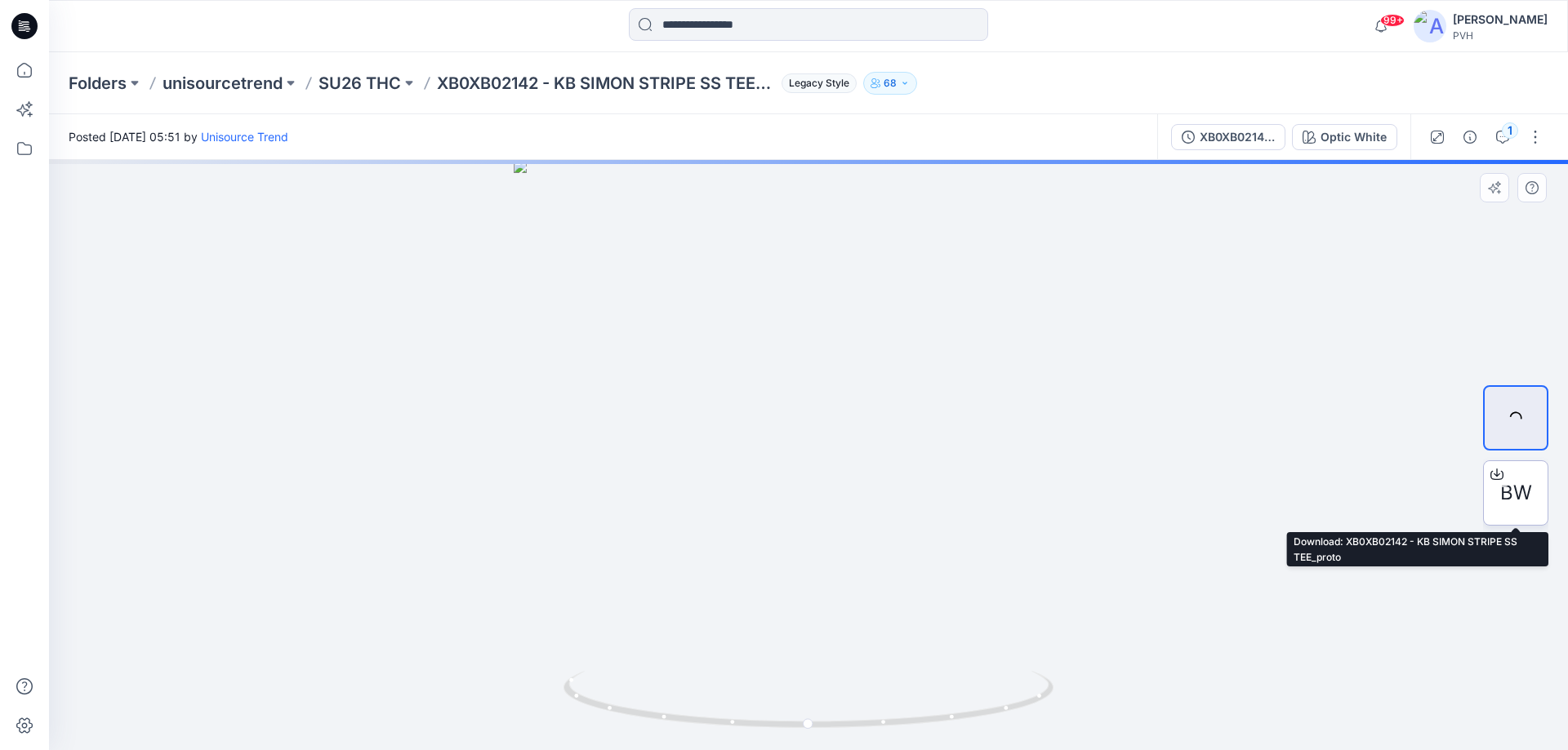
click at [1520, 496] on span "BW" at bounding box center [1515, 493] width 32 height 29
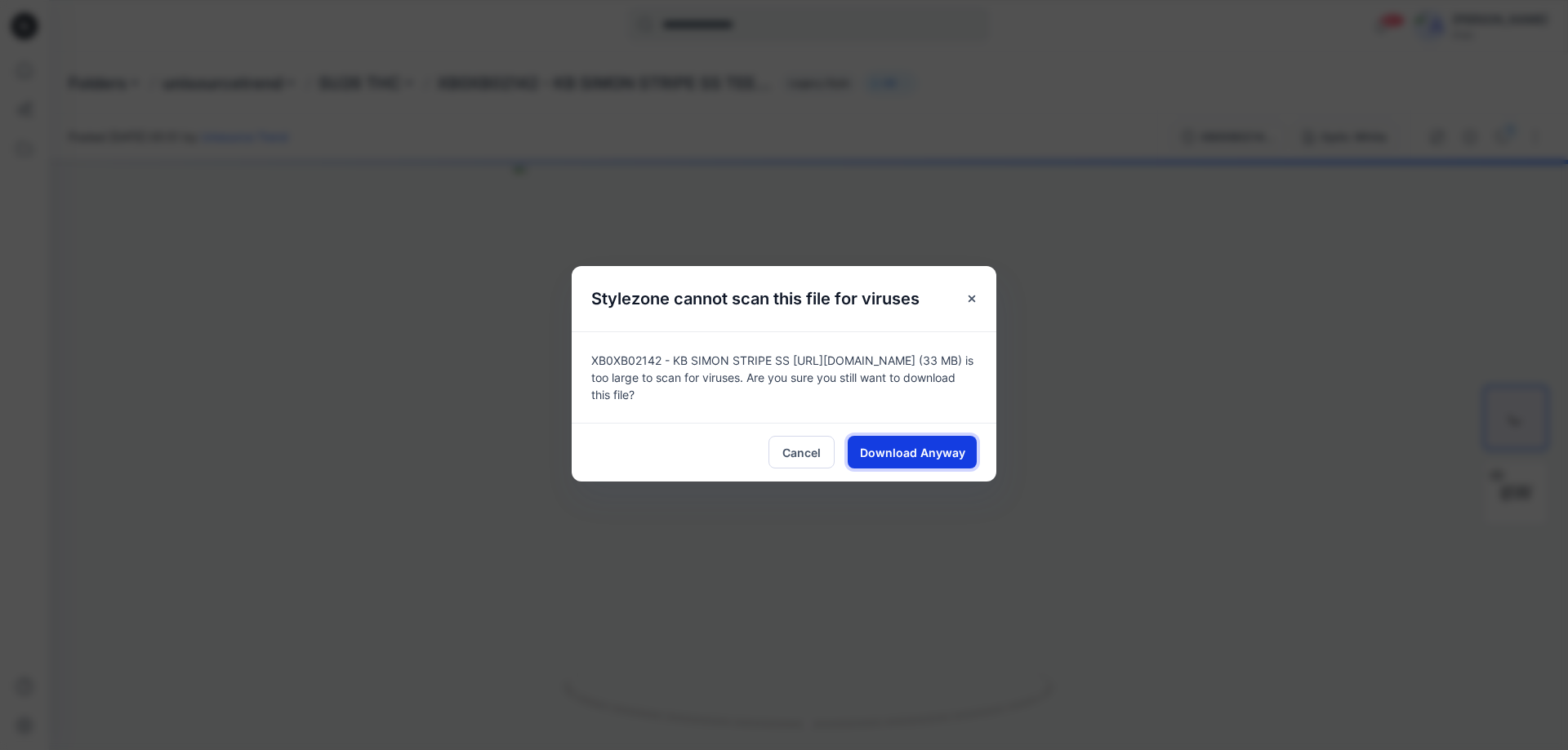
click at [955, 448] on span "Download Anyway" at bounding box center [913, 452] width 105 height 17
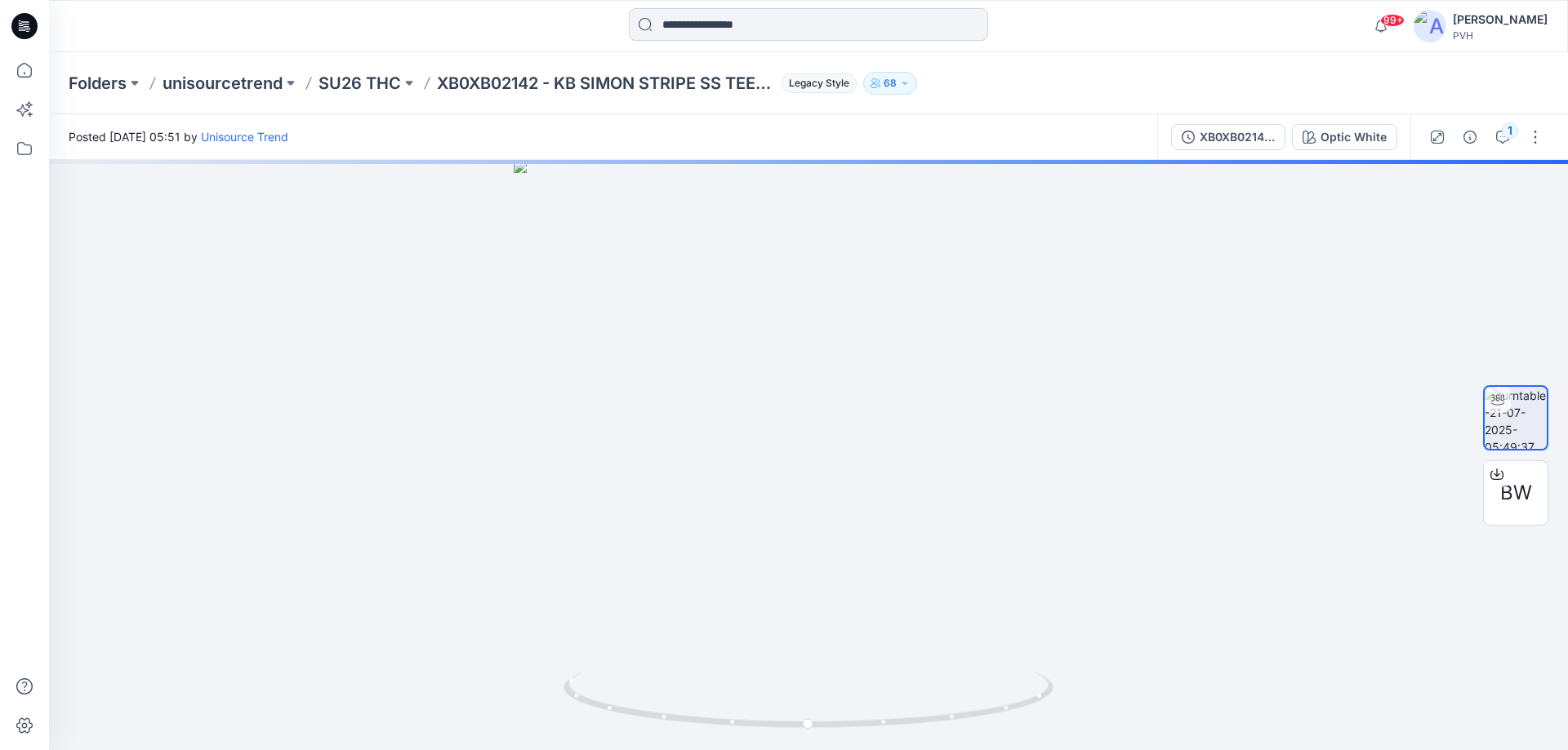
click at [779, 25] on input at bounding box center [808, 24] width 359 height 33
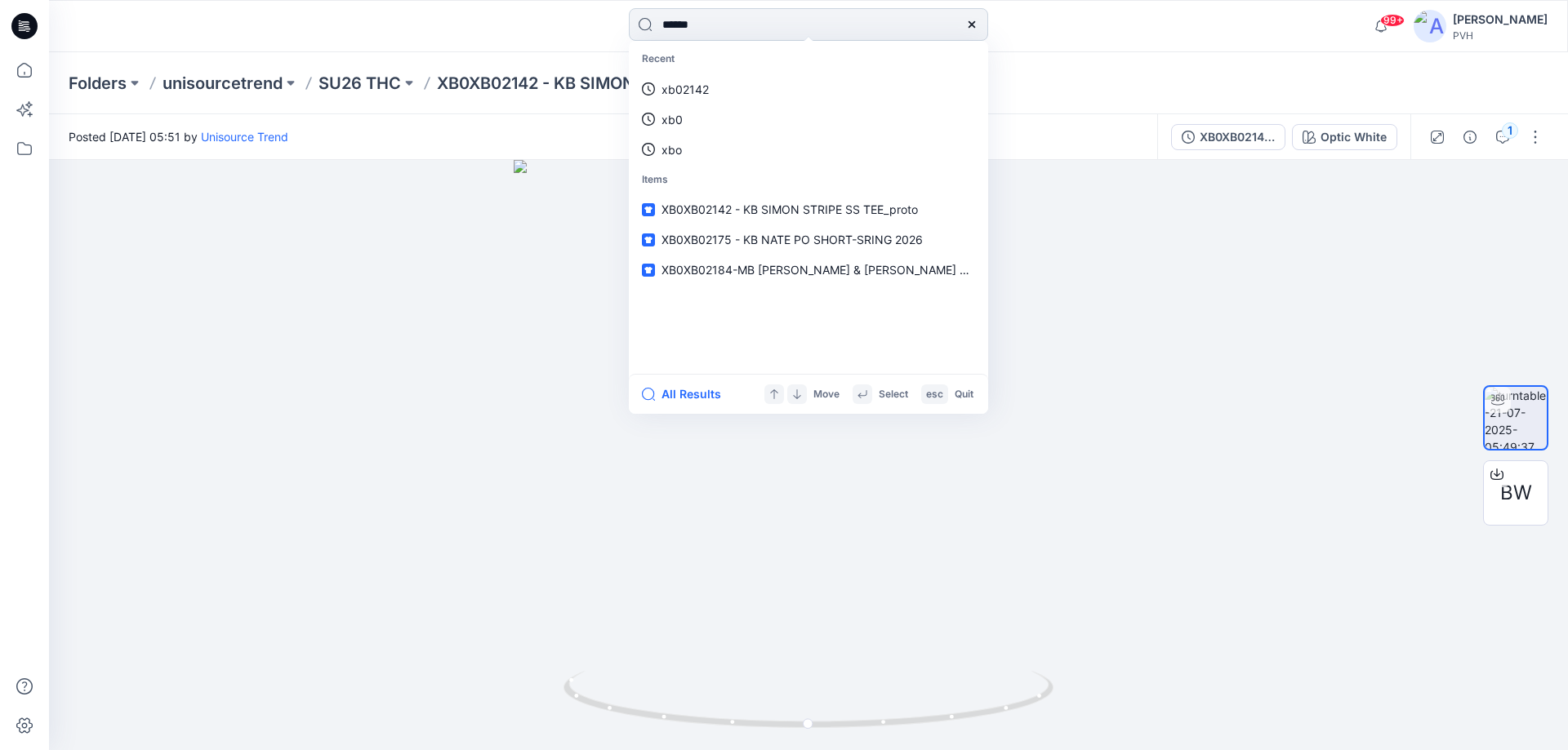
type input "*******"
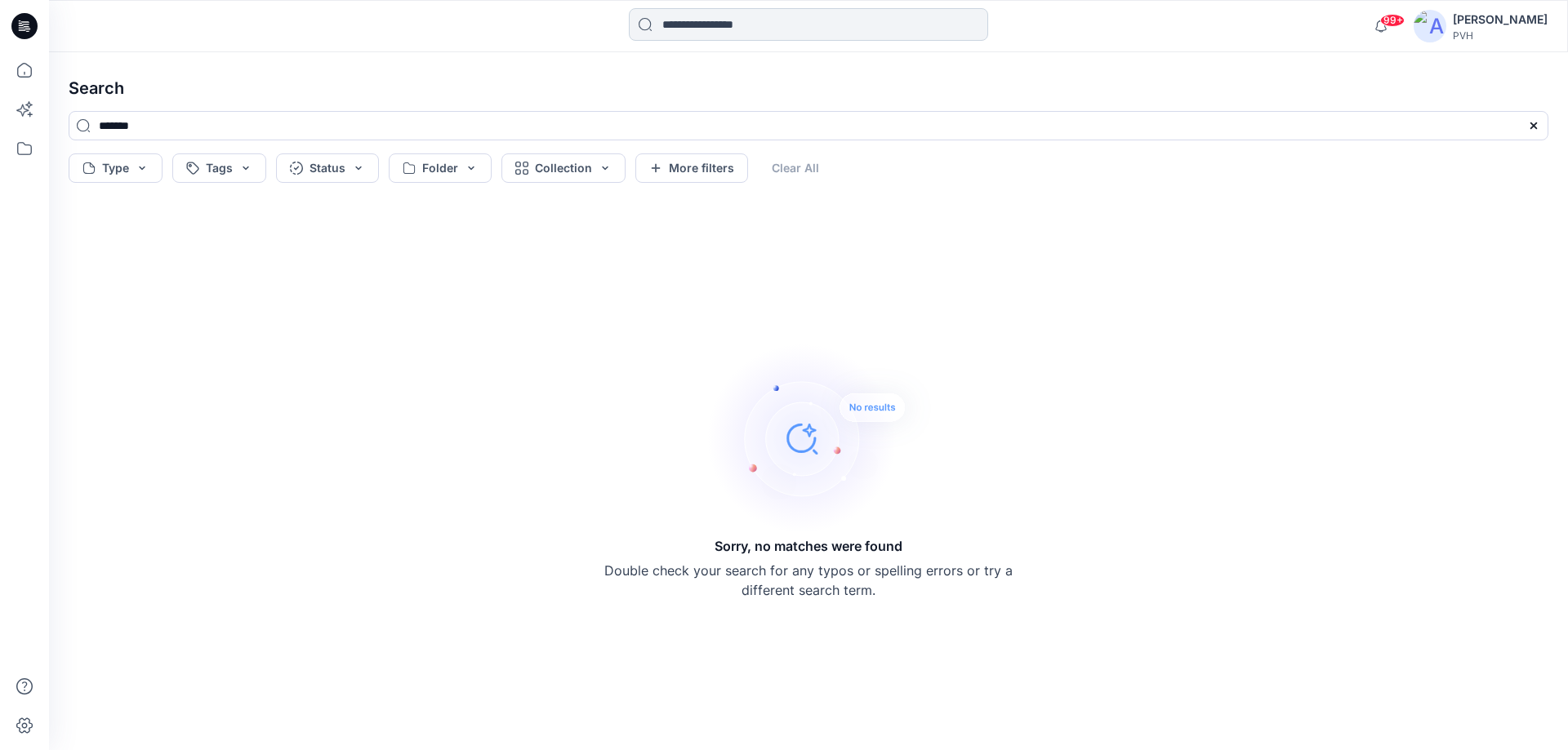
click at [695, 10] on div "99+ Notifications [PERSON_NAME] Top [PERSON_NAME] Top shared LV044G236G in SU26…" at bounding box center [808, 26] width 1519 height 53
drag, startPoint x: 695, startPoint y: 10, endPoint x: 740, endPoint y: 38, distance: 53.0
click at [740, 39] on input at bounding box center [808, 24] width 359 height 33
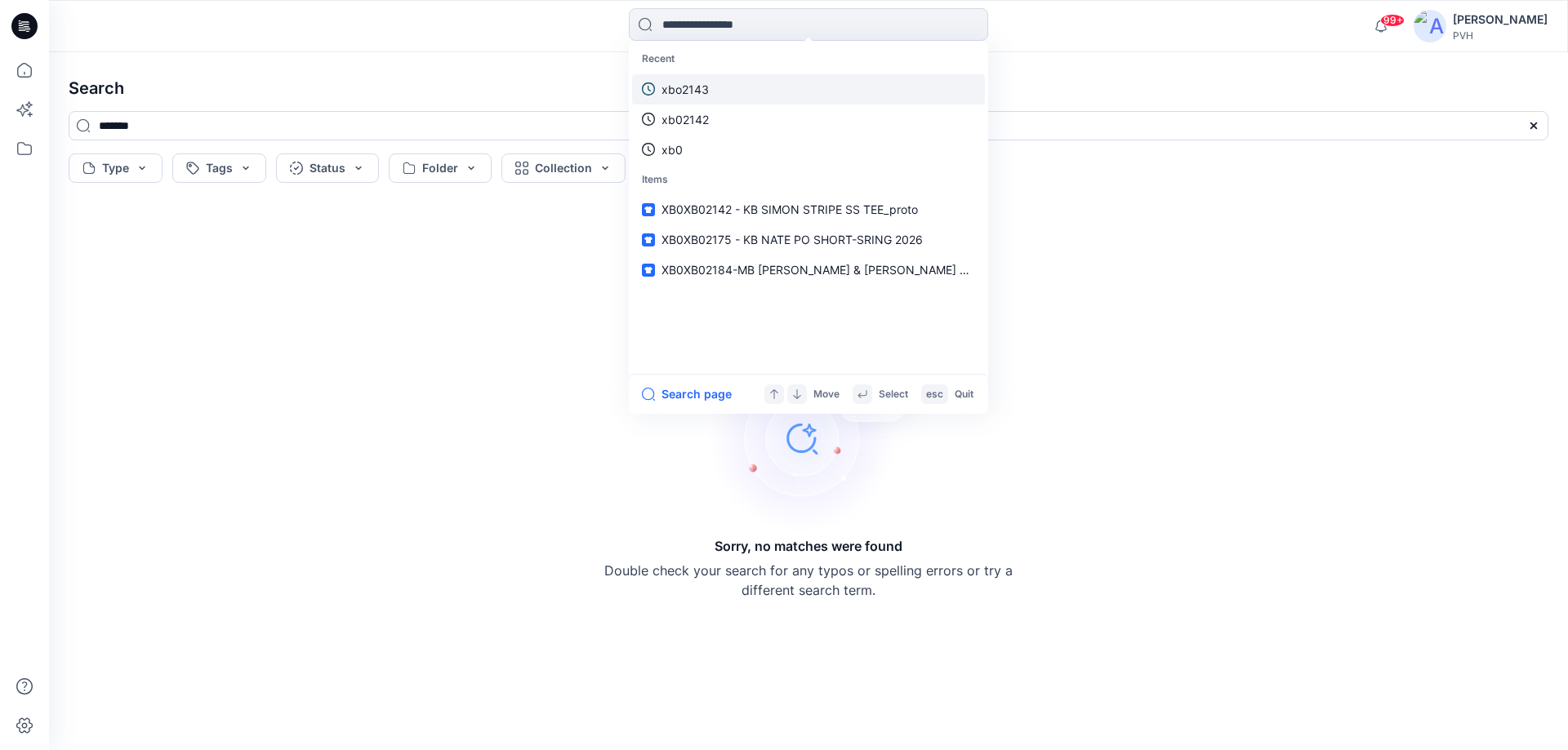
click at [694, 92] on p "xbo2143" at bounding box center [685, 89] width 47 height 17
click at [861, 14] on input at bounding box center [808, 24] width 359 height 33
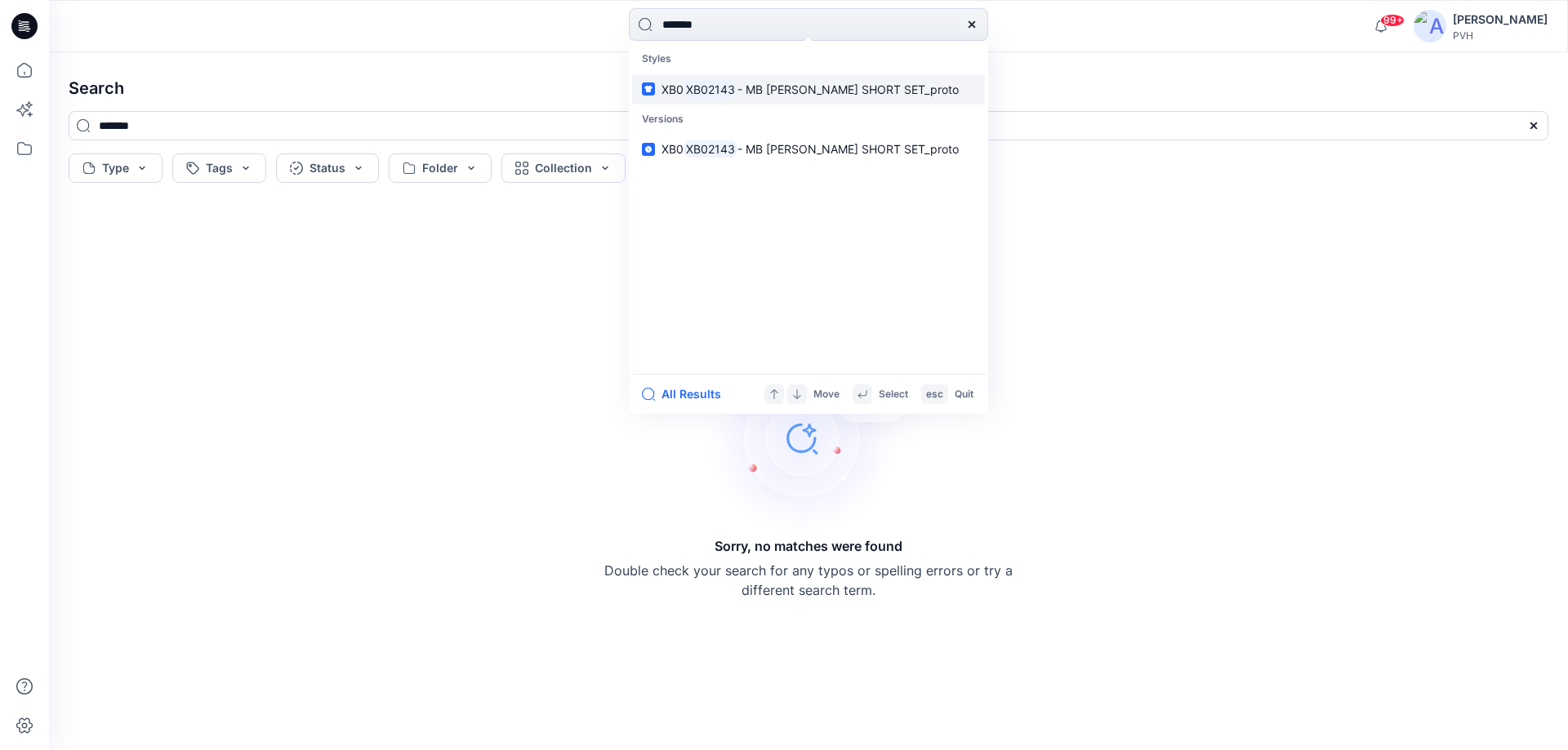
type input "*******"
click at [812, 97] on link "XB0 XB02143 - MB ZACH TEE SHORT SET_proto" at bounding box center [808, 89] width 353 height 30
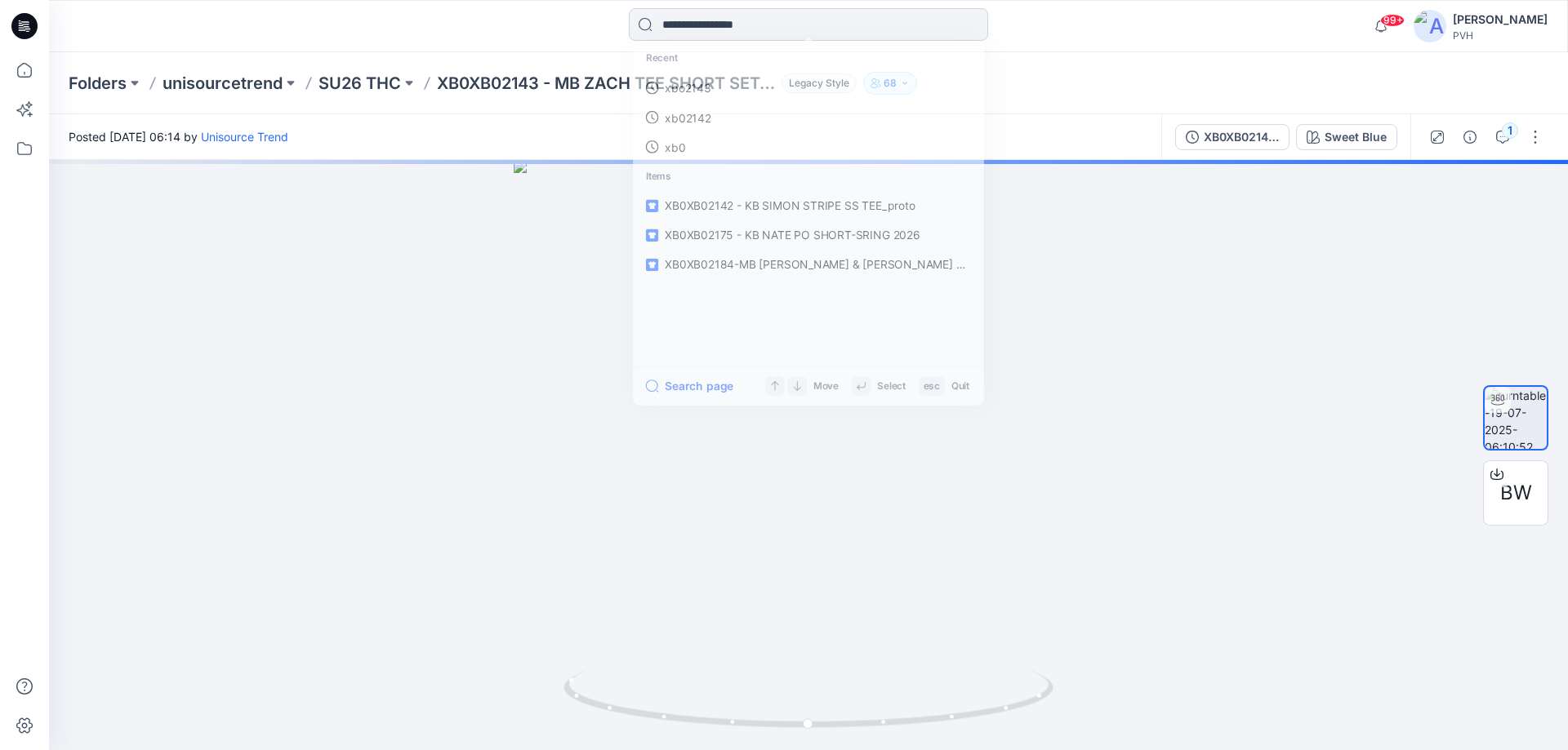
click at [724, 24] on input at bounding box center [808, 24] width 359 height 33
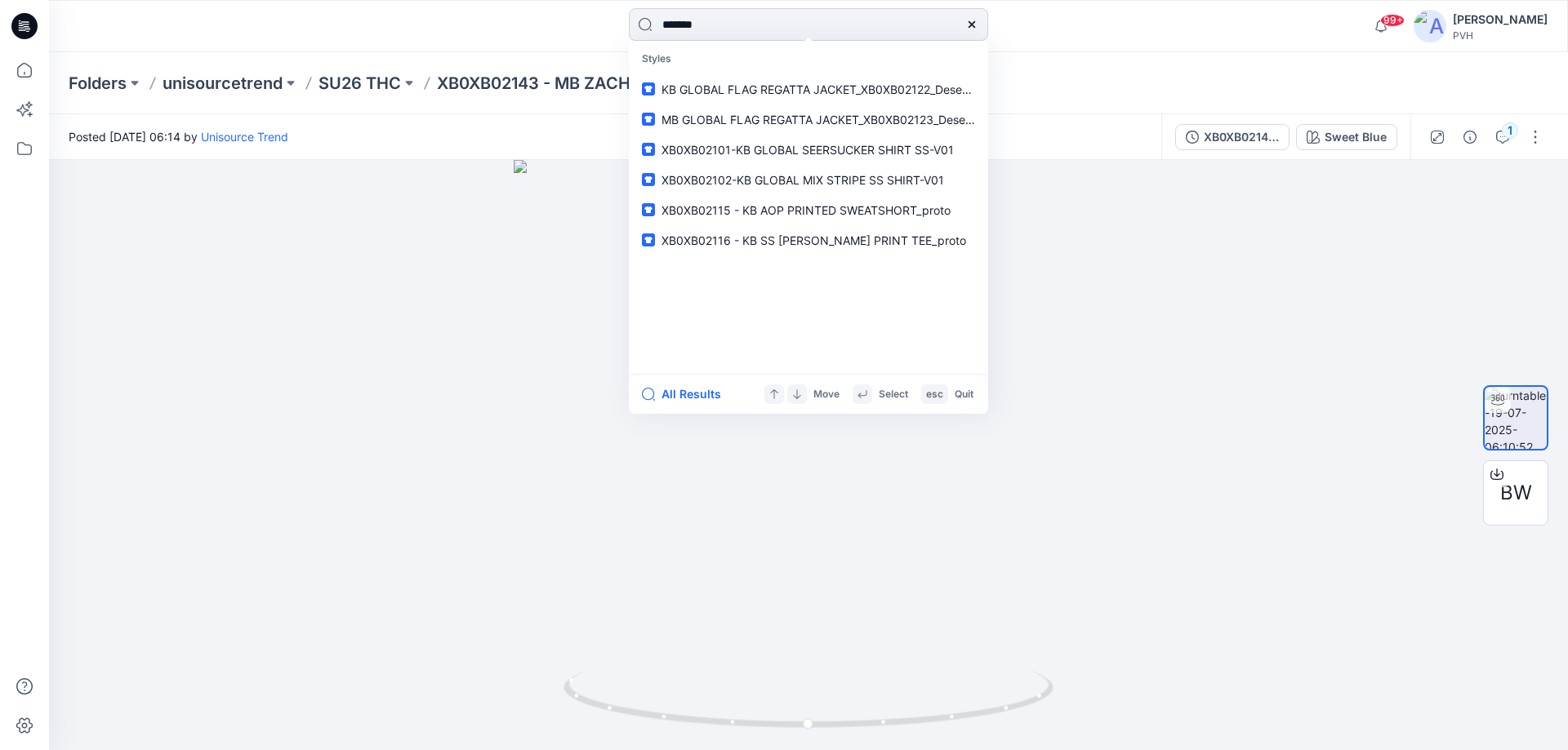
type input "*******"
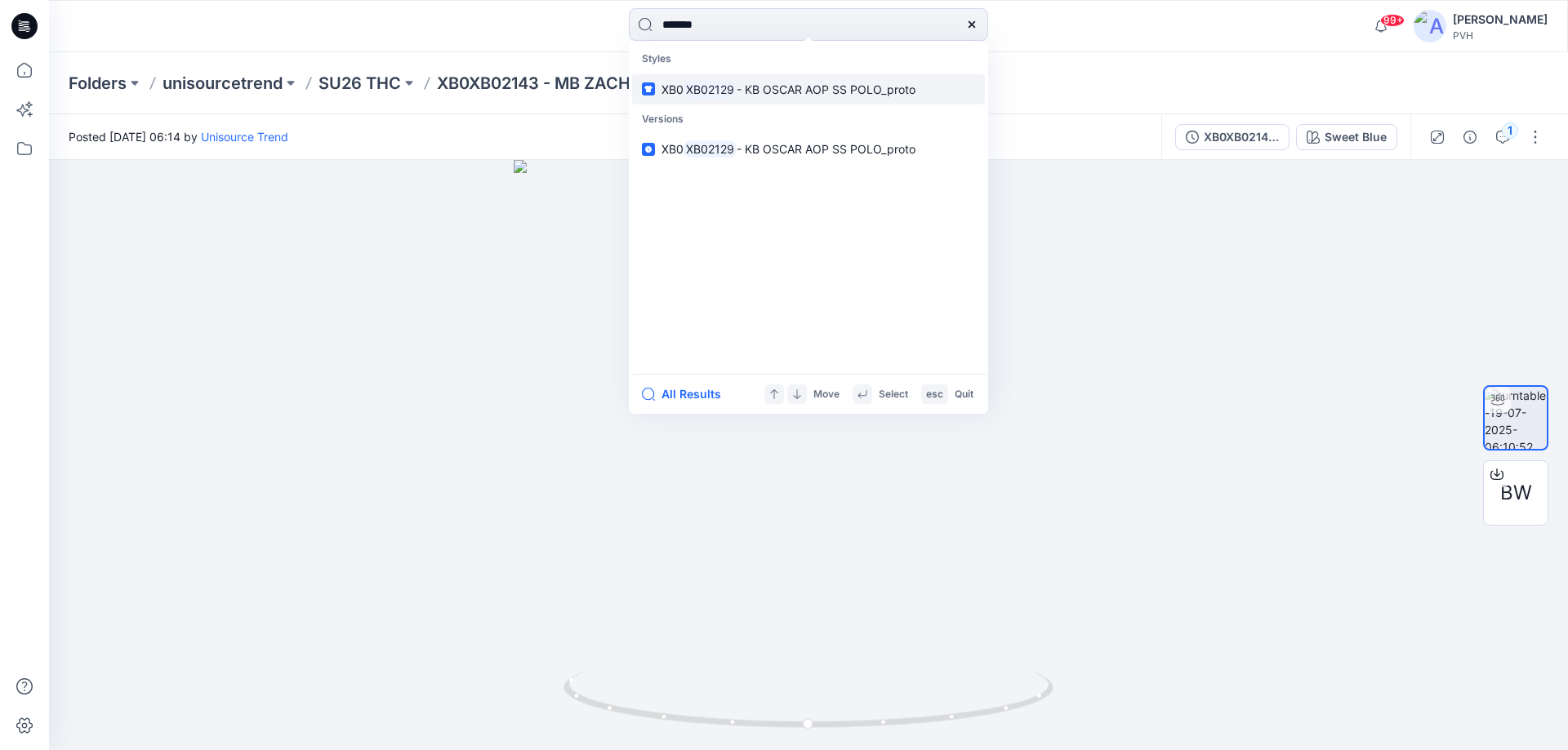
click at [819, 87] on span "- KB OSCAR AOP SS POLO_proto" at bounding box center [826, 89] width 179 height 14
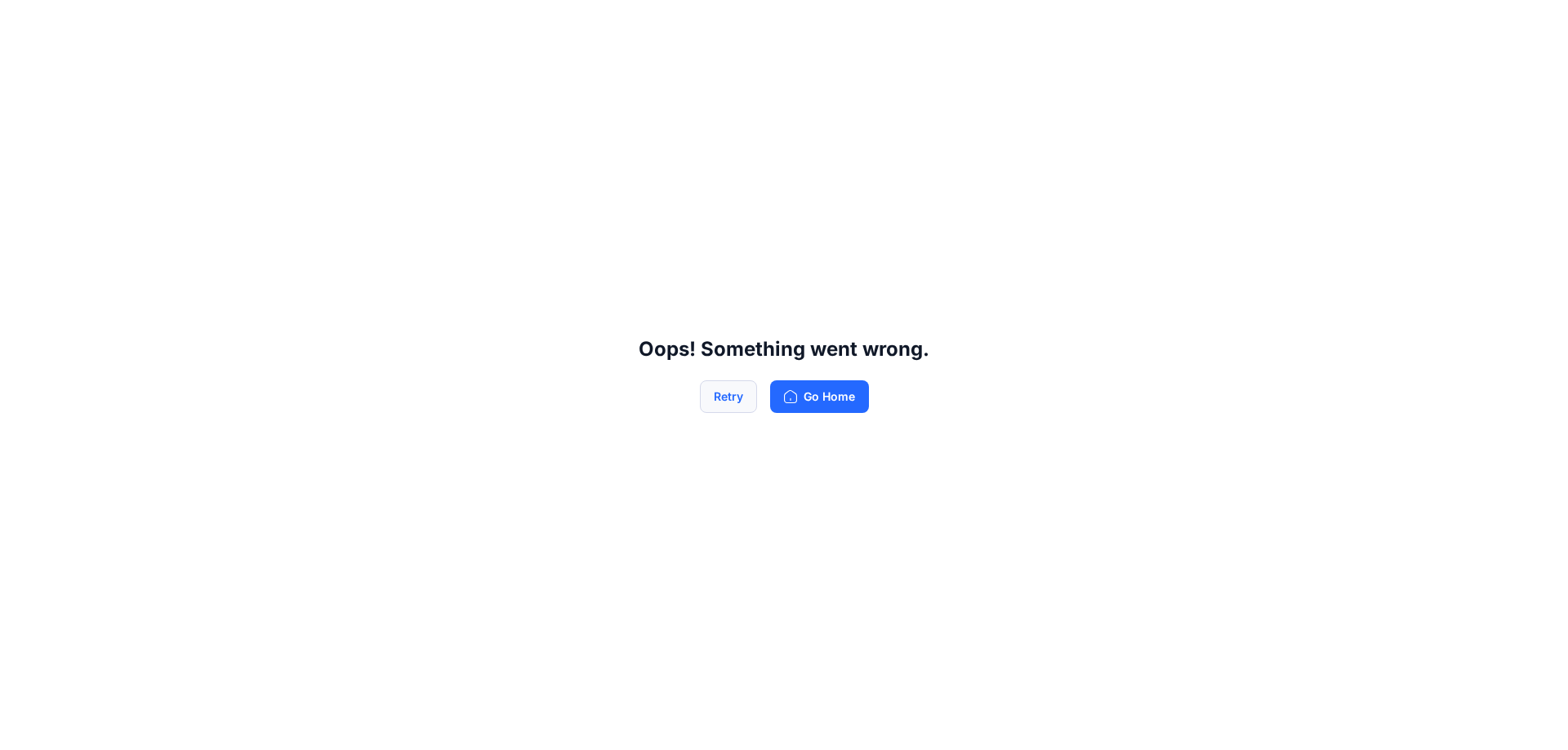
click at [750, 395] on button "Retry" at bounding box center [728, 397] width 57 height 33
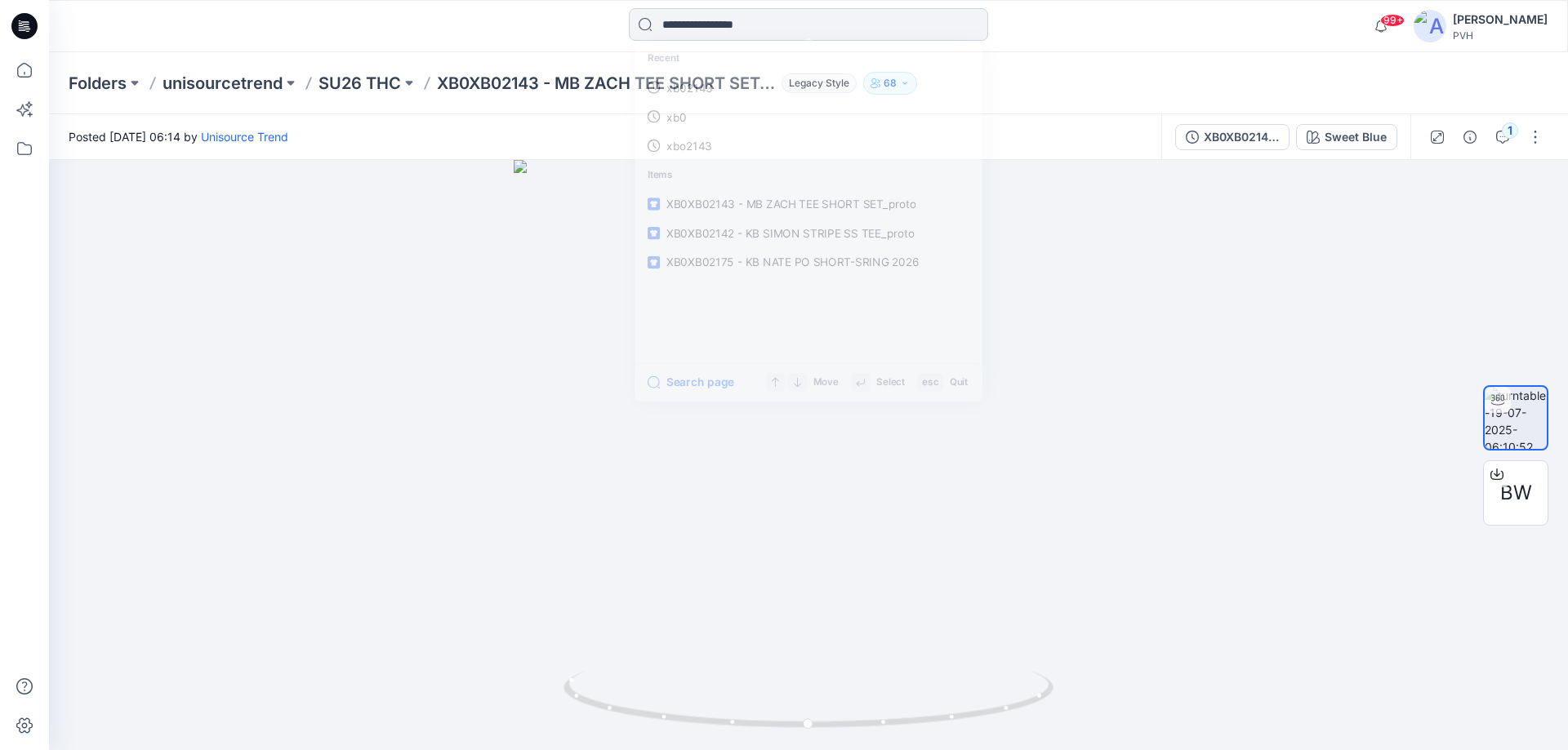
click at [703, 37] on input at bounding box center [808, 24] width 359 height 33
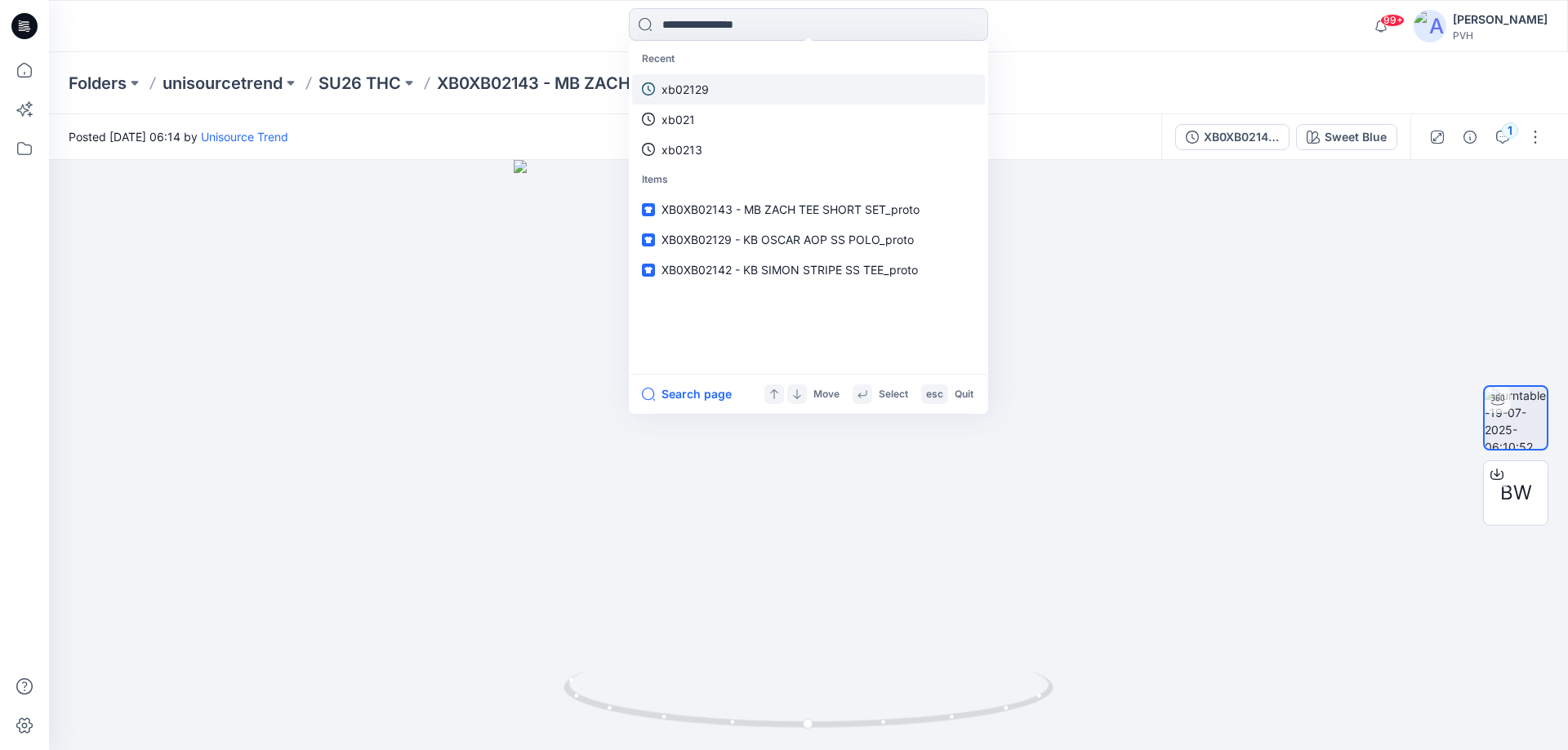
click at [691, 89] on p "xb02129" at bounding box center [685, 89] width 47 height 17
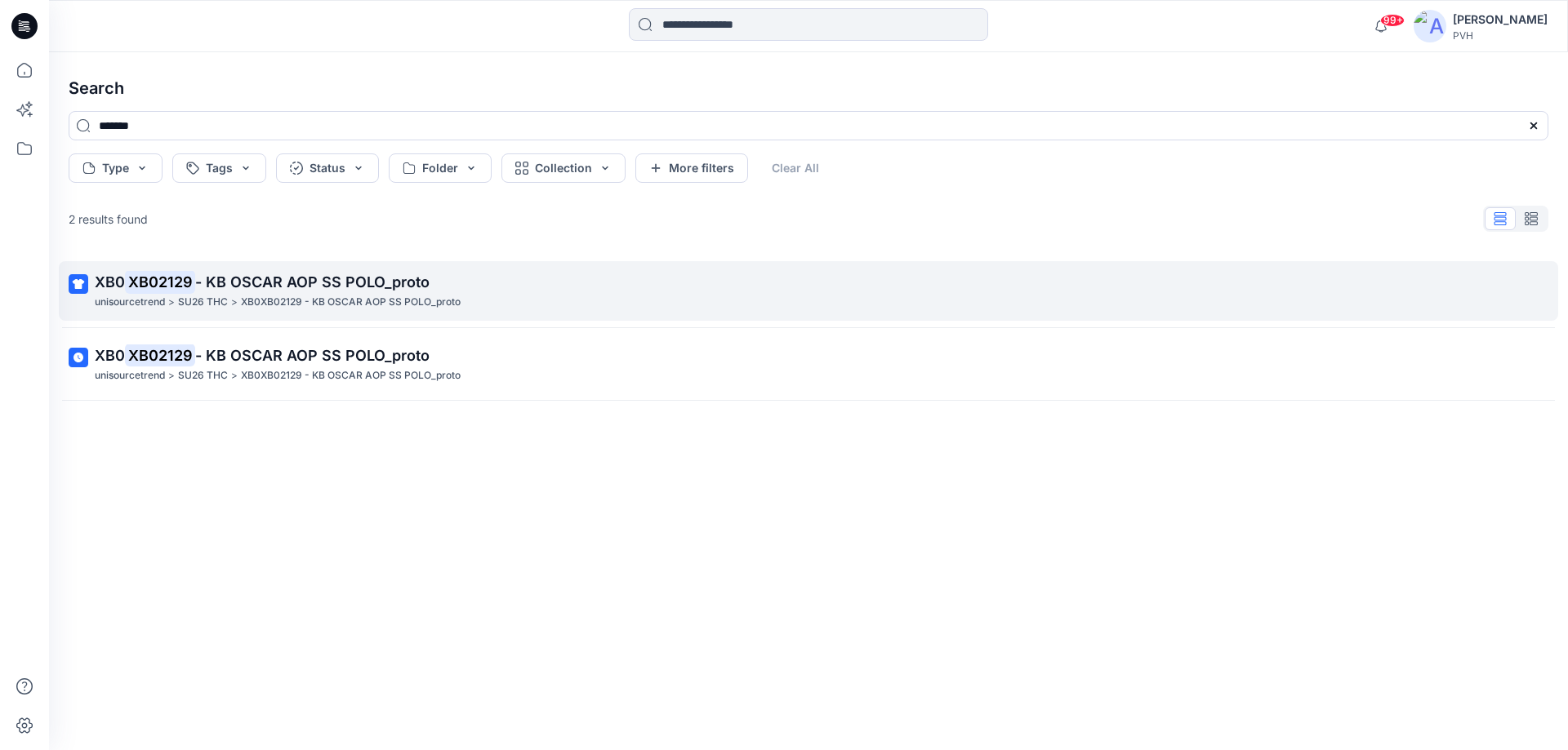
click at [239, 272] on p "XB0 XB02129 - KB OSCAR AOP SS POLO_proto" at bounding box center [807, 282] width 1424 height 23
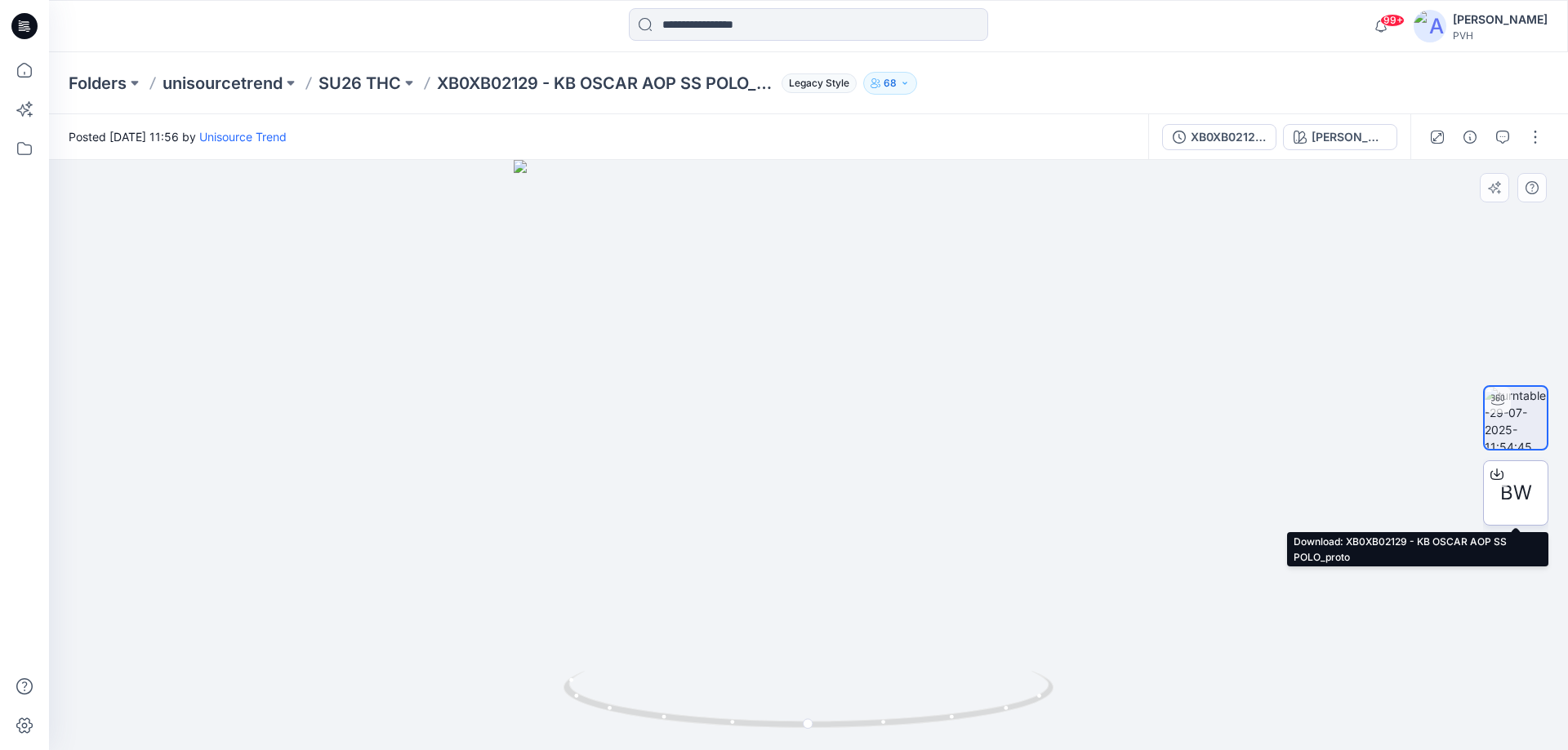
click at [1523, 481] on span "BW" at bounding box center [1515, 493] width 32 height 29
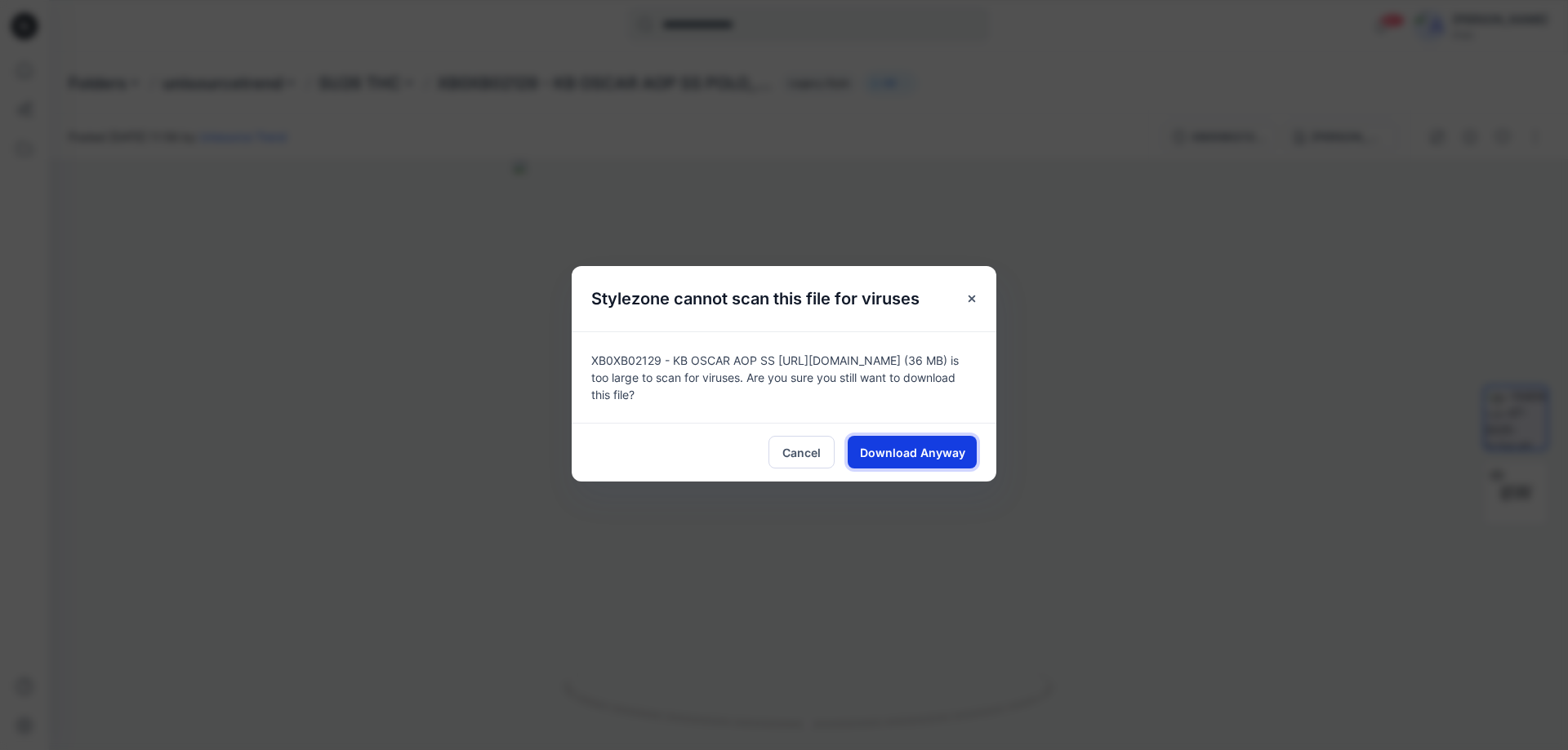
click at [895, 444] on span "Download Anyway" at bounding box center [913, 452] width 105 height 17
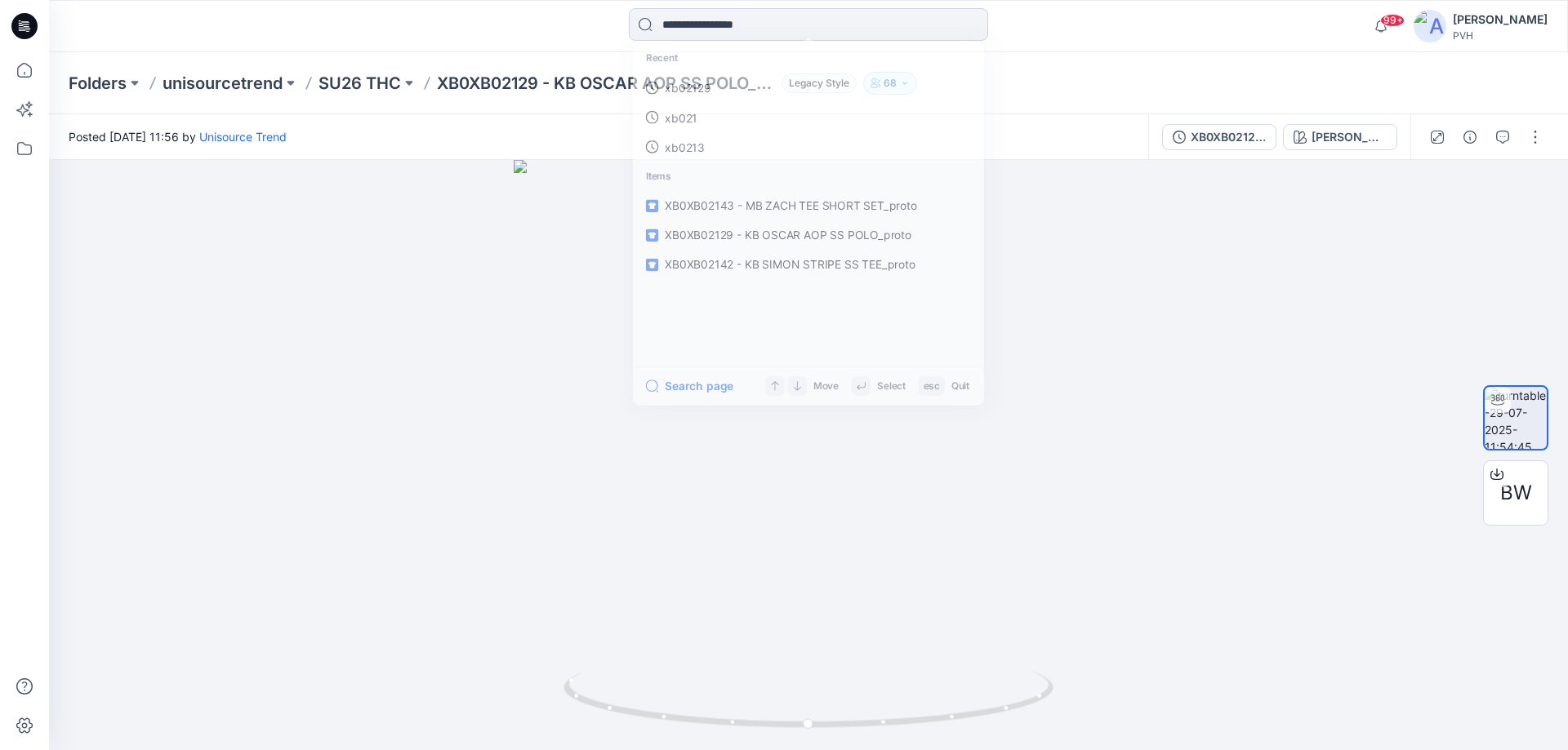
click at [740, 21] on input at bounding box center [808, 24] width 359 height 33
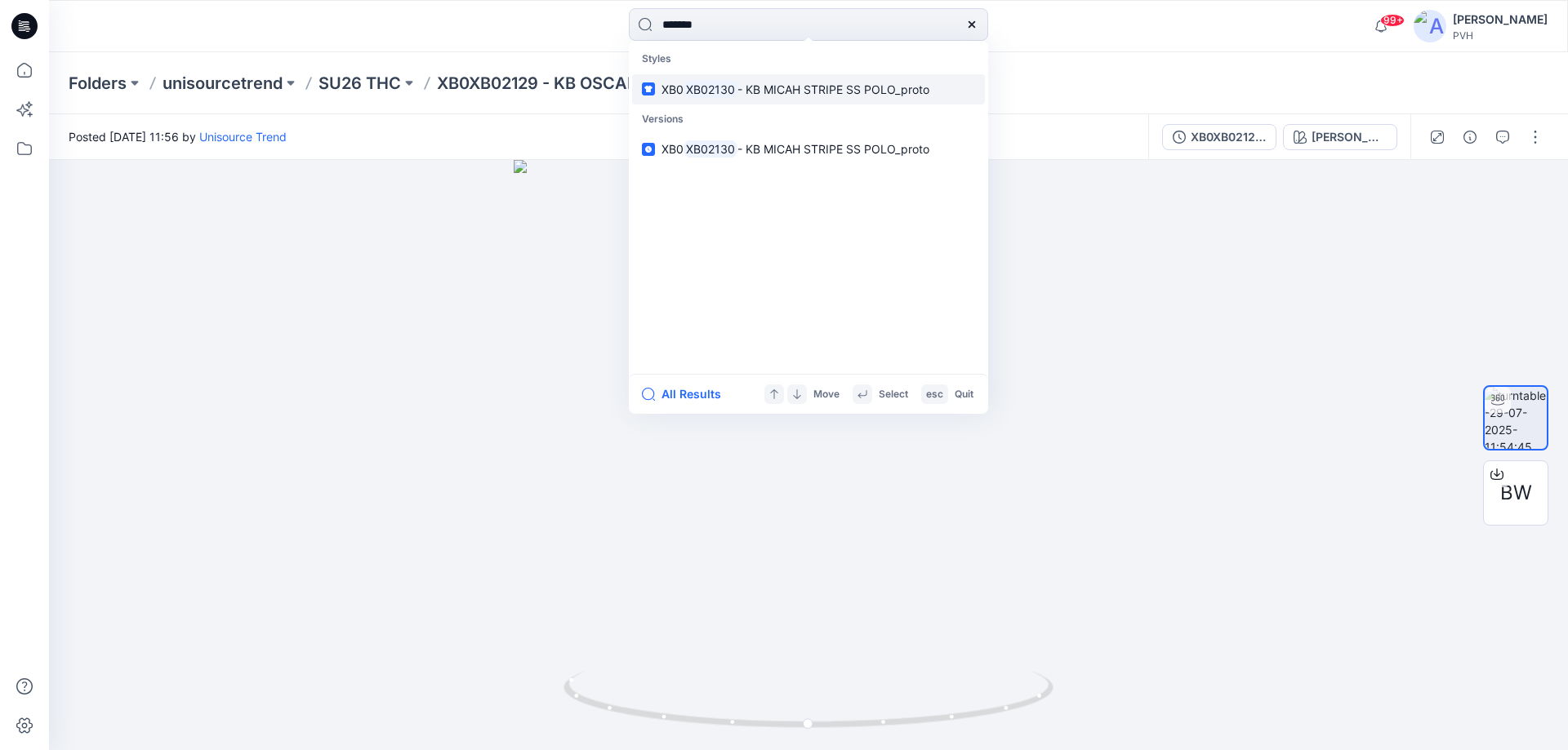
type input "*******"
click at [803, 94] on span "- KB MICAH STRIPE SS POLO_proto" at bounding box center [833, 89] width 192 height 14
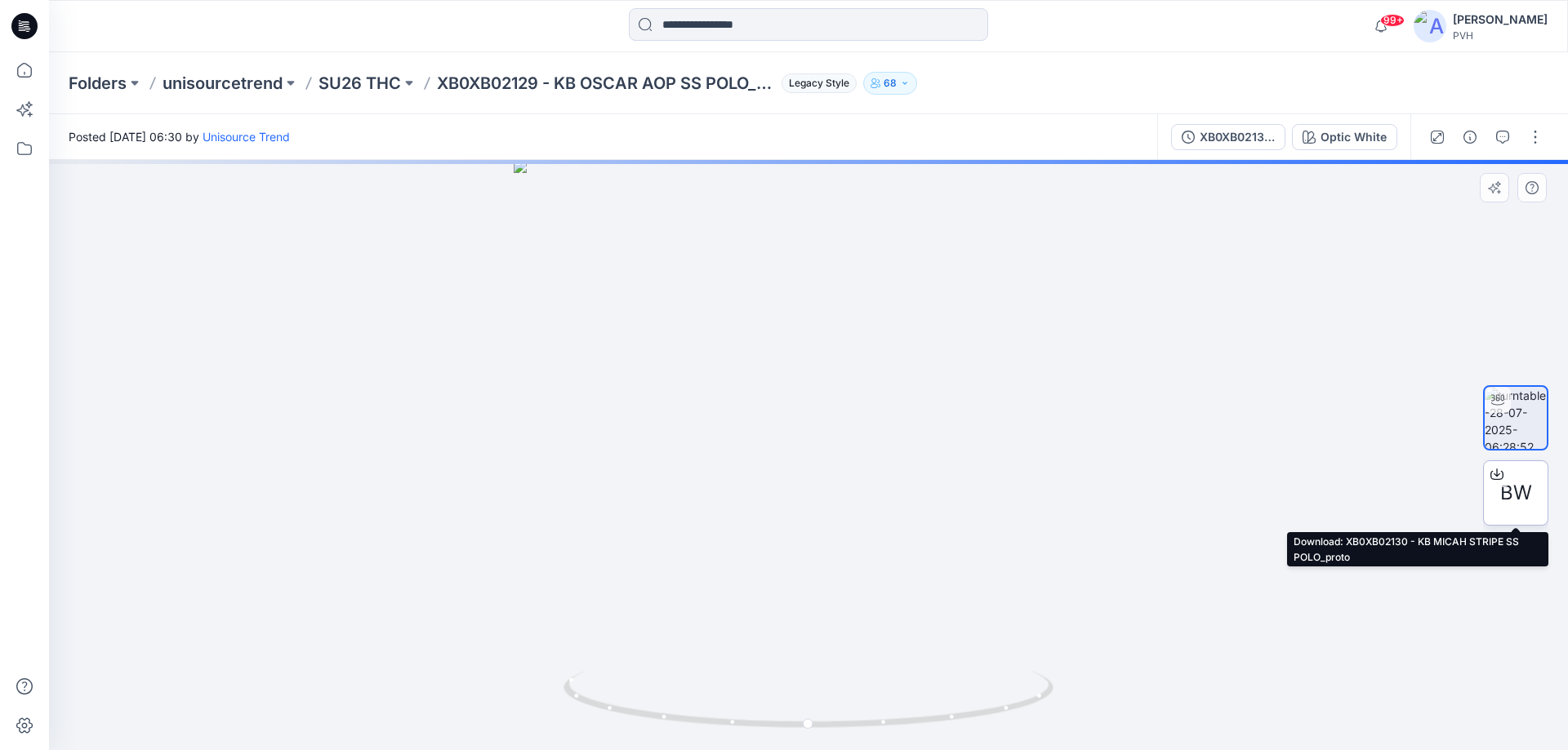
click at [1498, 491] on div "BW" at bounding box center [1515, 493] width 65 height 65
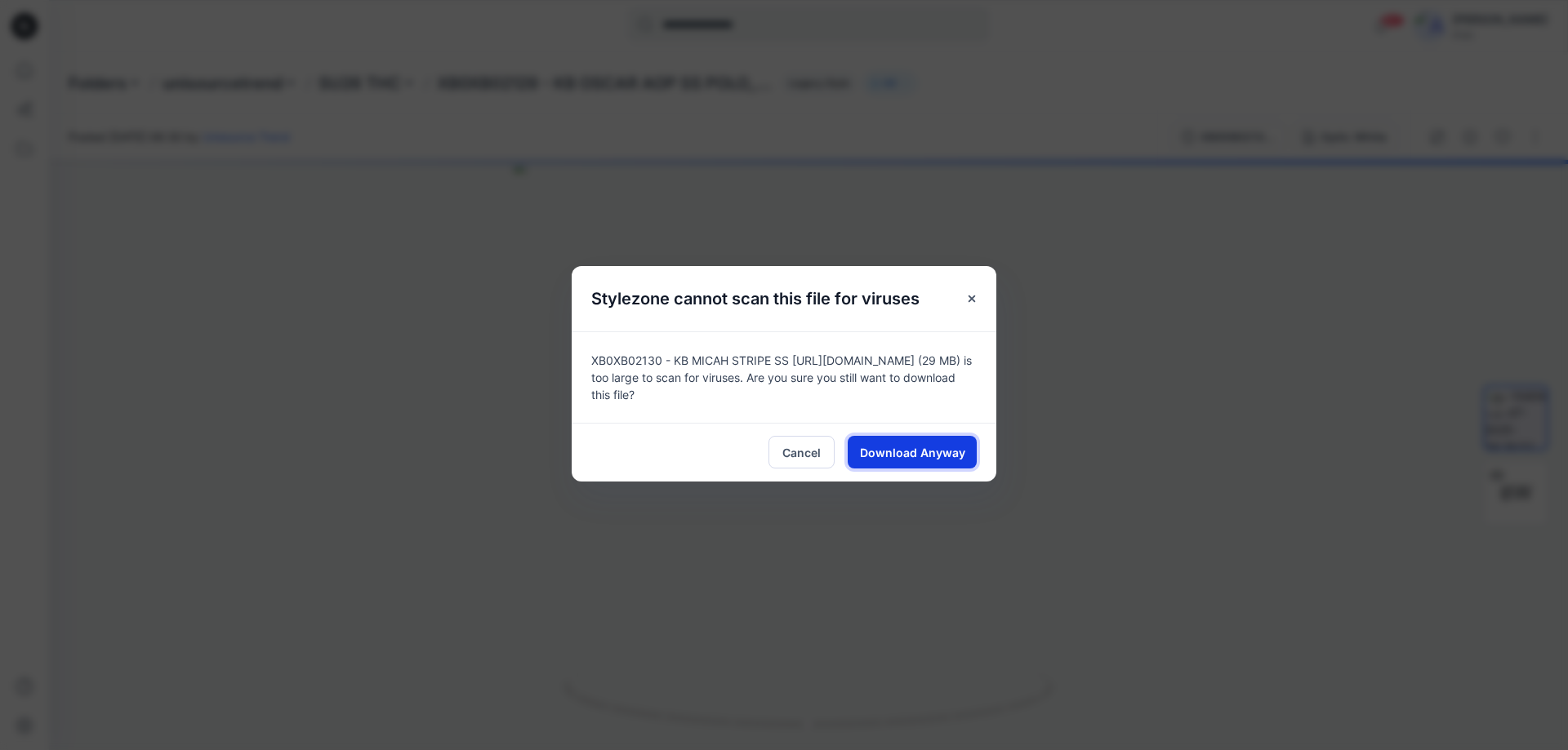
click at [939, 450] on span "Download Anyway" at bounding box center [913, 452] width 105 height 17
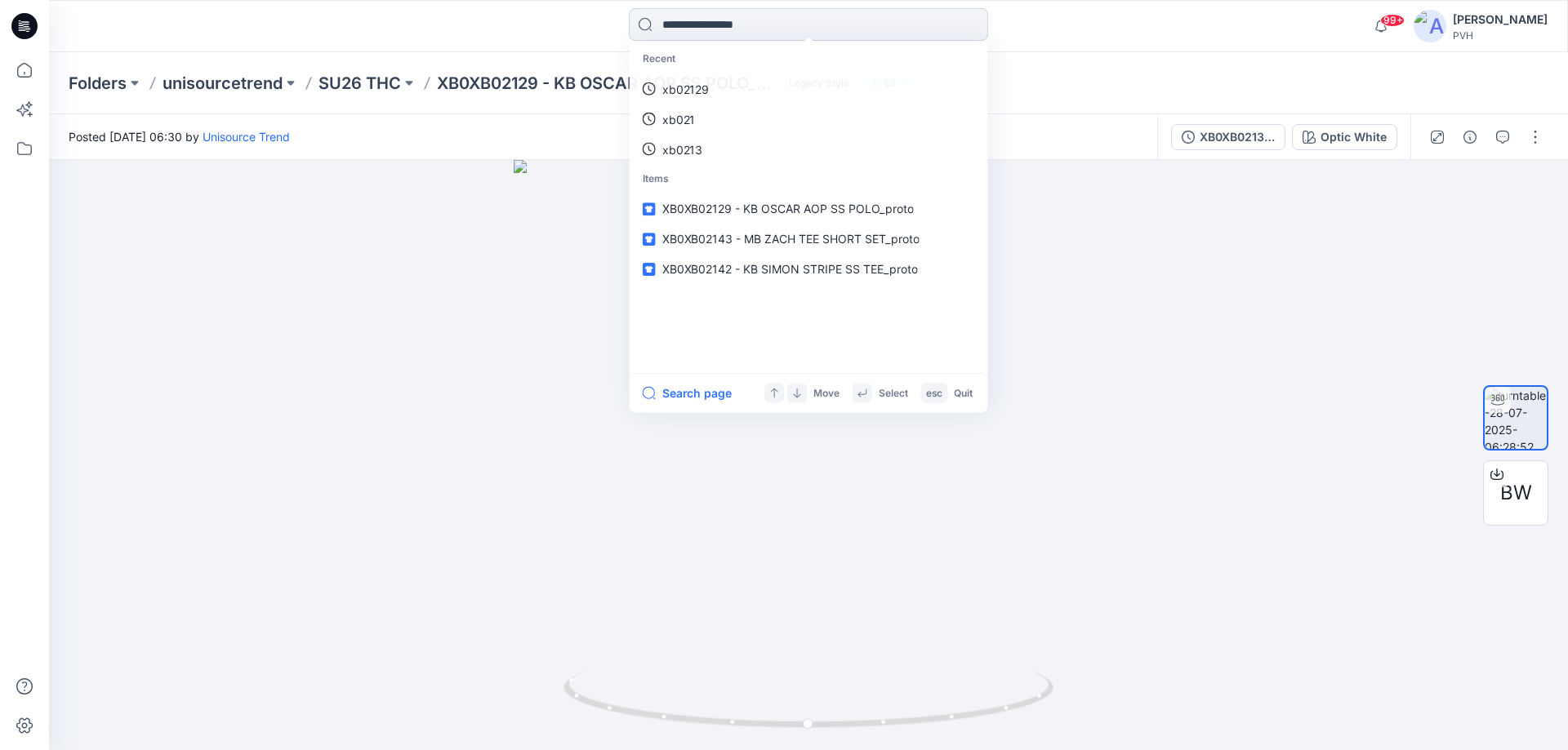
click at [658, 23] on input at bounding box center [808, 24] width 359 height 33
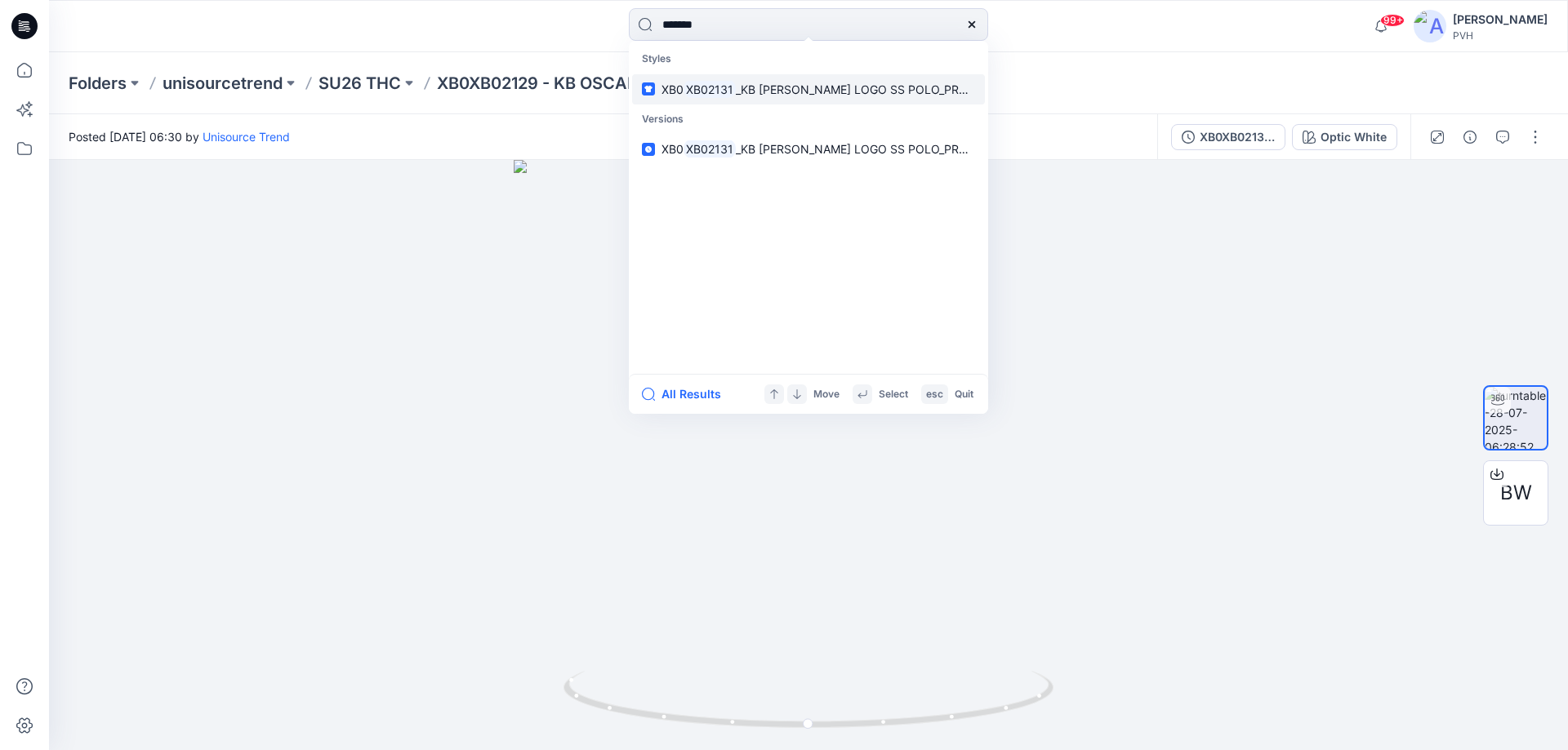
type input "*******"
click at [682, 87] on span "XB0" at bounding box center [673, 89] width 22 height 14
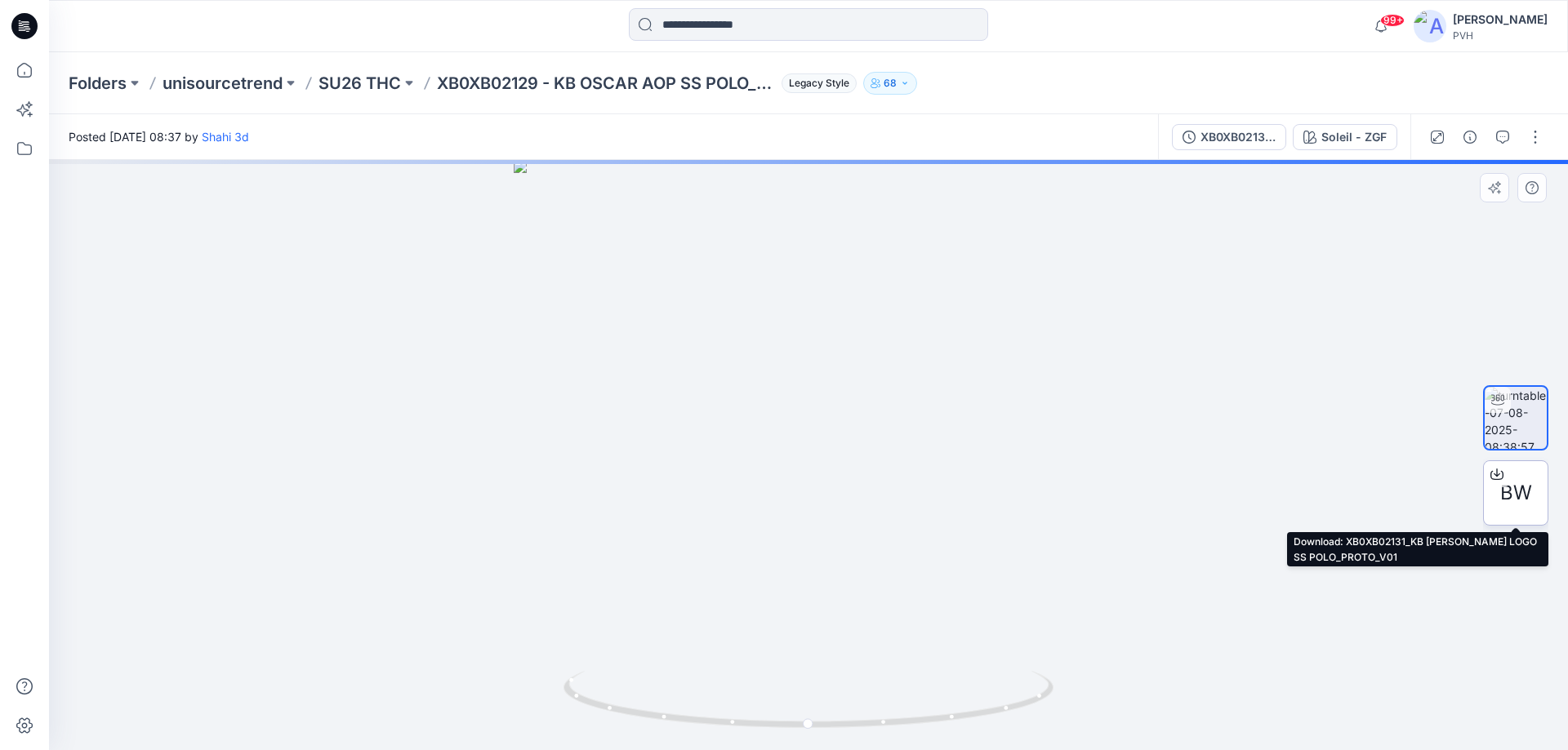
click at [1517, 484] on span "BW" at bounding box center [1515, 493] width 32 height 29
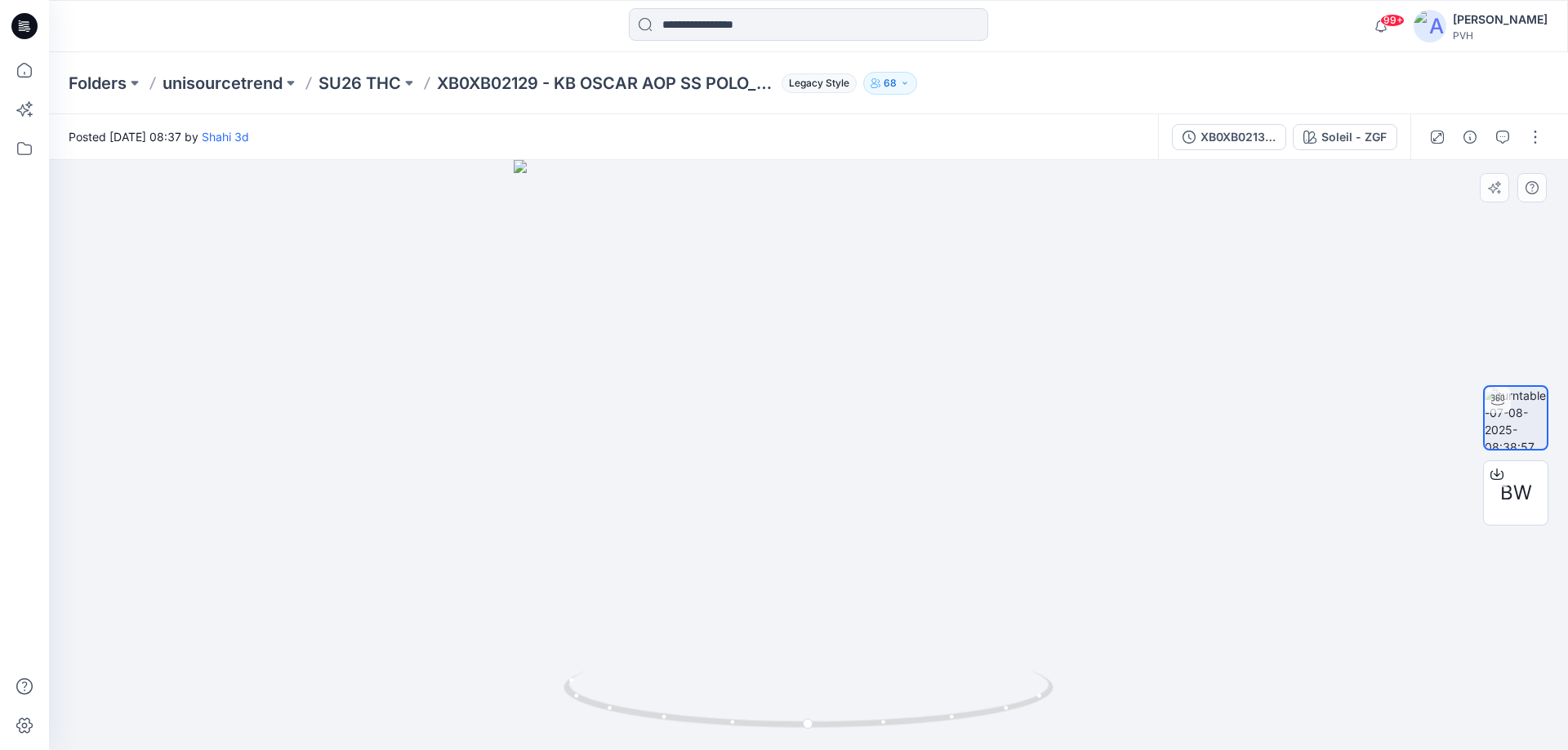
click at [1398, 386] on div at bounding box center [808, 455] width 1519 height 590
drag, startPoint x: 756, startPoint y: 36, endPoint x: 750, endPoint y: 22, distance: 15.2
click at [754, 30] on input at bounding box center [808, 24] width 359 height 33
click at [1076, 526] on div at bounding box center [808, 455] width 1519 height 590
click at [1515, 491] on span "BW" at bounding box center [1515, 493] width 32 height 29
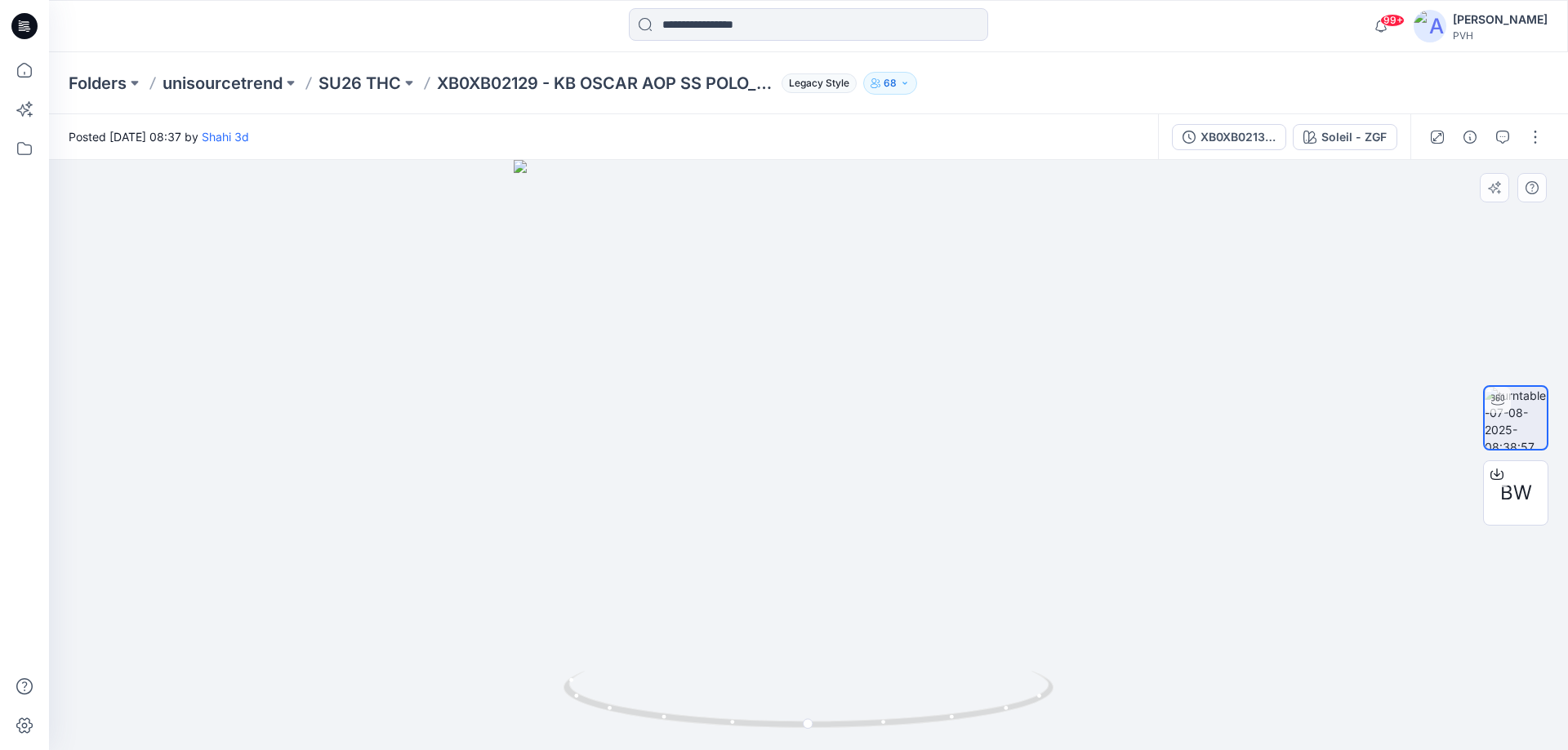
click at [1115, 574] on div at bounding box center [808, 455] width 1519 height 590
click at [305, 464] on div at bounding box center [808, 455] width 1519 height 590
click at [721, 14] on input at bounding box center [808, 24] width 359 height 33
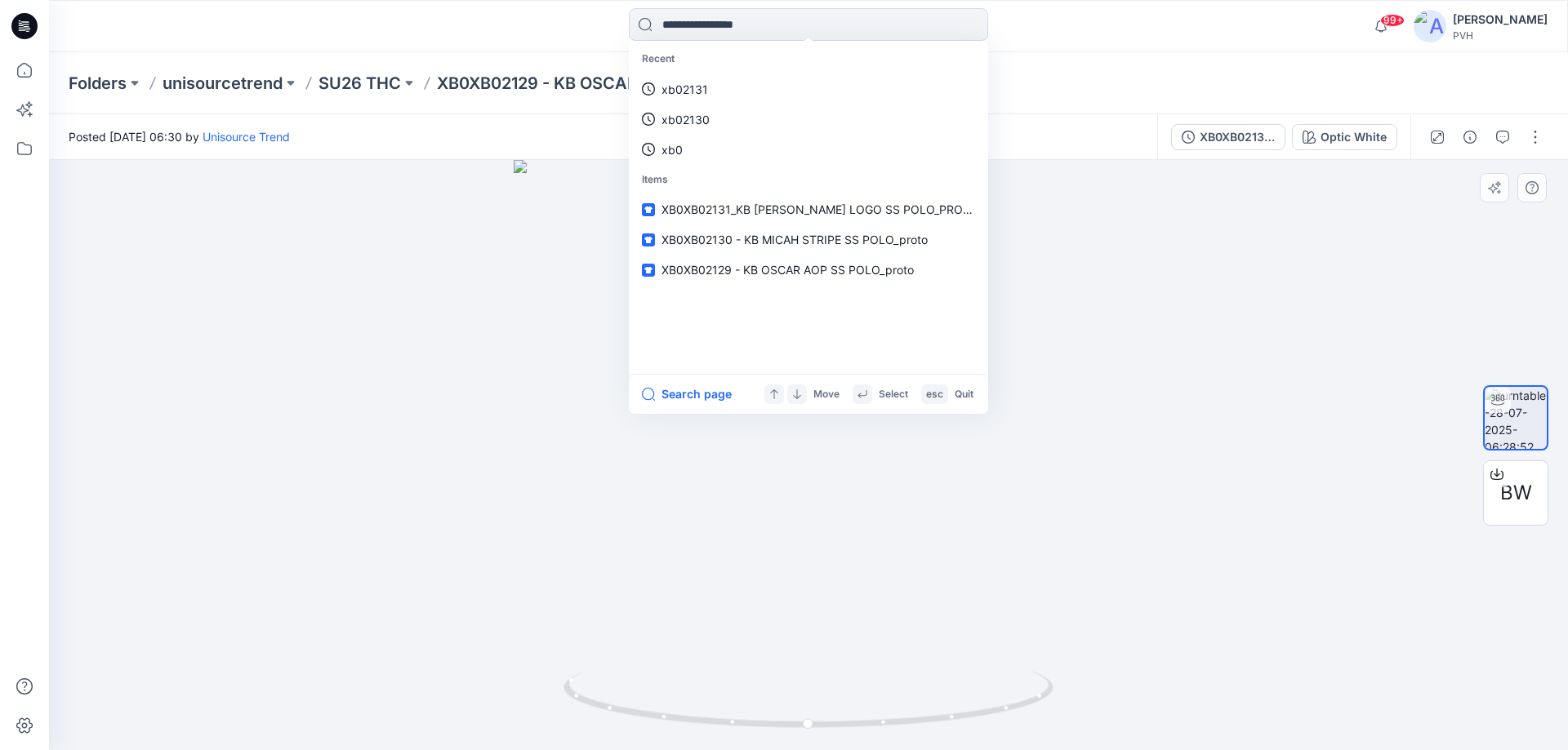
click at [515, 417] on div at bounding box center [808, 455] width 1519 height 590
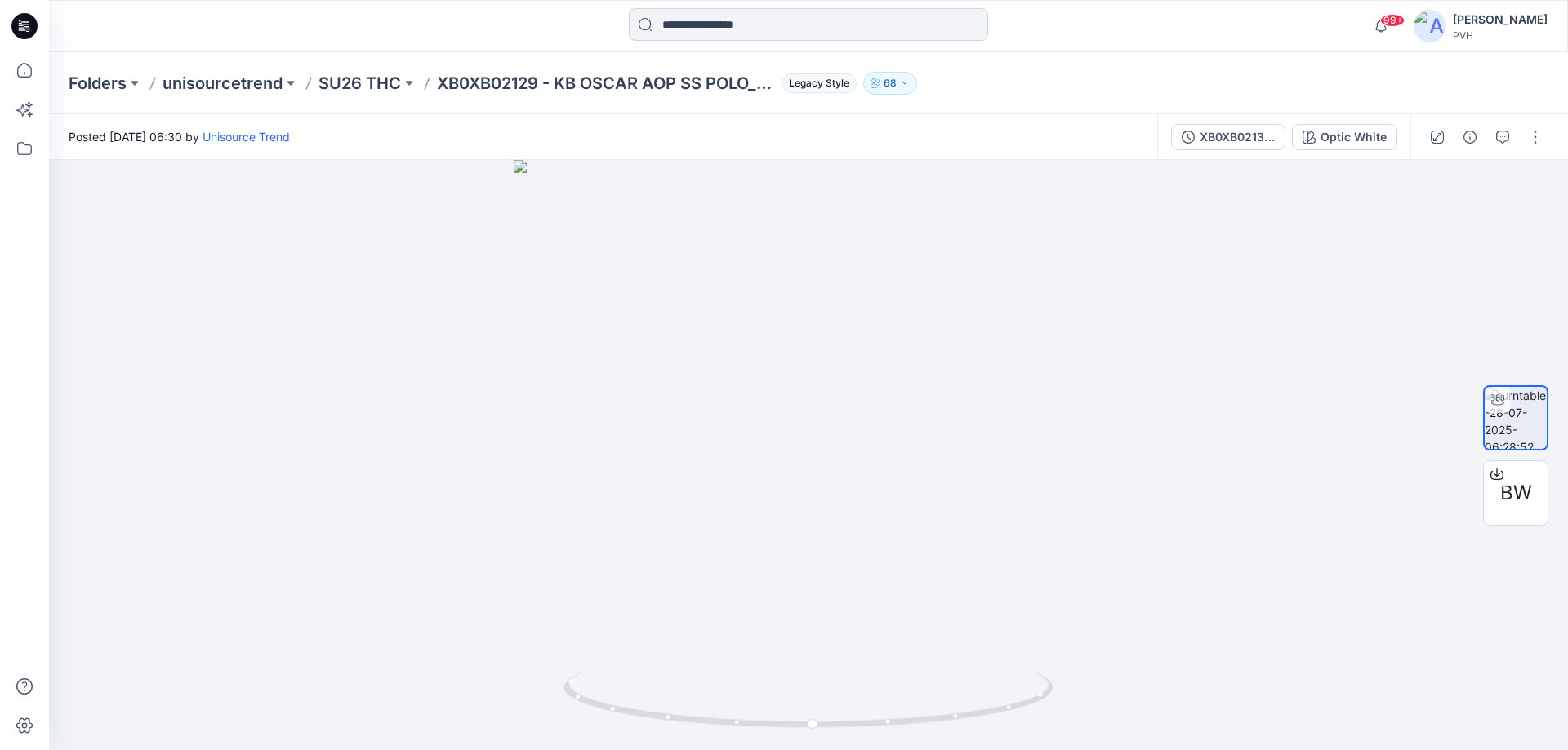
click at [741, 24] on input at bounding box center [808, 24] width 359 height 33
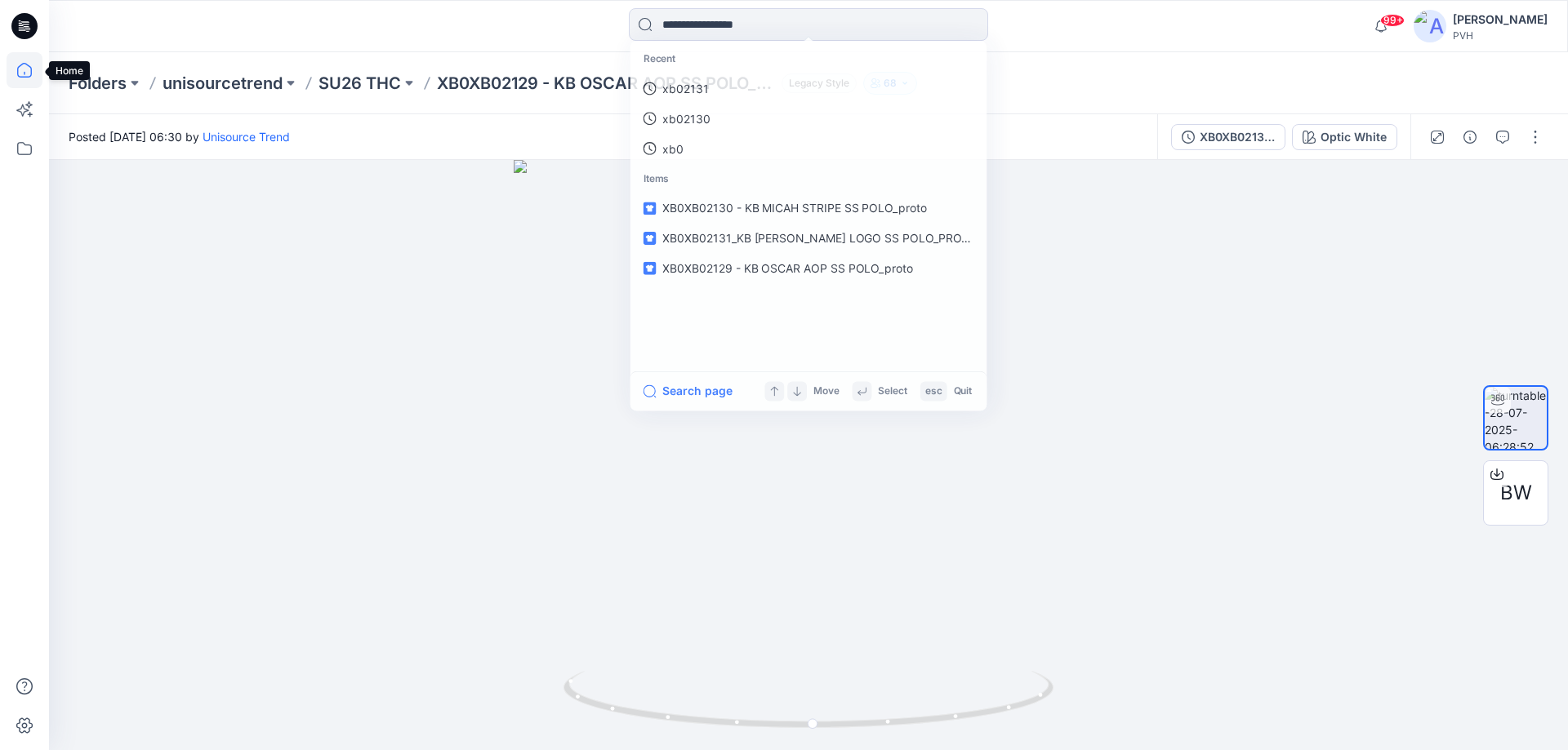
click at [24, 72] on icon at bounding box center [24, 71] width 36 height 36
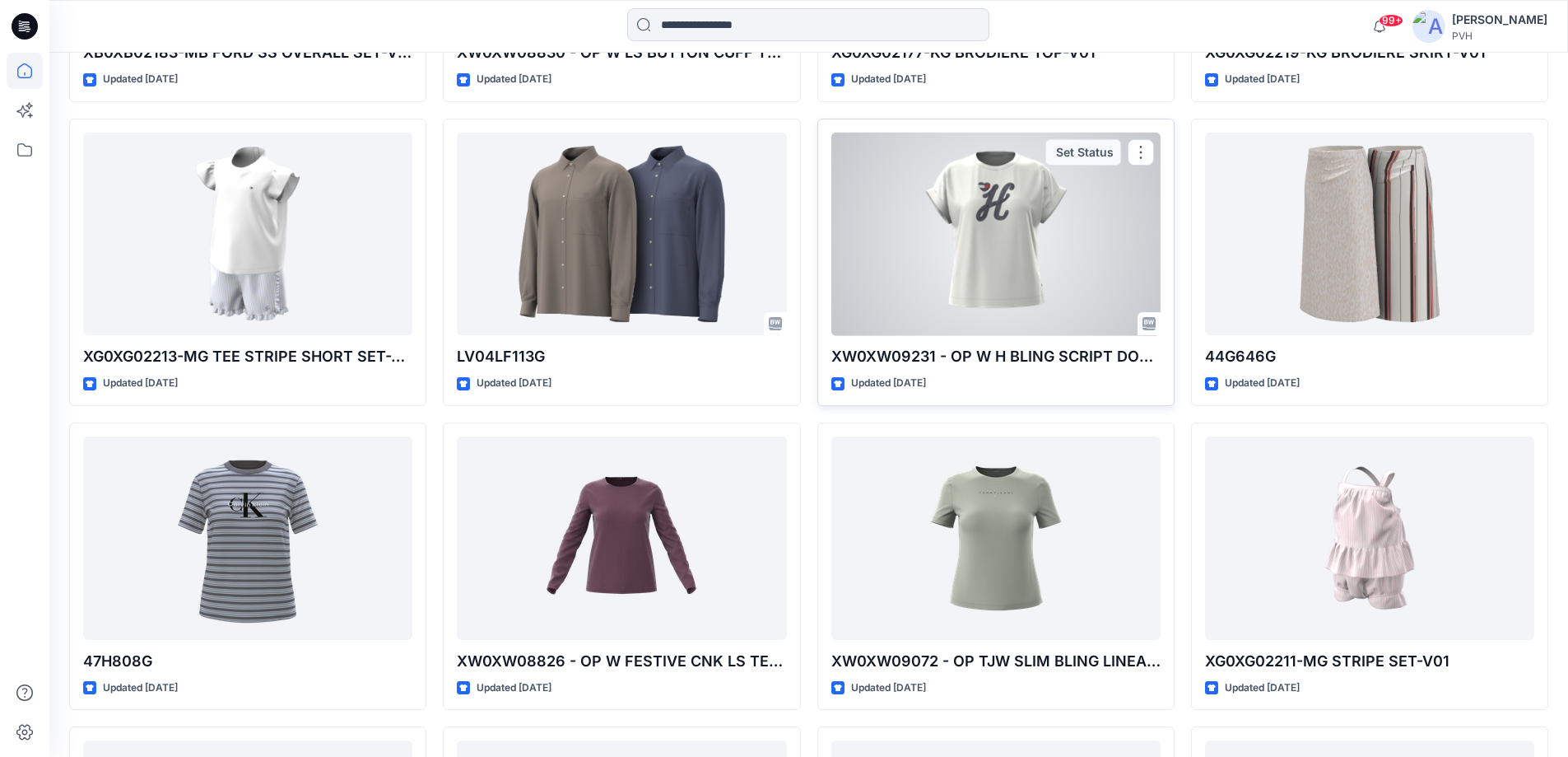
scroll to position [1364, 0]
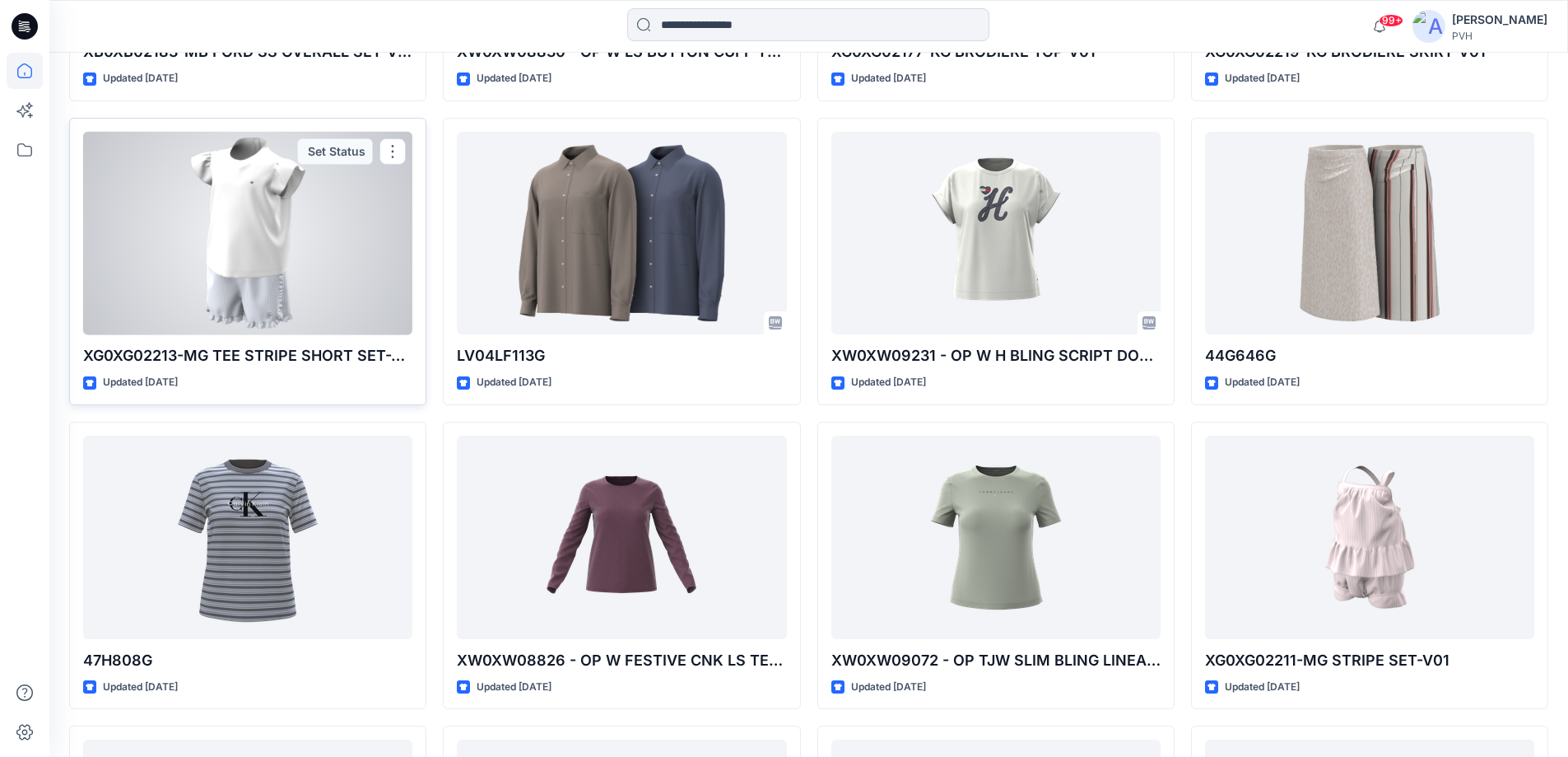
click at [247, 275] on div at bounding box center [248, 233] width 329 height 204
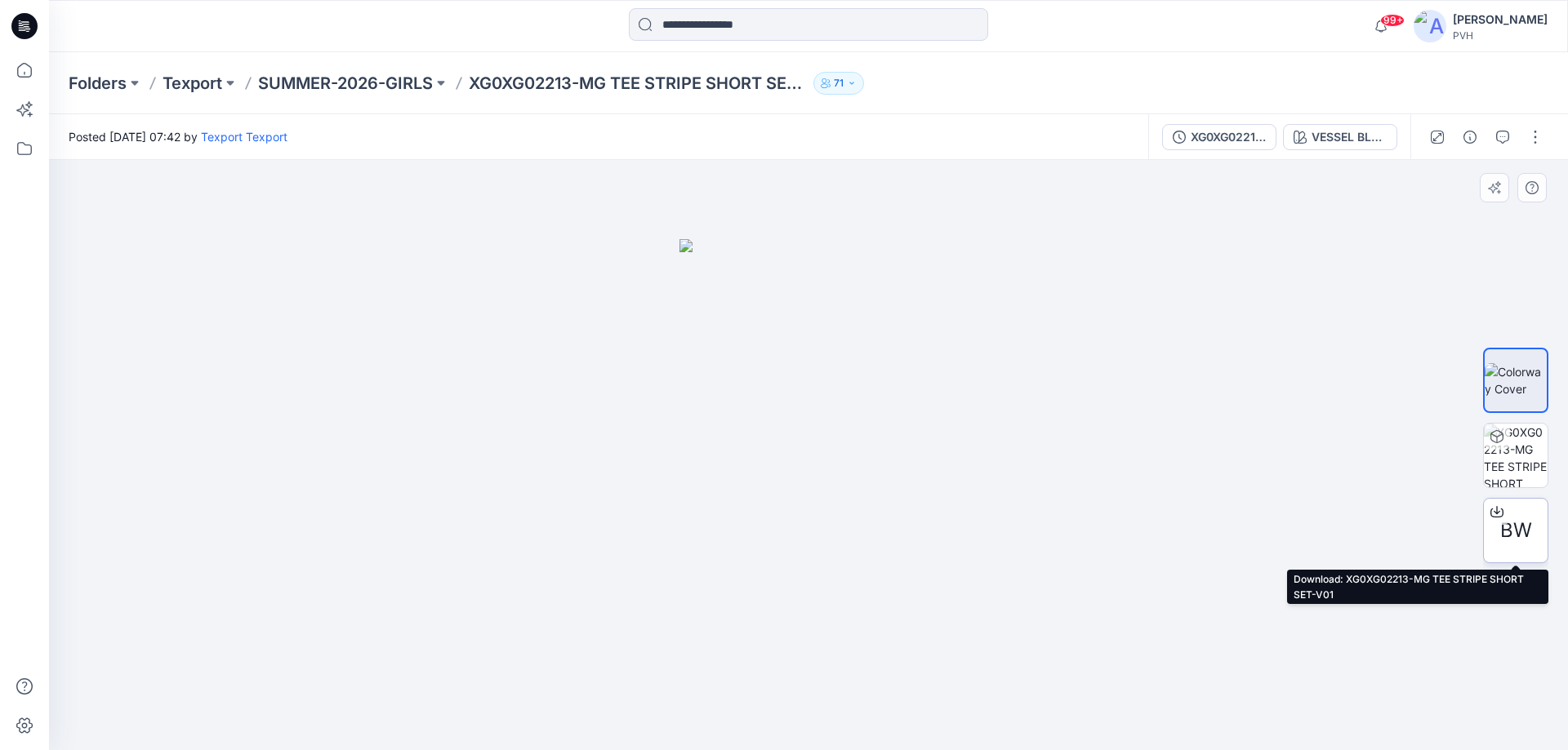
click at [1516, 531] on span "BW" at bounding box center [1515, 530] width 32 height 29
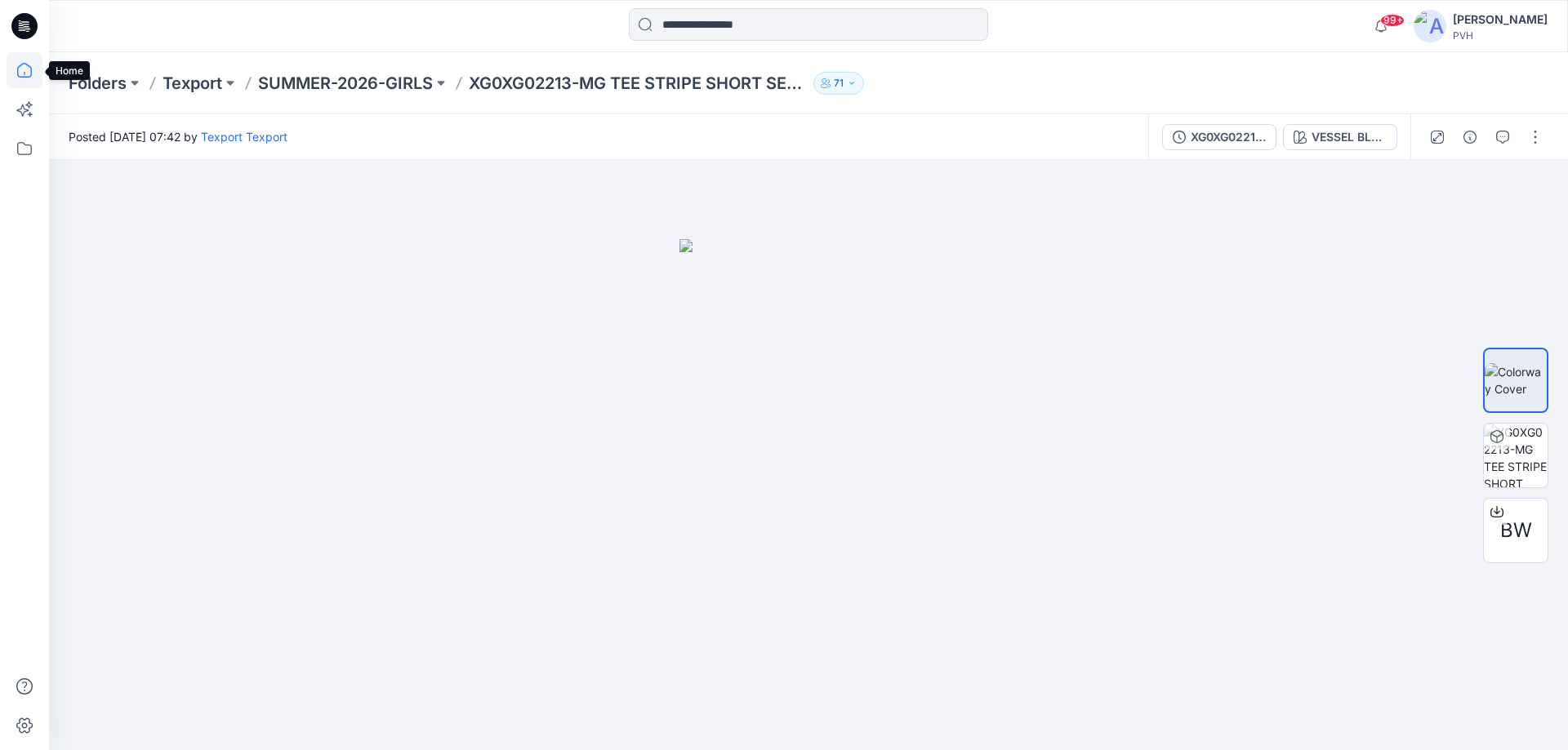
click at [21, 68] on icon at bounding box center [24, 71] width 36 height 36
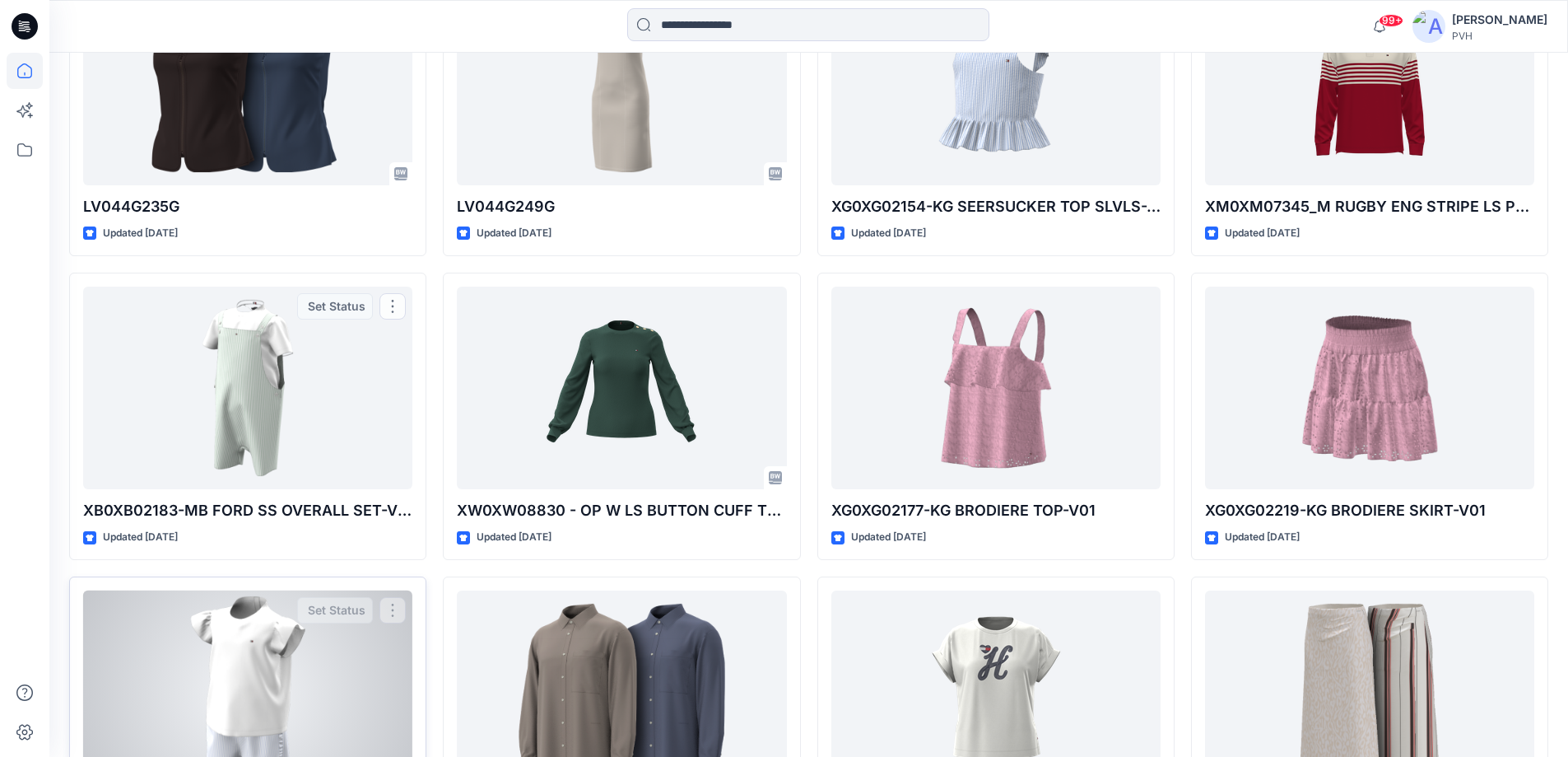
scroll to position [906, 0]
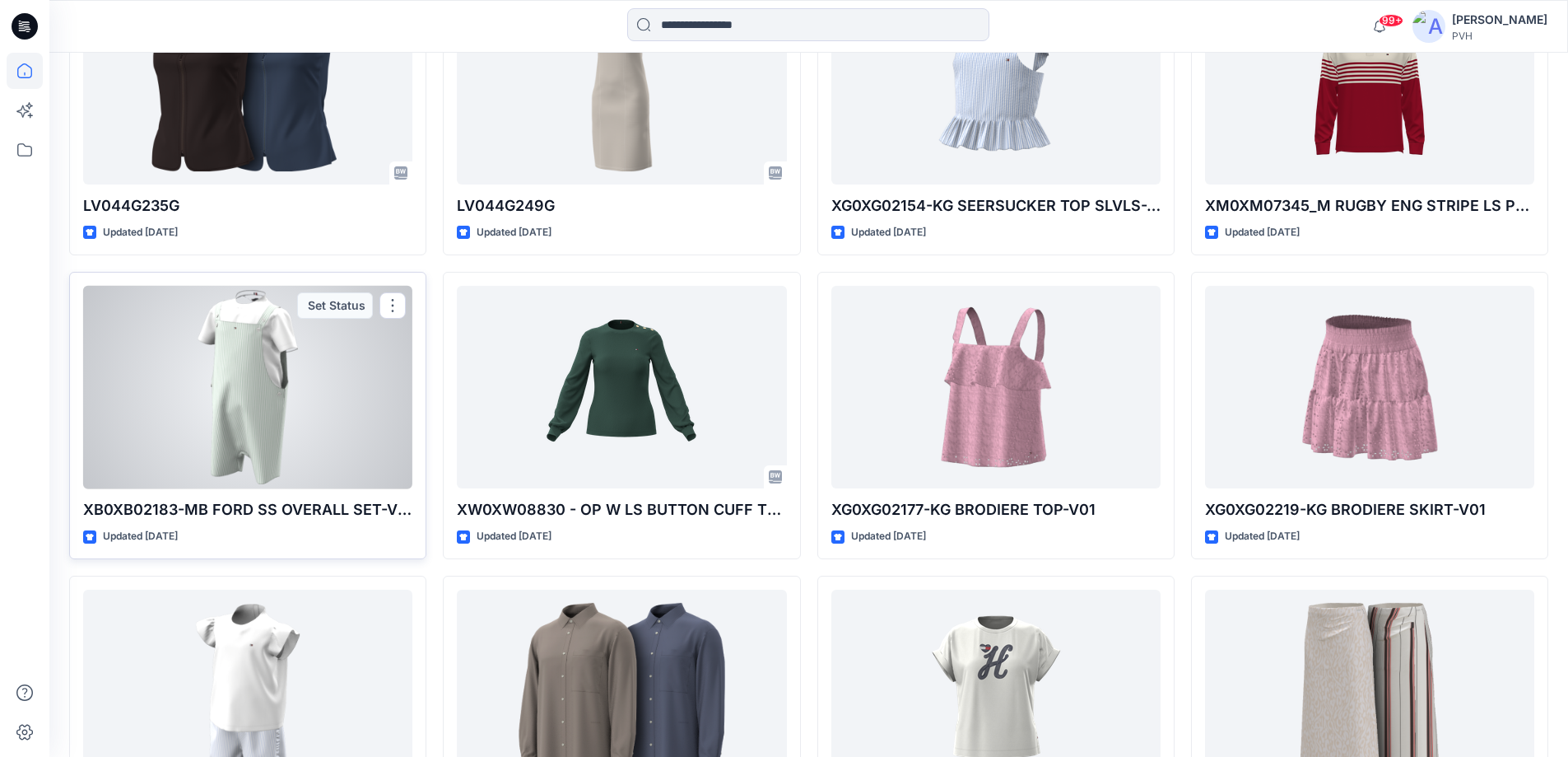
click at [240, 387] on div at bounding box center [248, 388] width 329 height 204
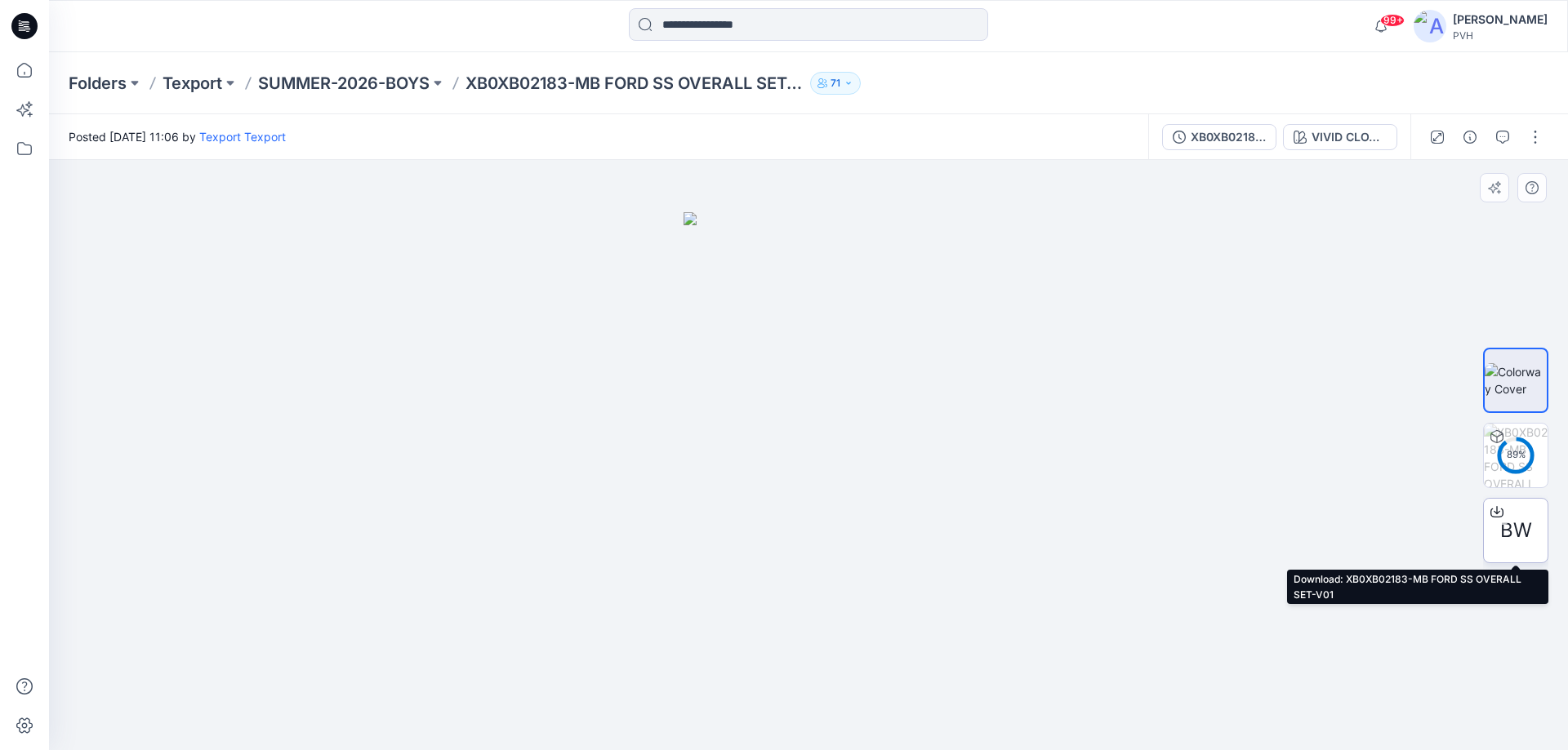
click at [1526, 531] on span "BW" at bounding box center [1515, 530] width 32 height 29
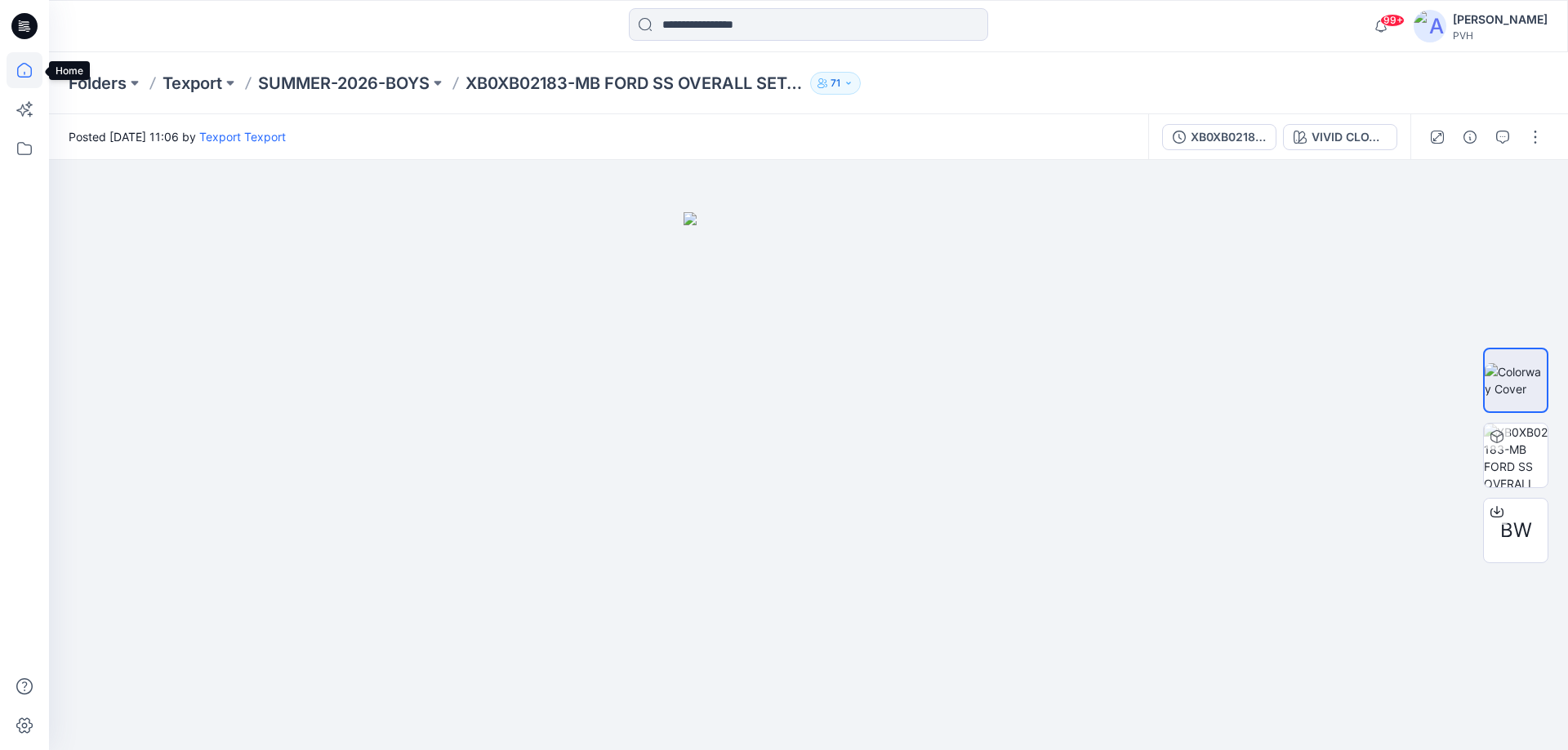
click at [21, 68] on icon at bounding box center [24, 71] width 36 height 36
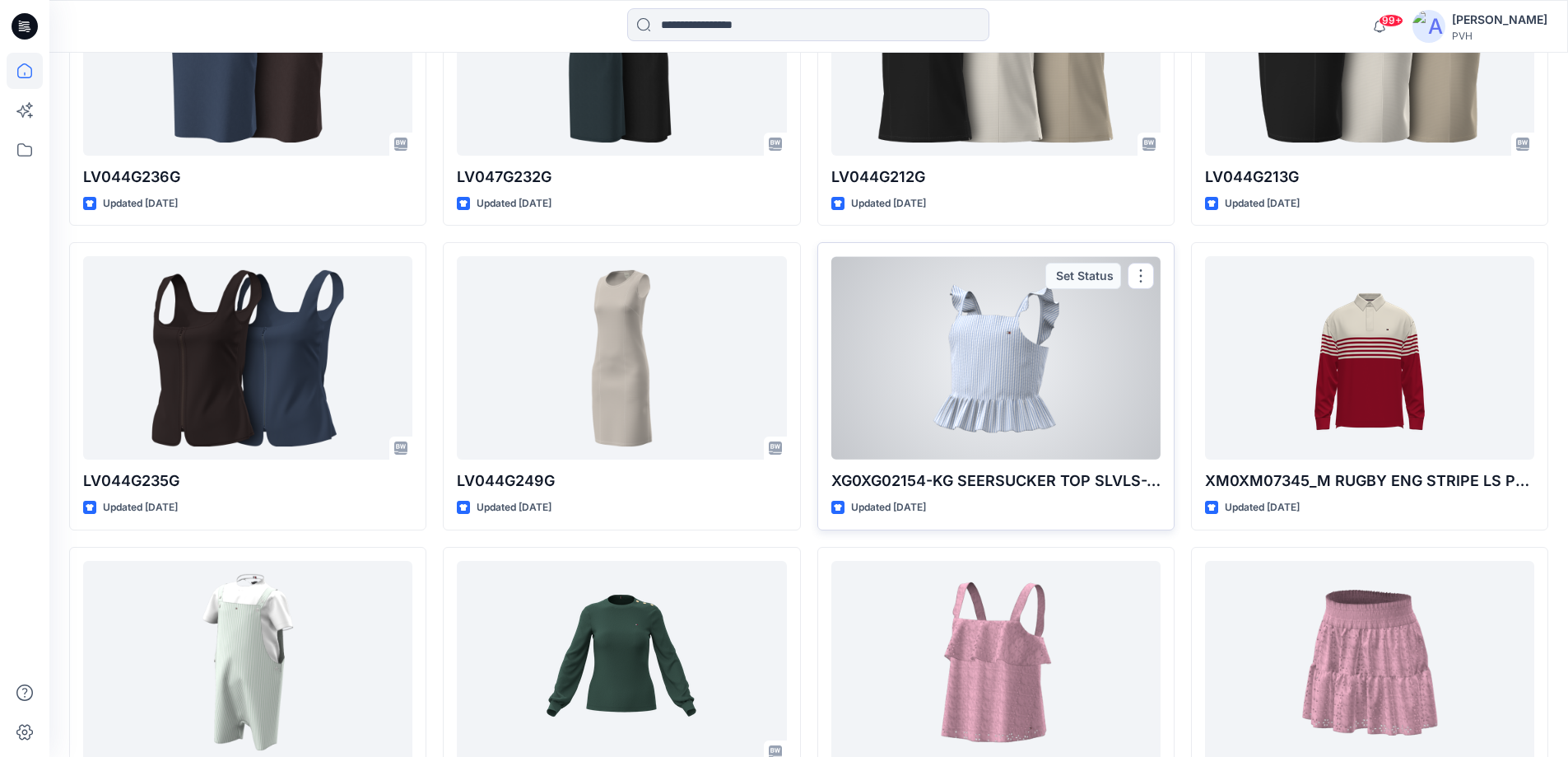
scroll to position [659, 0]
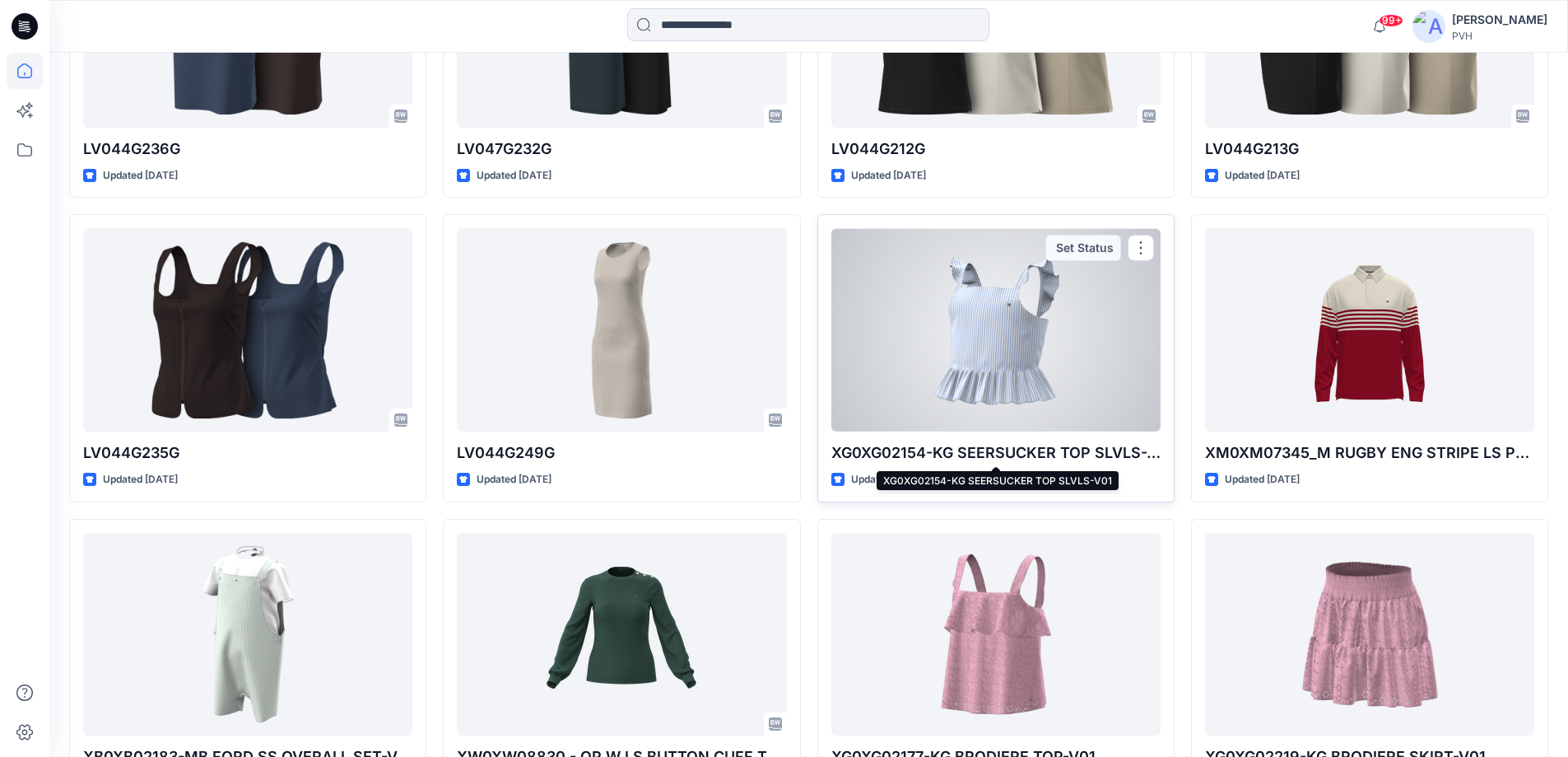
click at [1004, 442] on p "XG0XG02154-KG SEERSUCKER TOP SLVLS-V01" at bounding box center [996, 453] width 329 height 23
click at [977, 370] on div at bounding box center [996, 330] width 329 height 204
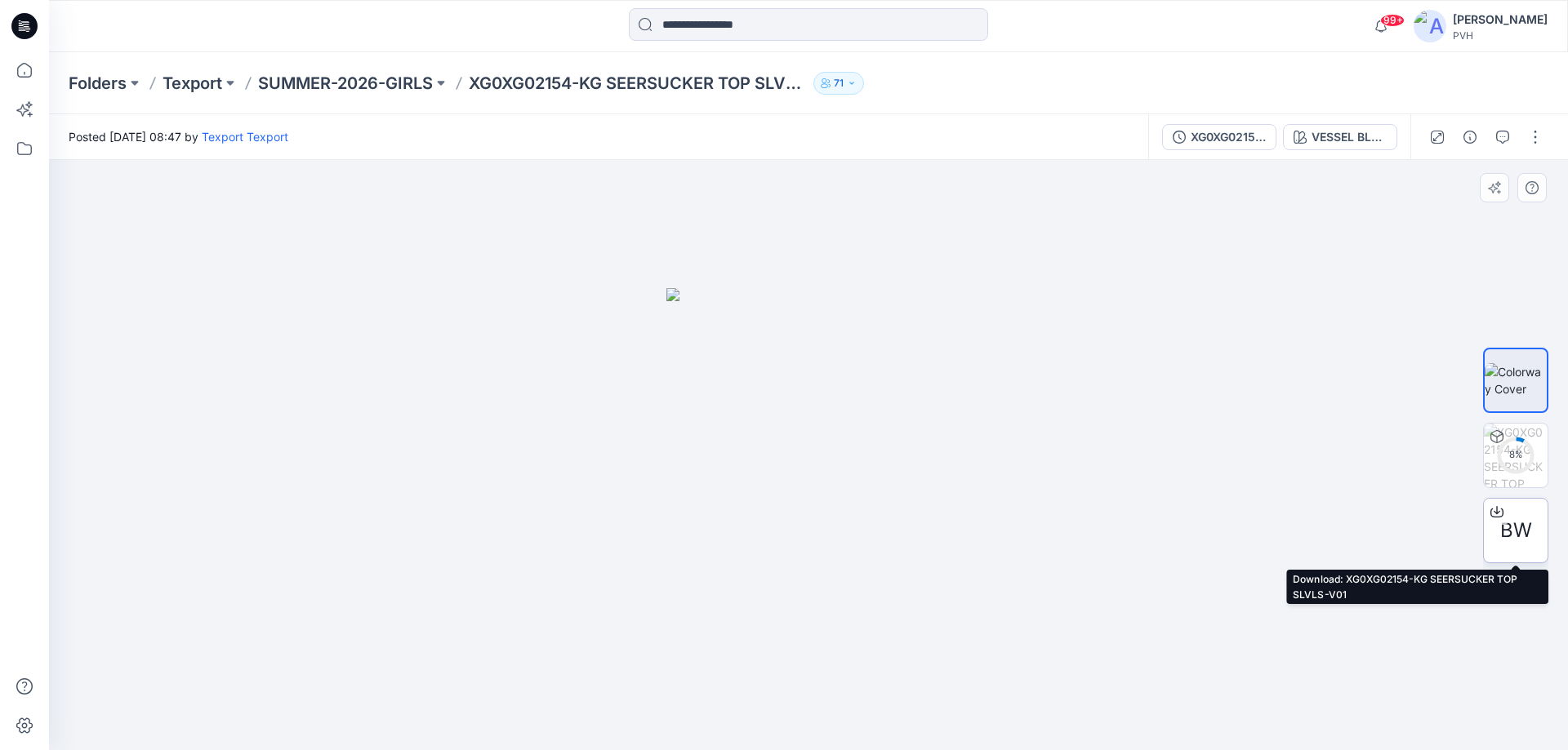
click at [1509, 524] on span "BW" at bounding box center [1515, 530] width 32 height 29
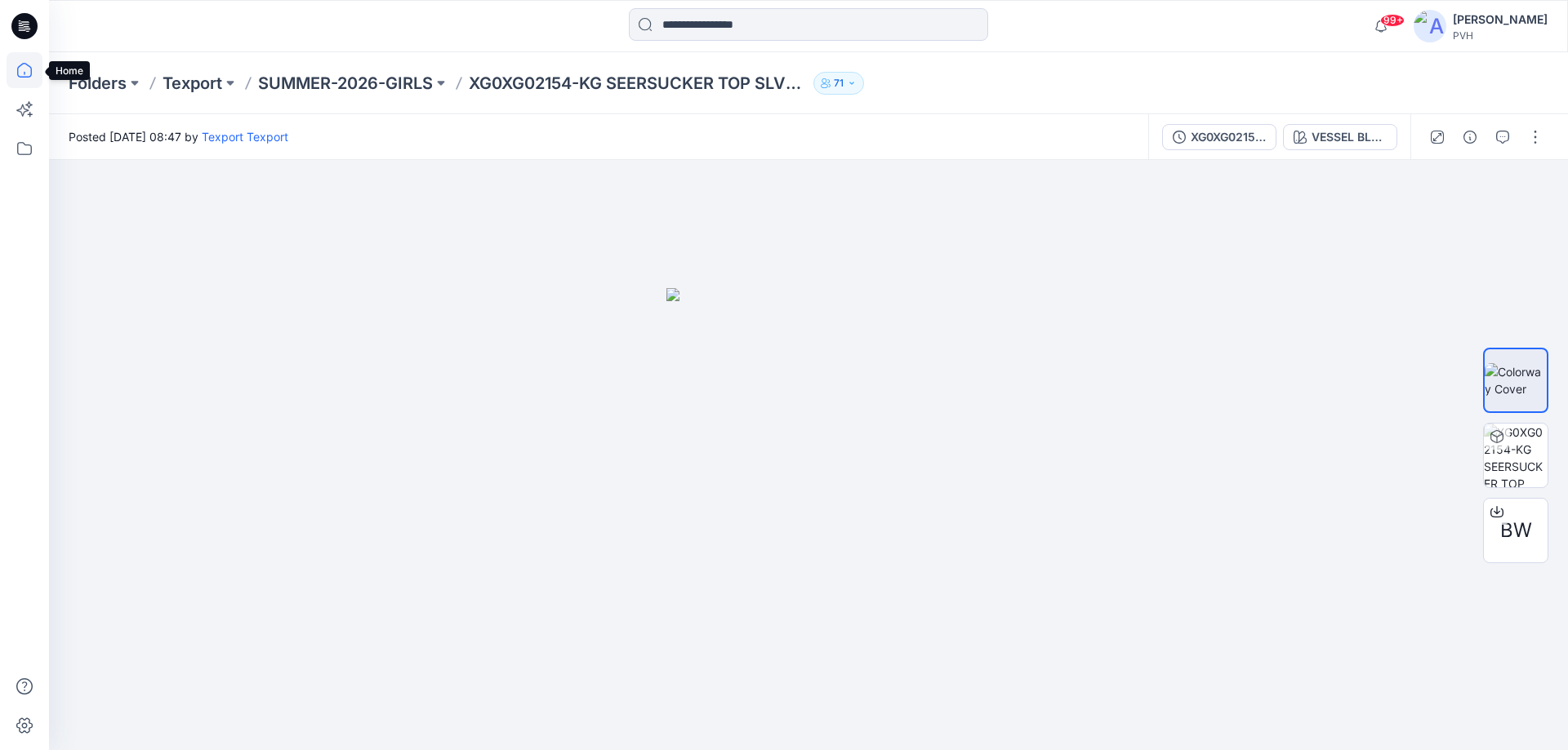
click at [24, 71] on icon at bounding box center [24, 71] width 36 height 36
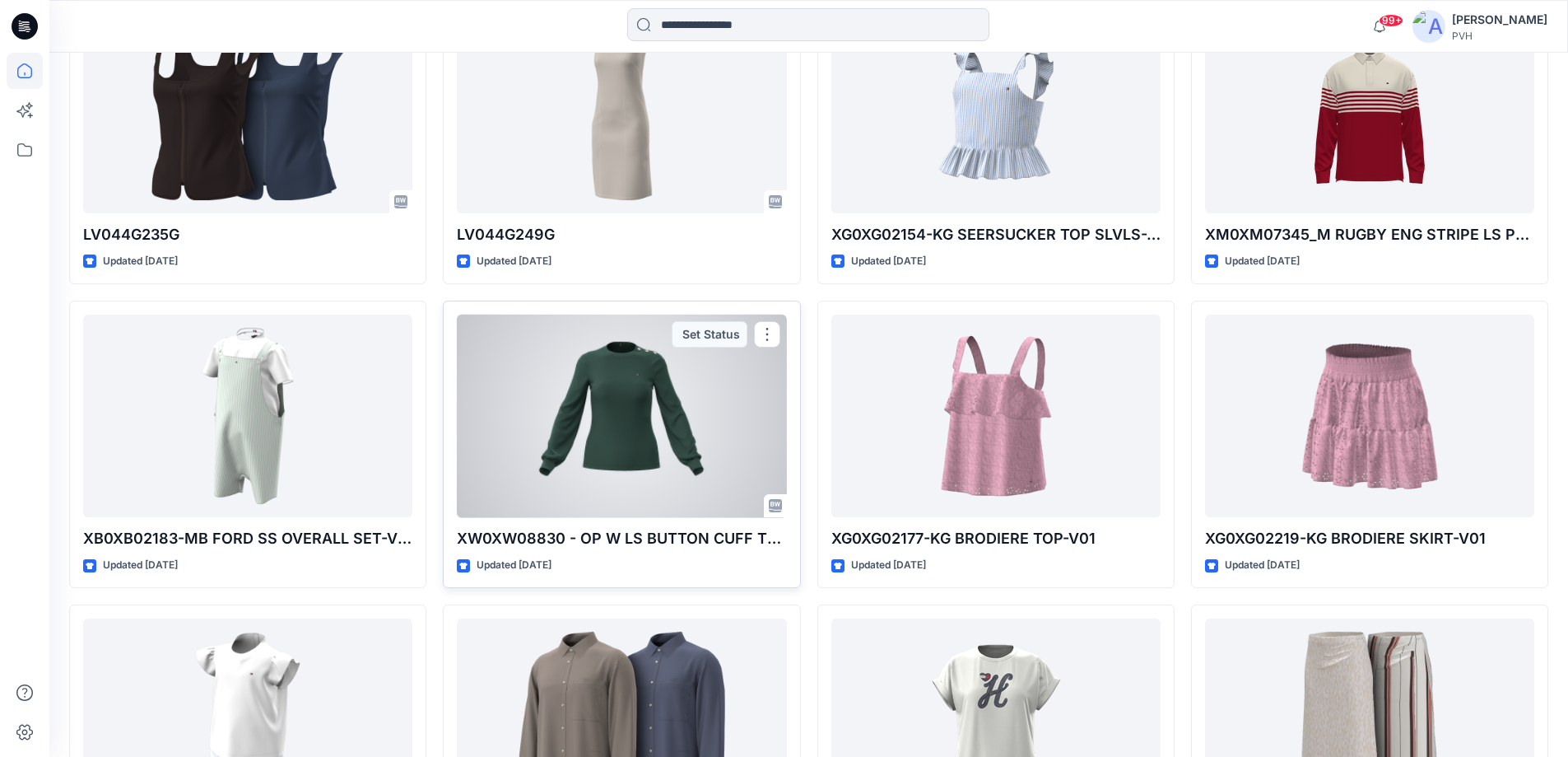
scroll to position [906, 0]
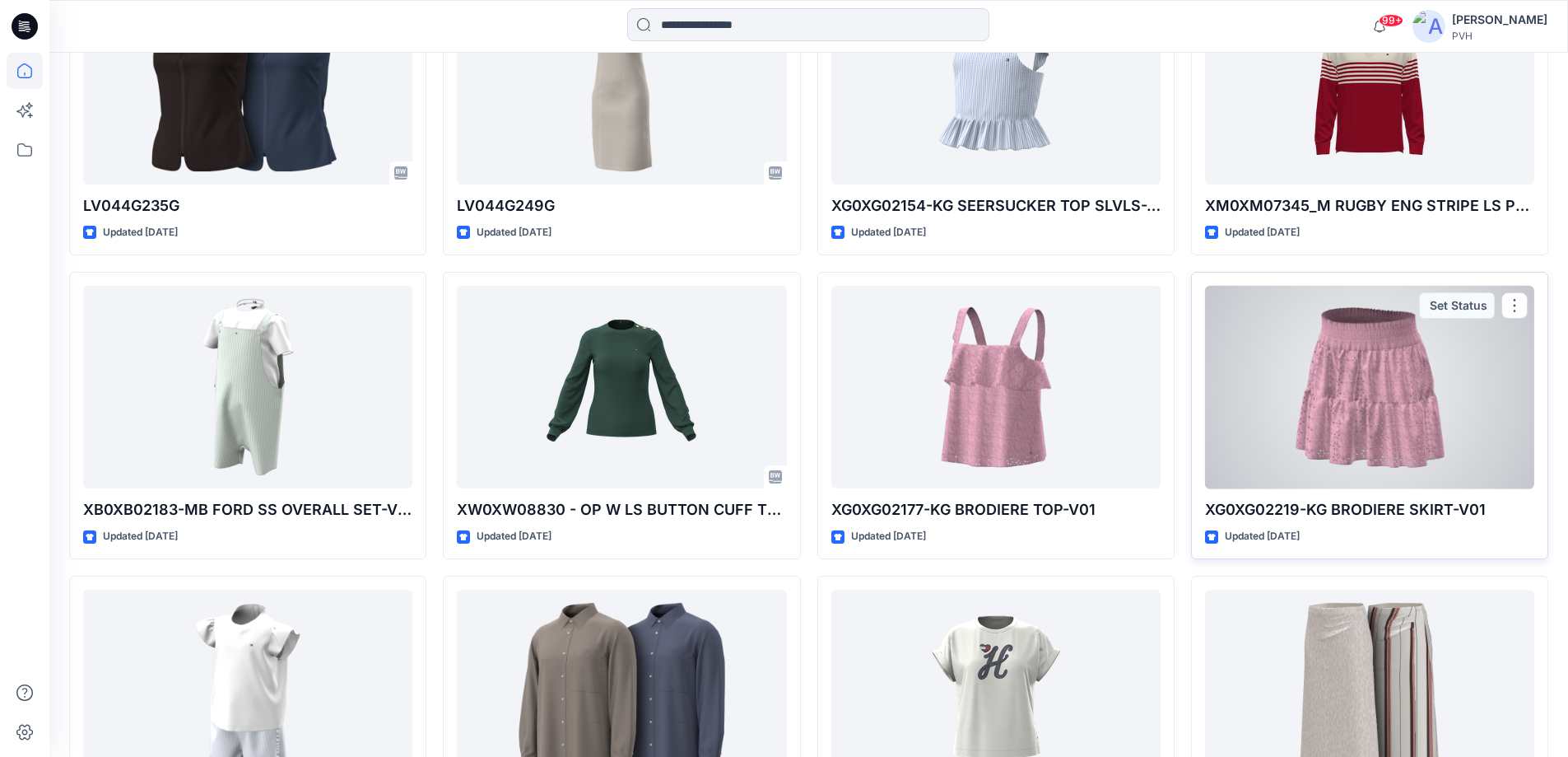
click at [1381, 412] on div at bounding box center [1370, 388] width 329 height 204
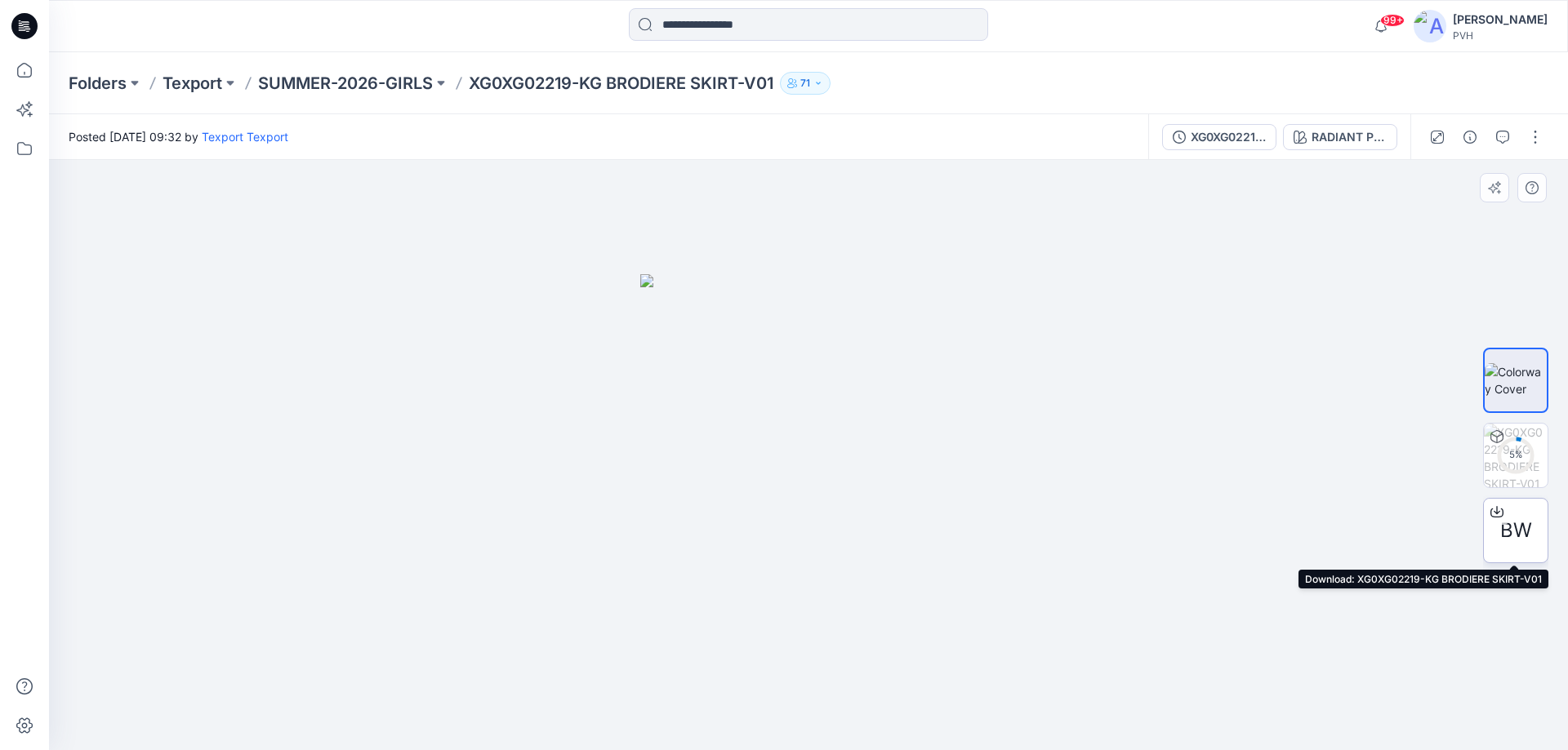
click at [1507, 527] on span "BW" at bounding box center [1515, 530] width 32 height 29
click at [12, 72] on icon at bounding box center [24, 71] width 36 height 36
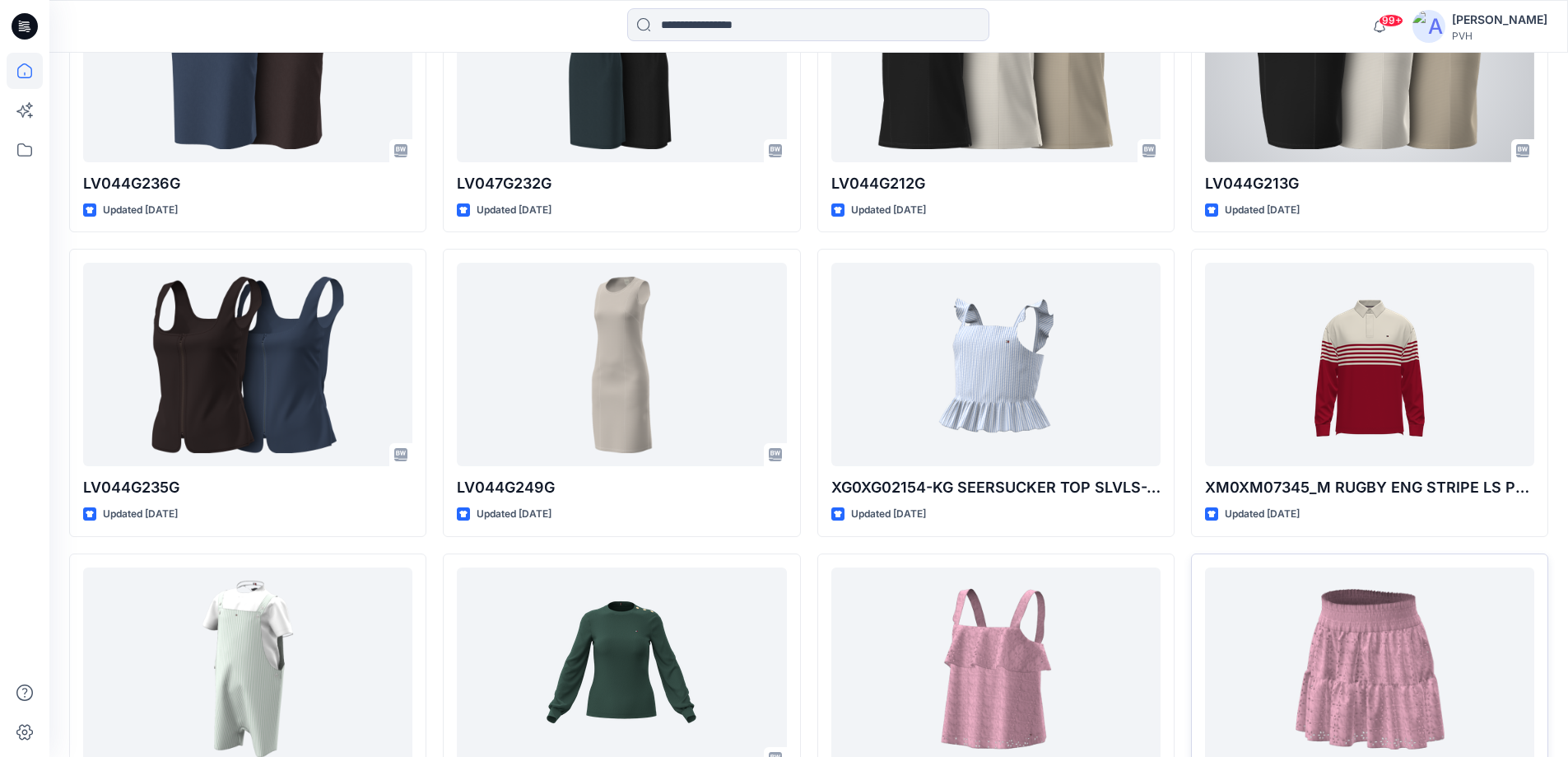
scroll to position [824, 0]
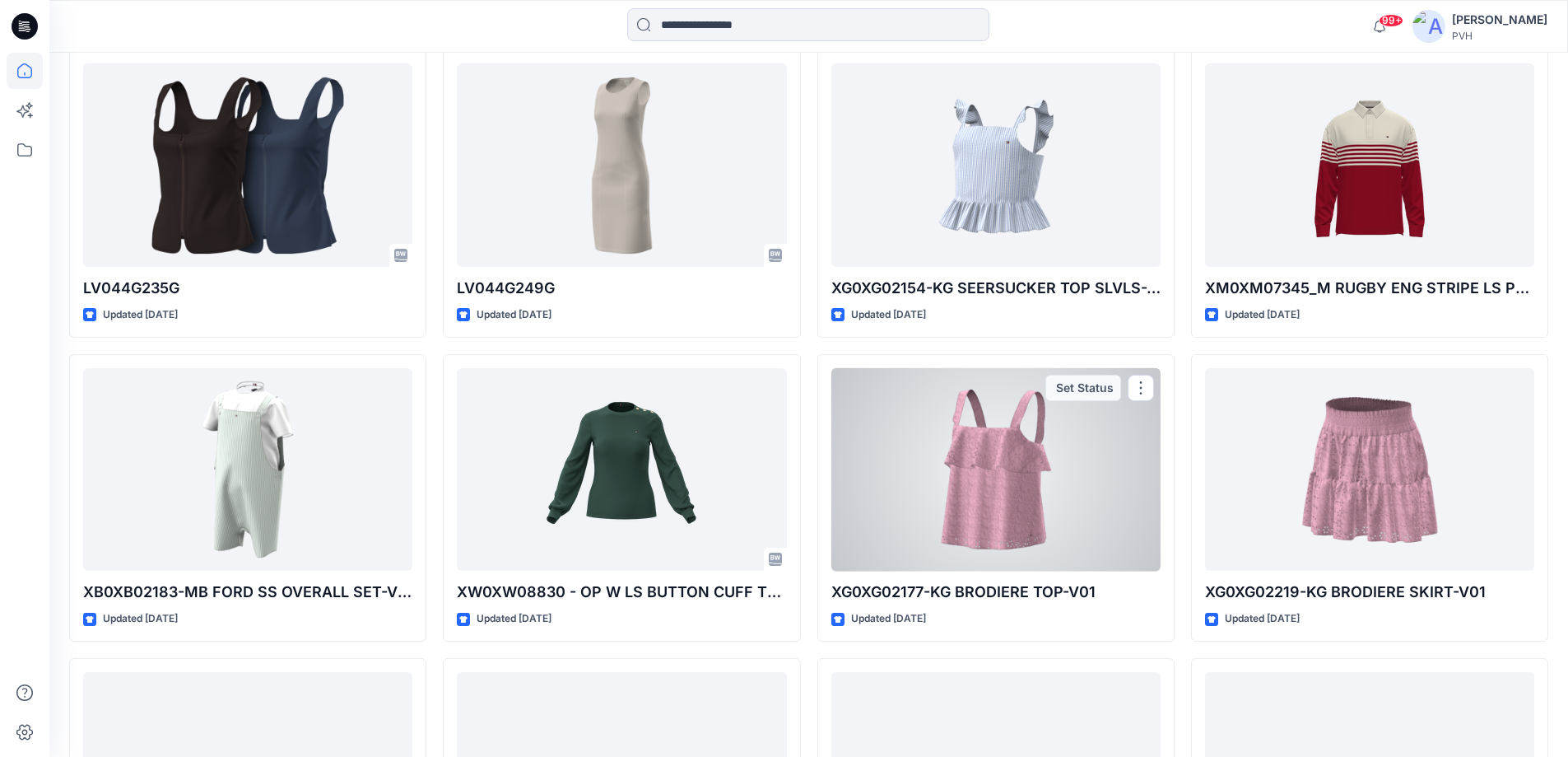
click at [1029, 536] on div at bounding box center [996, 470] width 329 height 204
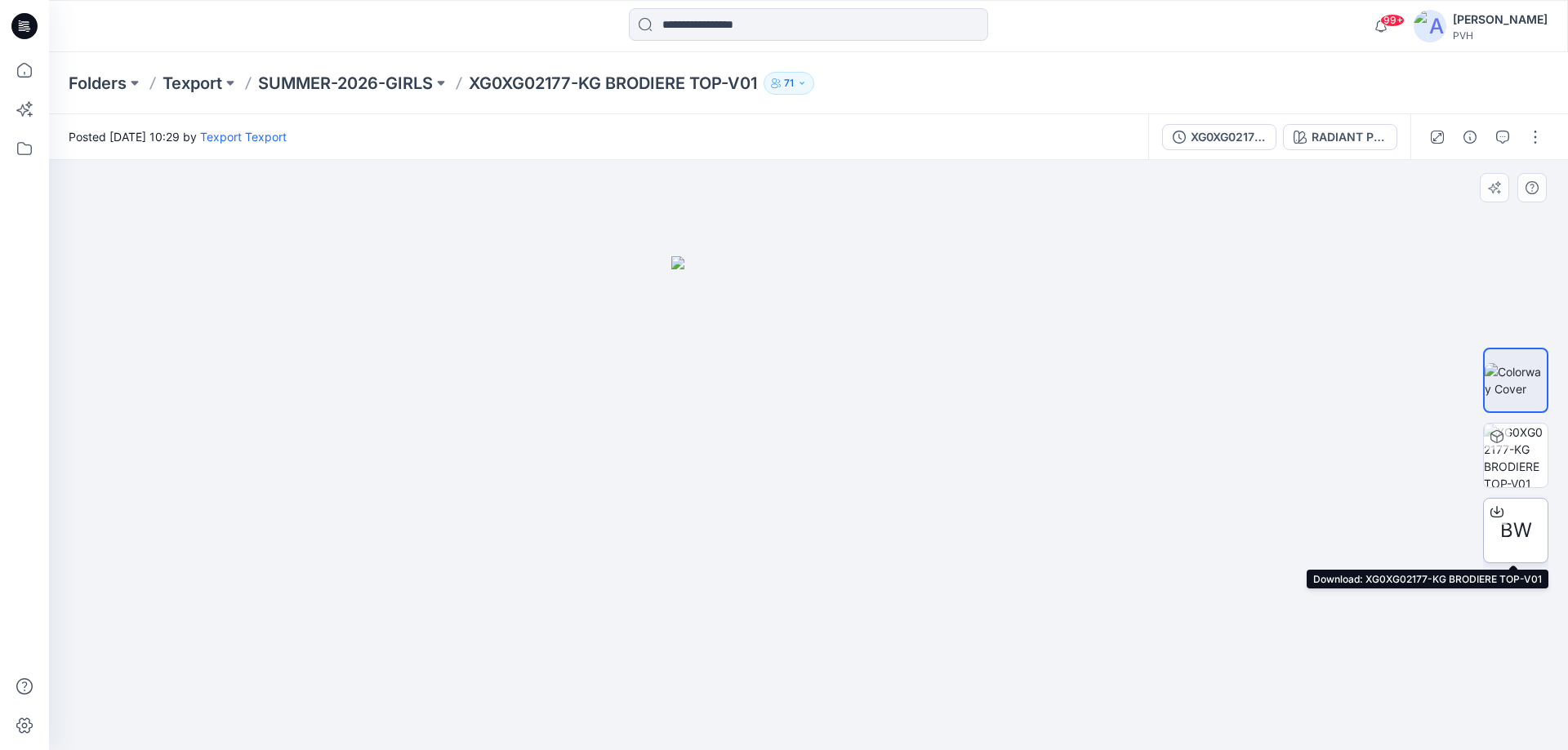
click at [1507, 523] on span "BW" at bounding box center [1515, 530] width 32 height 29
click at [23, 73] on icon at bounding box center [24, 71] width 36 height 36
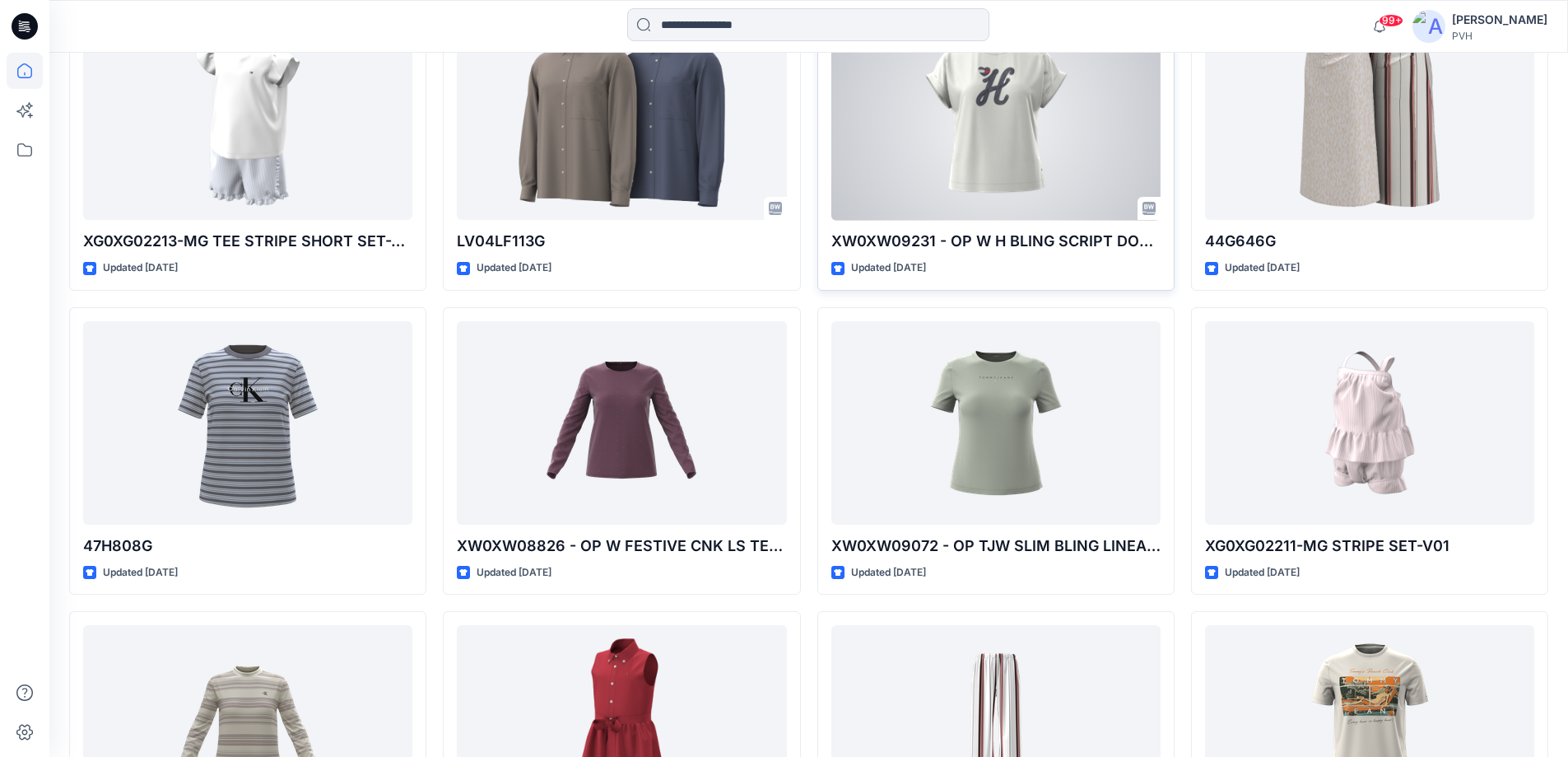
scroll to position [1483, 0]
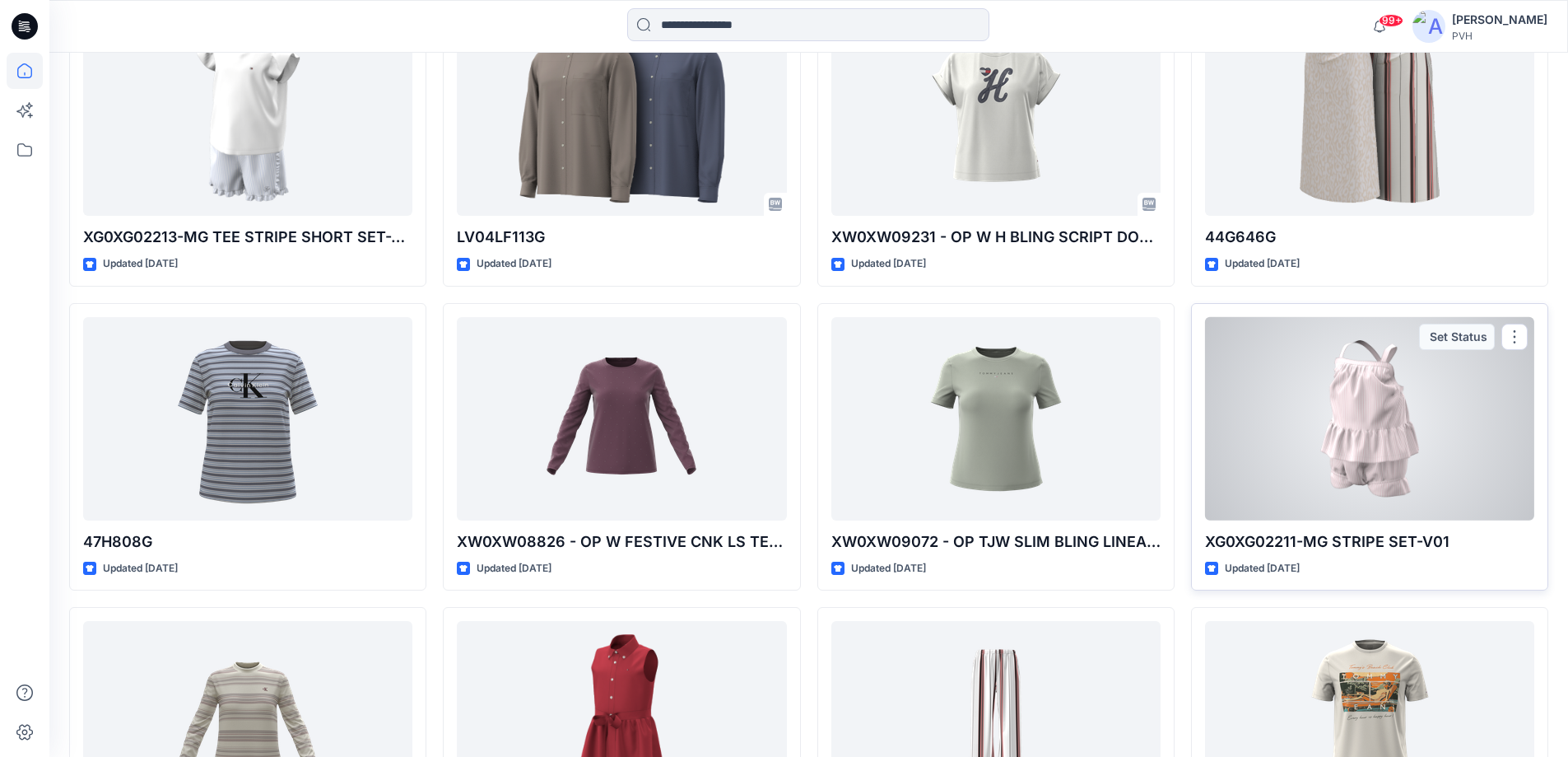
click at [1343, 540] on p "XG0XG02211-MG STRIPE SET-V01" at bounding box center [1370, 541] width 329 height 23
click at [1351, 440] on div at bounding box center [1370, 419] width 329 height 204
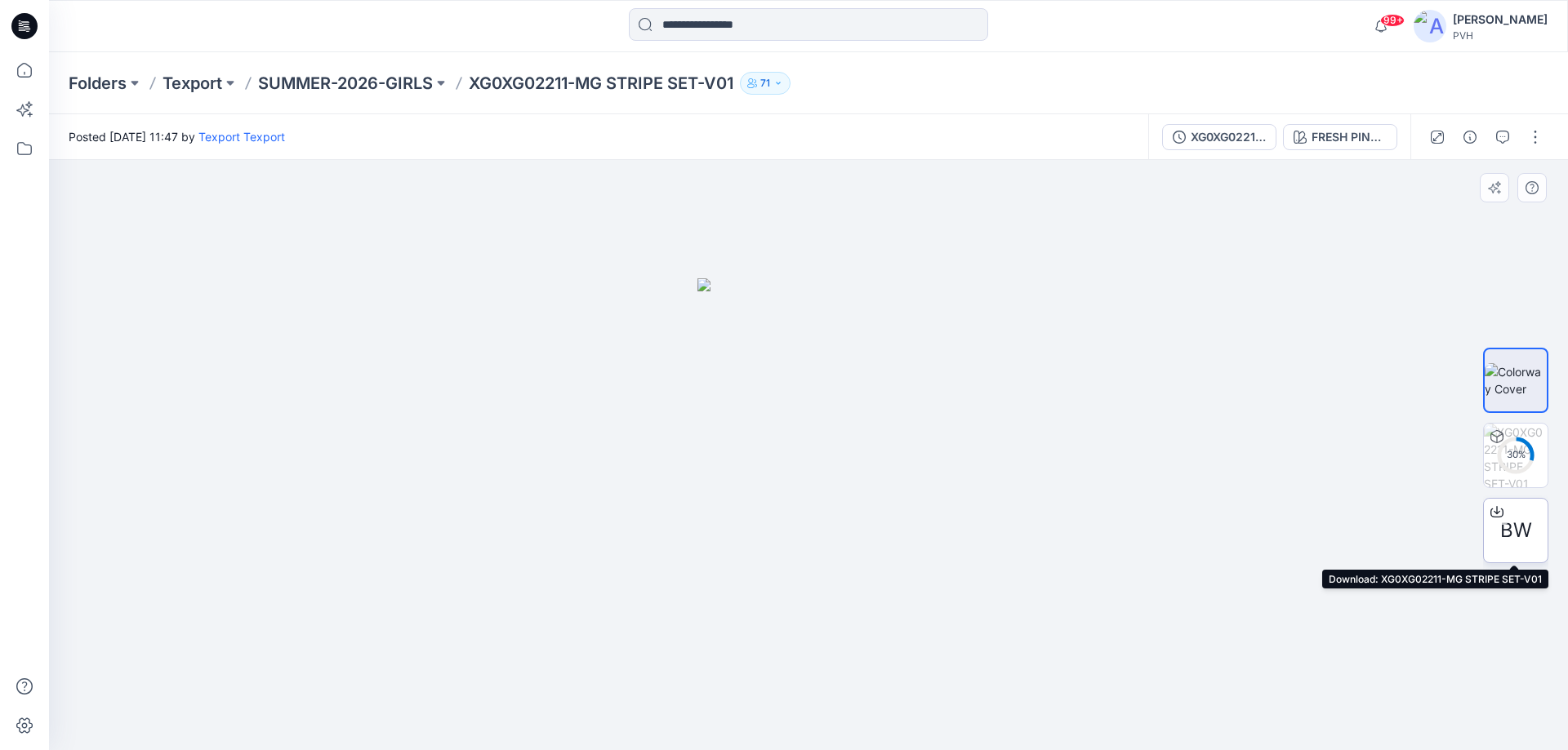
click at [1511, 534] on span "BW" at bounding box center [1515, 530] width 32 height 29
click at [1512, 524] on span "BW" at bounding box center [1515, 530] width 32 height 29
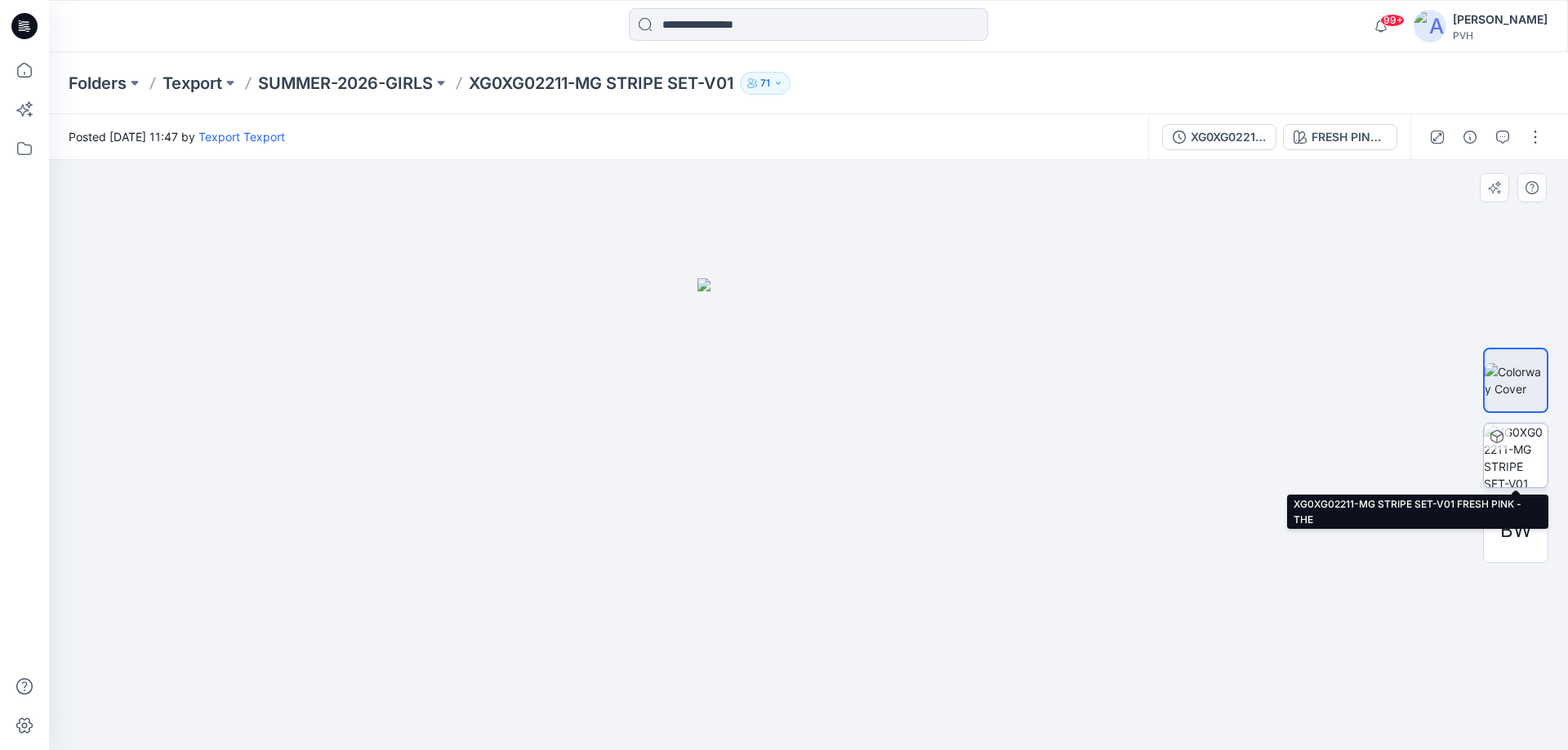
click at [1510, 456] on img at bounding box center [1515, 456] width 63 height 63
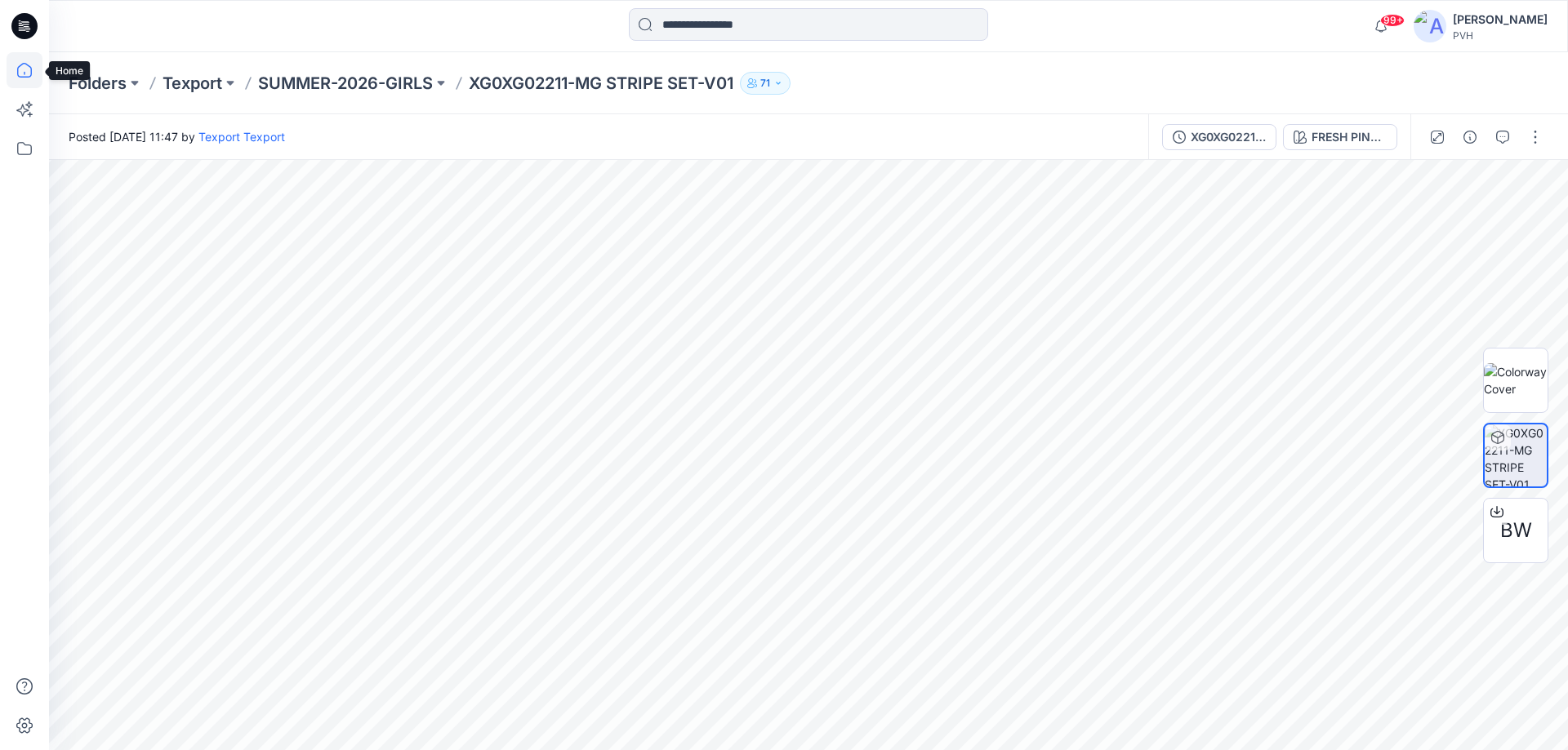
click at [29, 72] on icon at bounding box center [24, 71] width 36 height 36
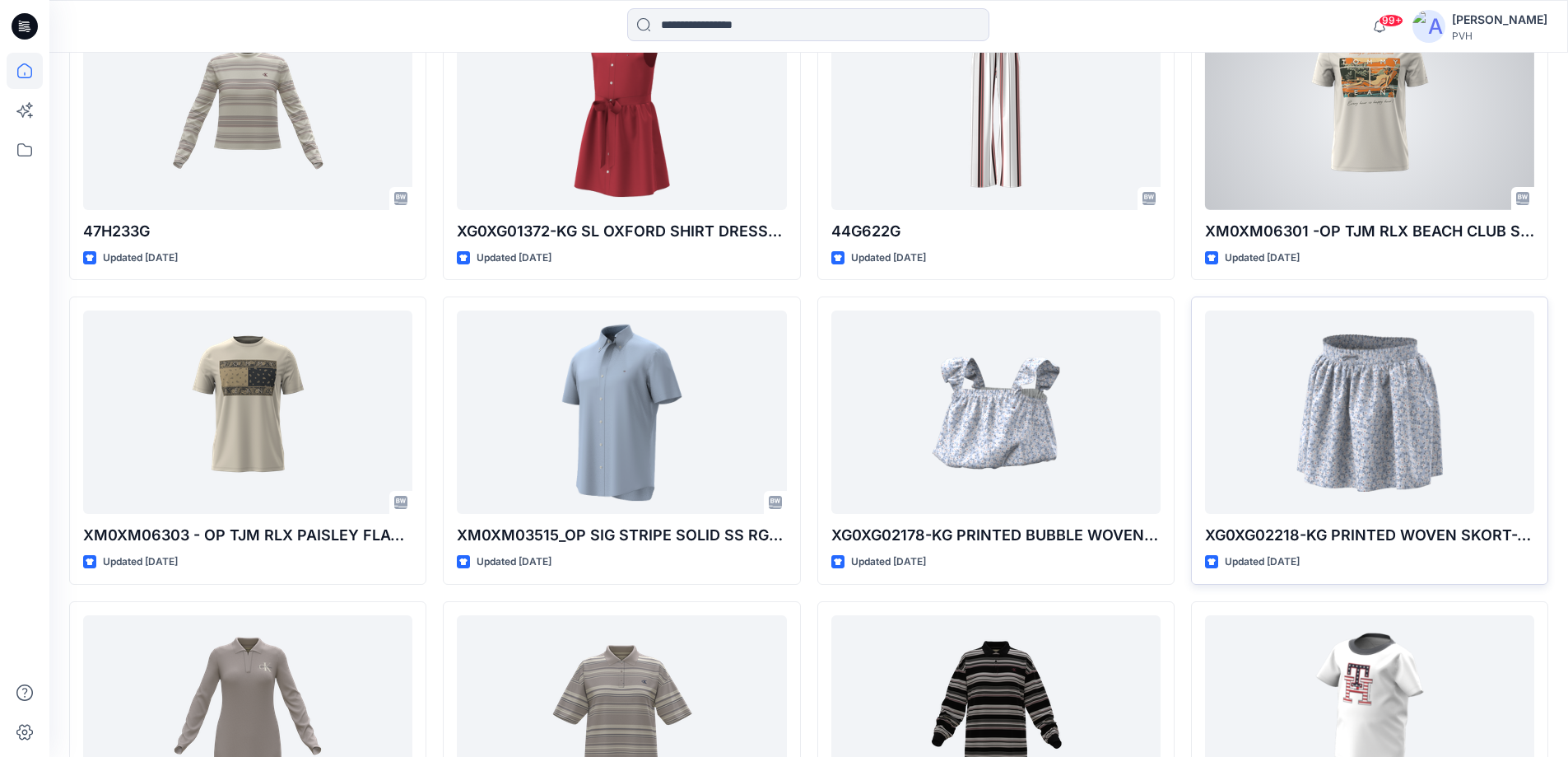
scroll to position [2111, 0]
